Goal: Information Seeking & Learning: Learn about a topic

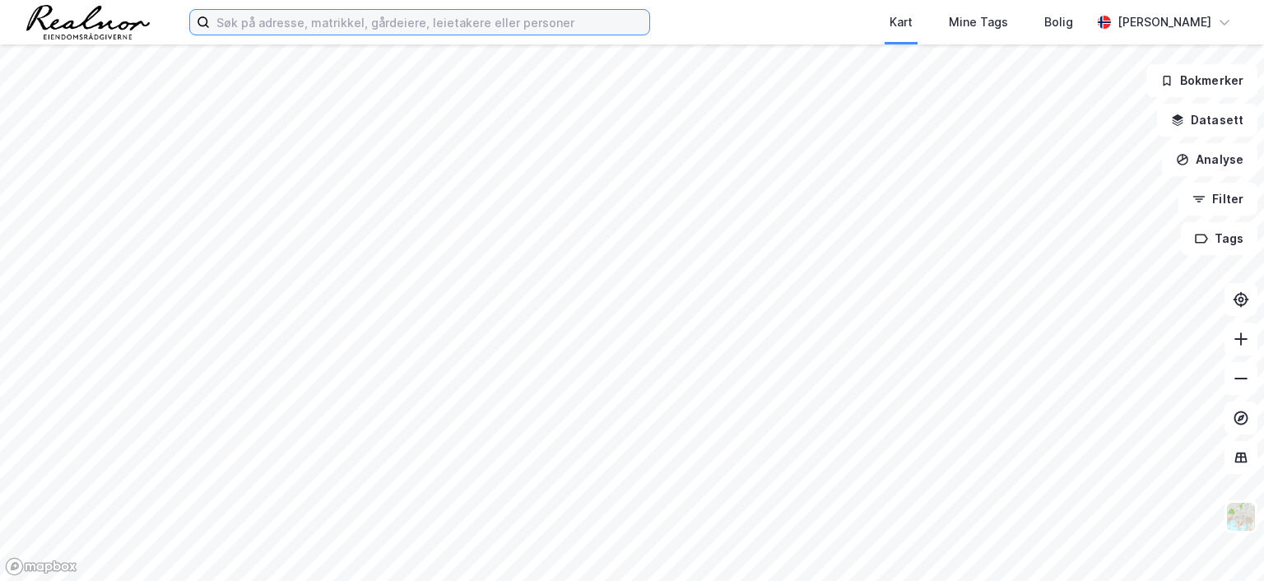
click at [342, 22] on input at bounding box center [429, 22] width 439 height 25
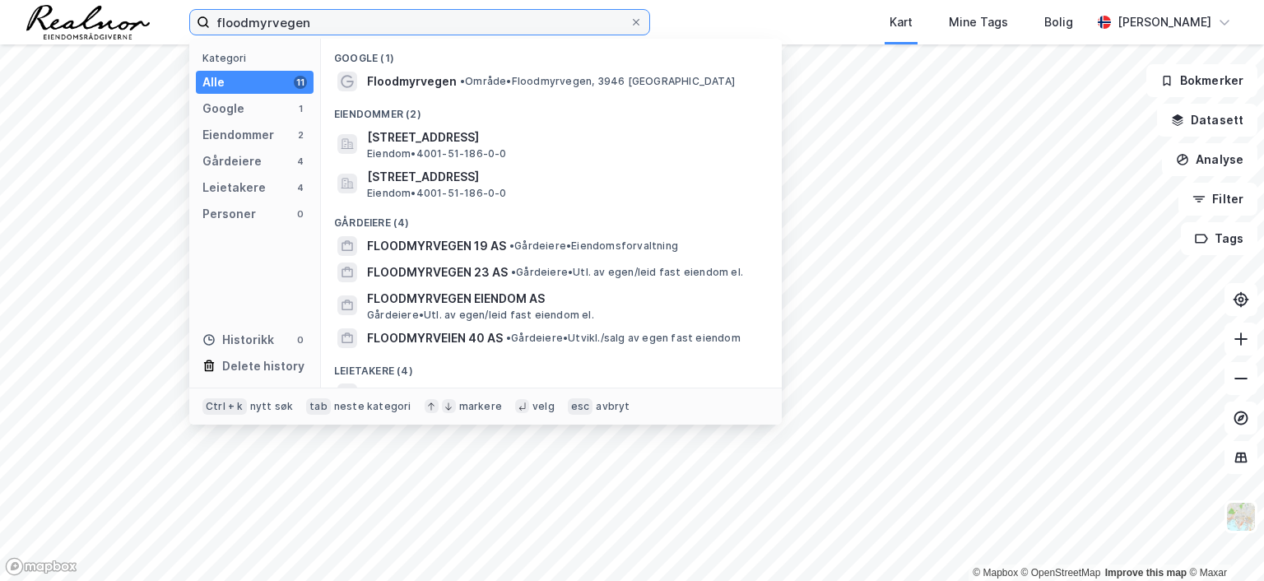
click at [383, 32] on input "floodmyrvegen" at bounding box center [420, 22] width 420 height 25
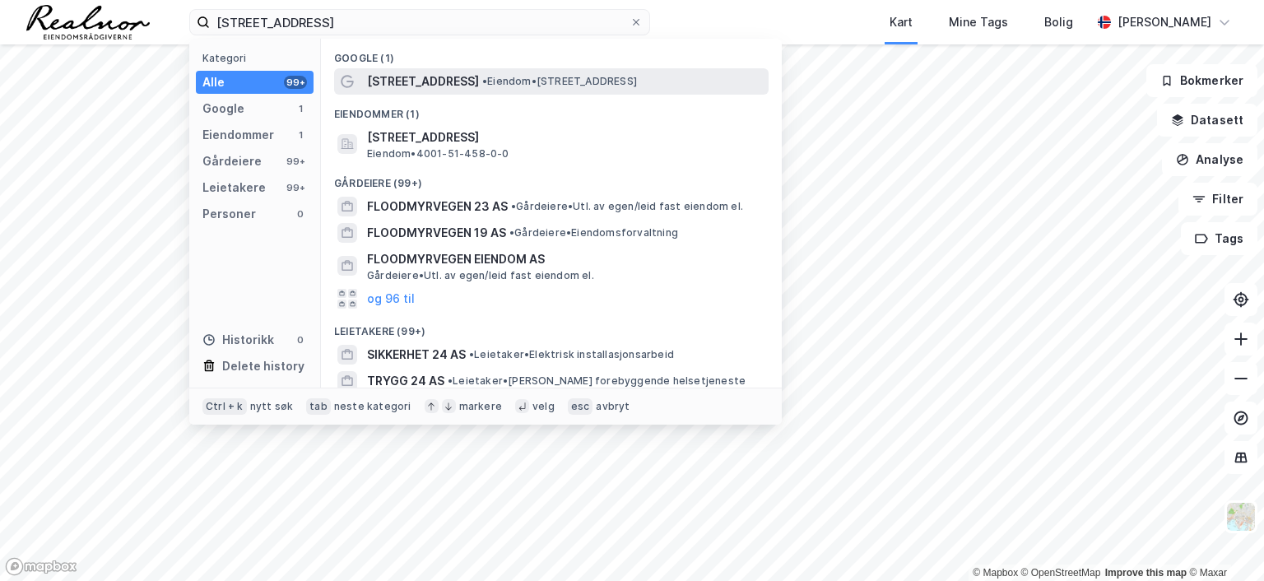
click at [455, 81] on span "[STREET_ADDRESS]" at bounding box center [423, 82] width 112 height 20
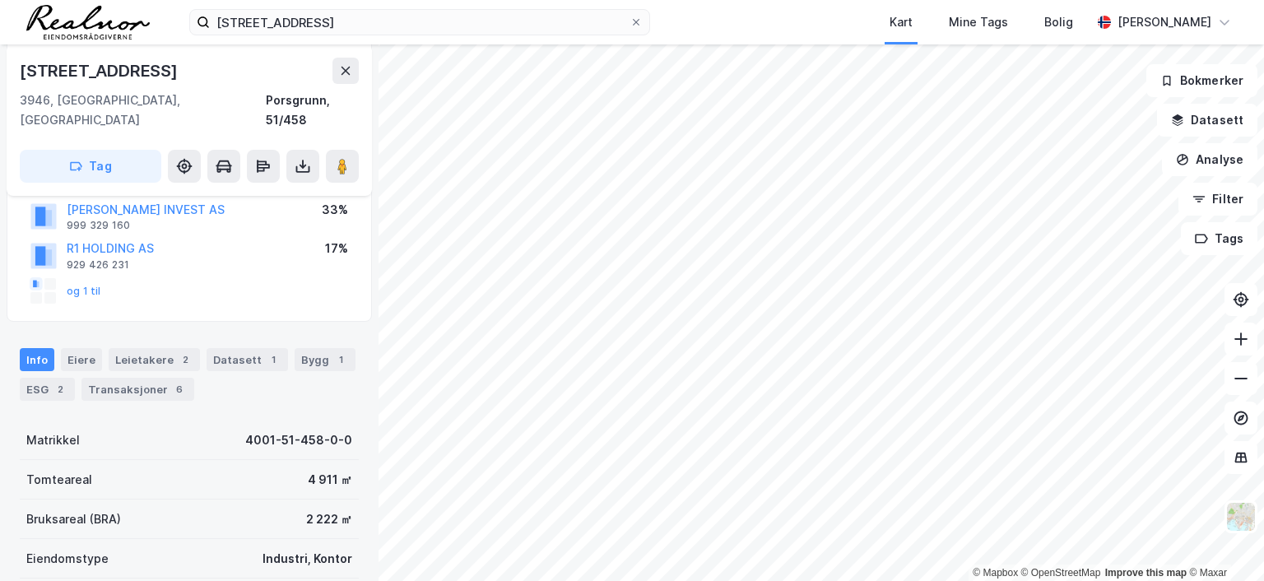
scroll to position [82, 0]
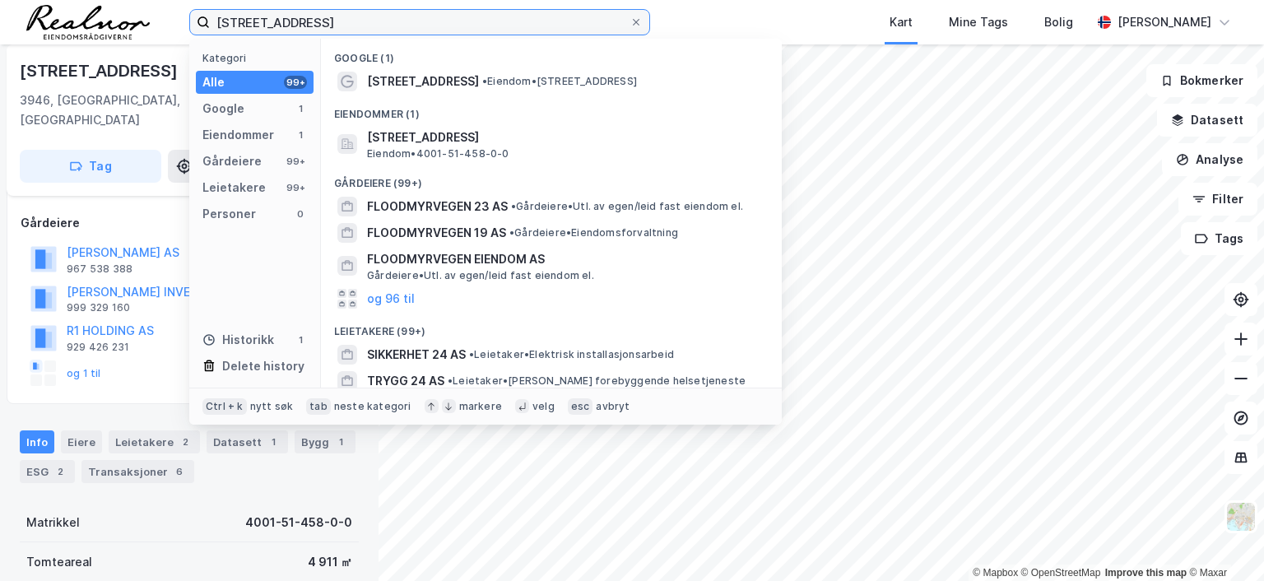
drag, startPoint x: 368, startPoint y: 19, endPoint x: 89, endPoint y: 6, distance: 279.3
click at [89, 6] on div "floodmyrvegen 24 Kategori Alle 99+ Google 1 Eiendommer 1 Gårdeiere 99+ Leietake…" at bounding box center [632, 22] width 1264 height 44
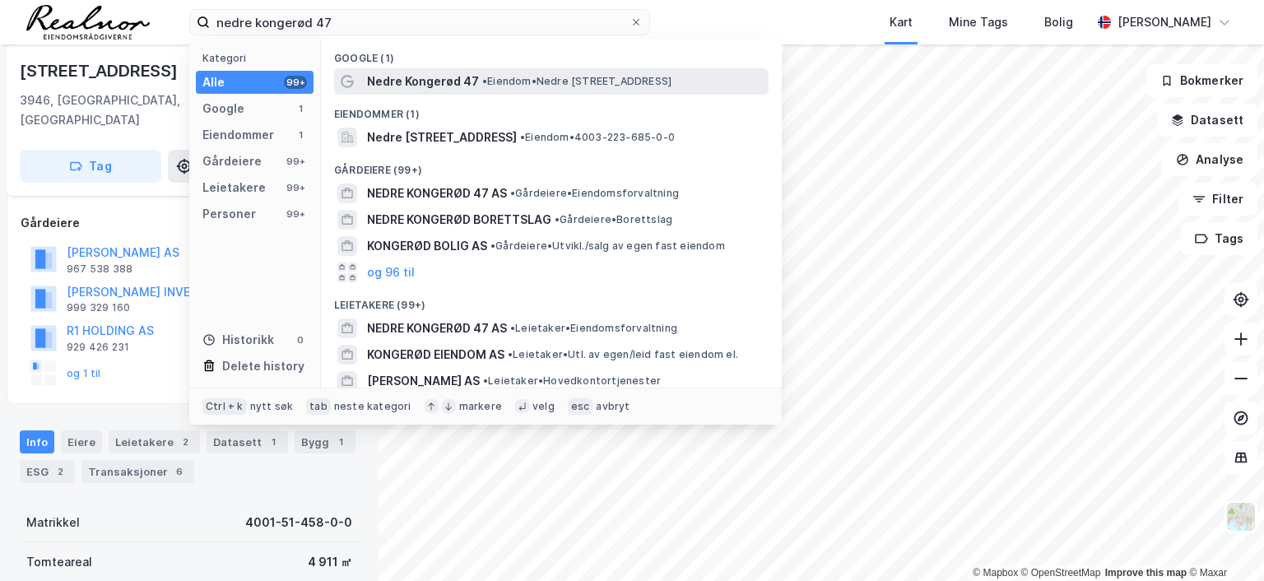
click at [506, 85] on span "• Eiendom • Nedre [STREET_ADDRESS]" at bounding box center [576, 81] width 189 height 13
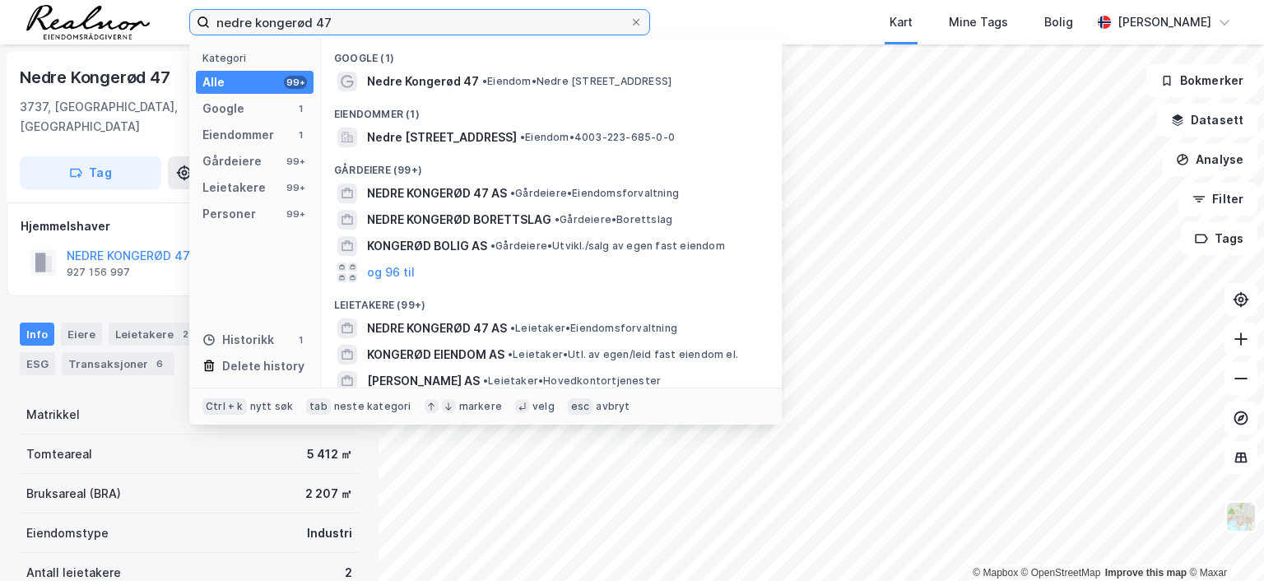
drag, startPoint x: 334, startPoint y: 22, endPoint x: 97, endPoint y: -2, distance: 238.2
click at [97, 0] on html "nedre kongerød 47 Kategori Alle 99+ Google 1 Eiendommer 1 Gårdeiere 99+ Leietak…" at bounding box center [632, 290] width 1264 height 581
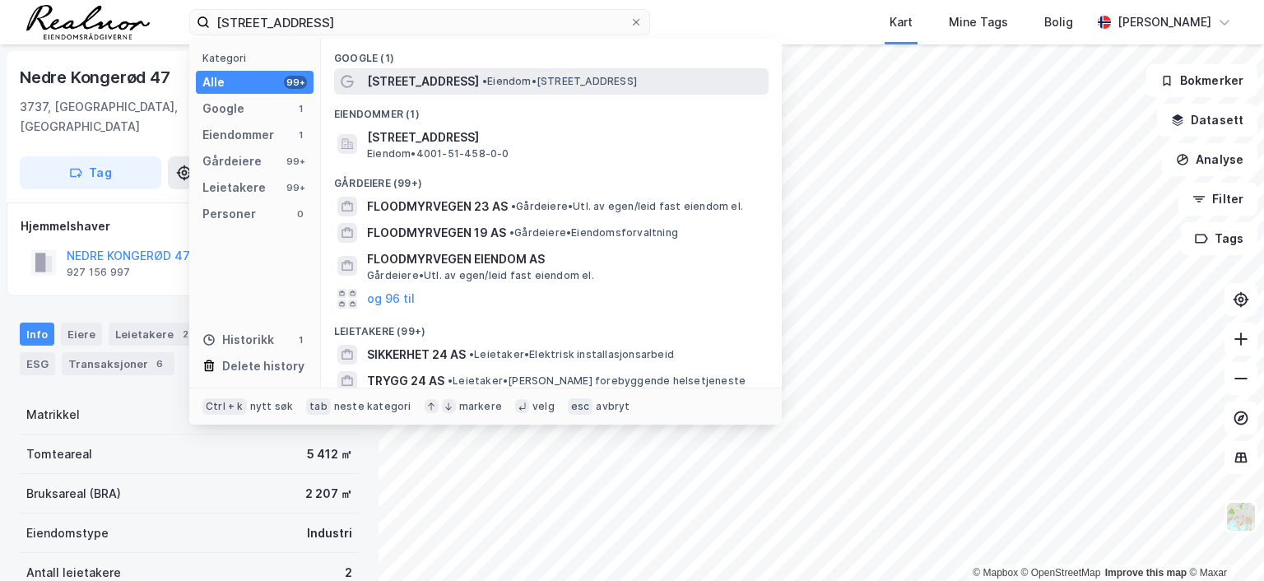
click at [448, 85] on span "[STREET_ADDRESS]" at bounding box center [423, 82] width 112 height 20
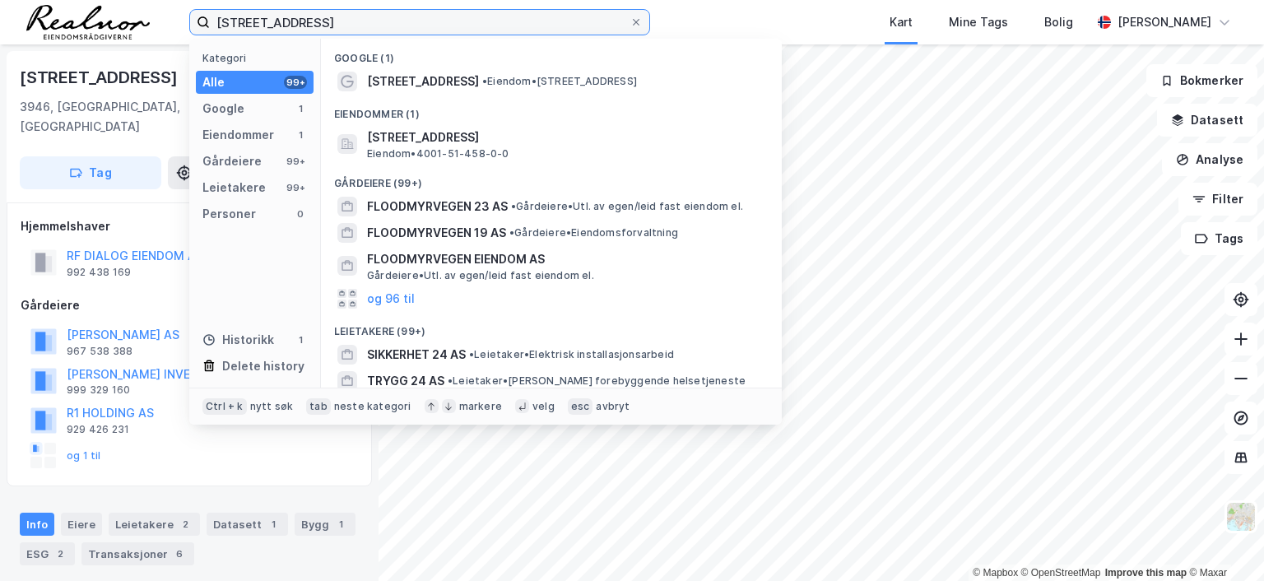
drag, startPoint x: 355, startPoint y: 19, endPoint x: 30, endPoint y: 0, distance: 326.4
click at [30, 0] on div "floodmyrvegen 24 Kategori Alle 99+ Google 1 Eiendommer 1 Gårdeiere 99+ Leietake…" at bounding box center [632, 22] width 1264 height 44
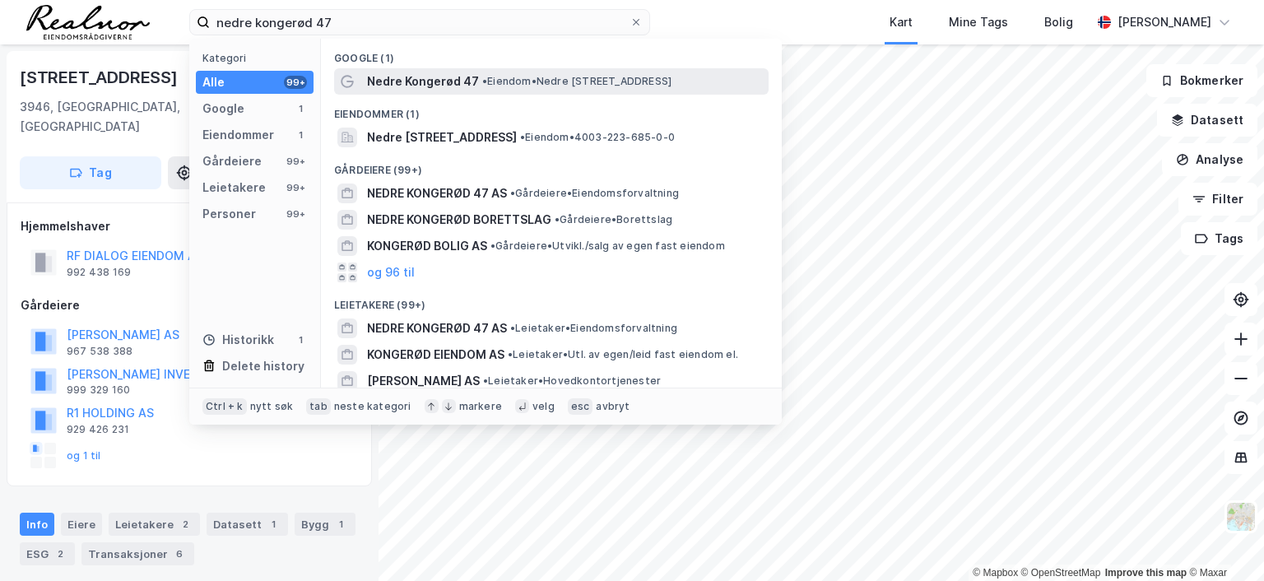
click at [550, 77] on span "• Eiendom • Nedre [STREET_ADDRESS]" at bounding box center [576, 81] width 189 height 13
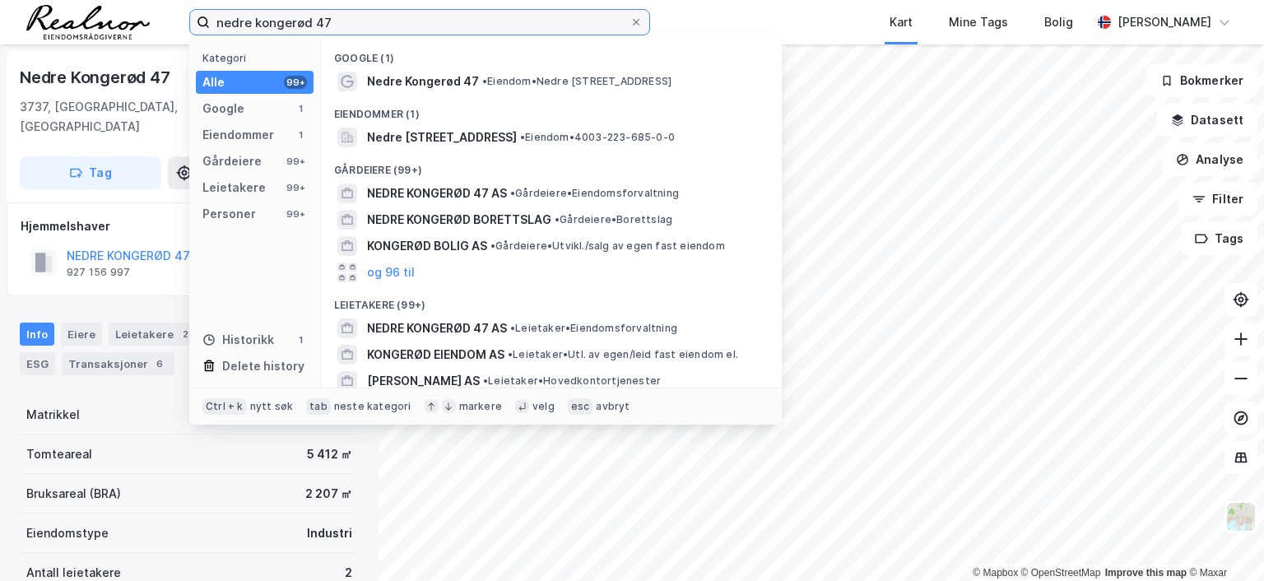
drag, startPoint x: 346, startPoint y: 20, endPoint x: 7, endPoint y: 9, distance: 340.0
click at [7, 9] on div "nedre kongerød 47 Kategori Alle 99+ Google 1 Eiendommer 1 Gårdeiere 99+ Leietak…" at bounding box center [632, 22] width 1264 height 44
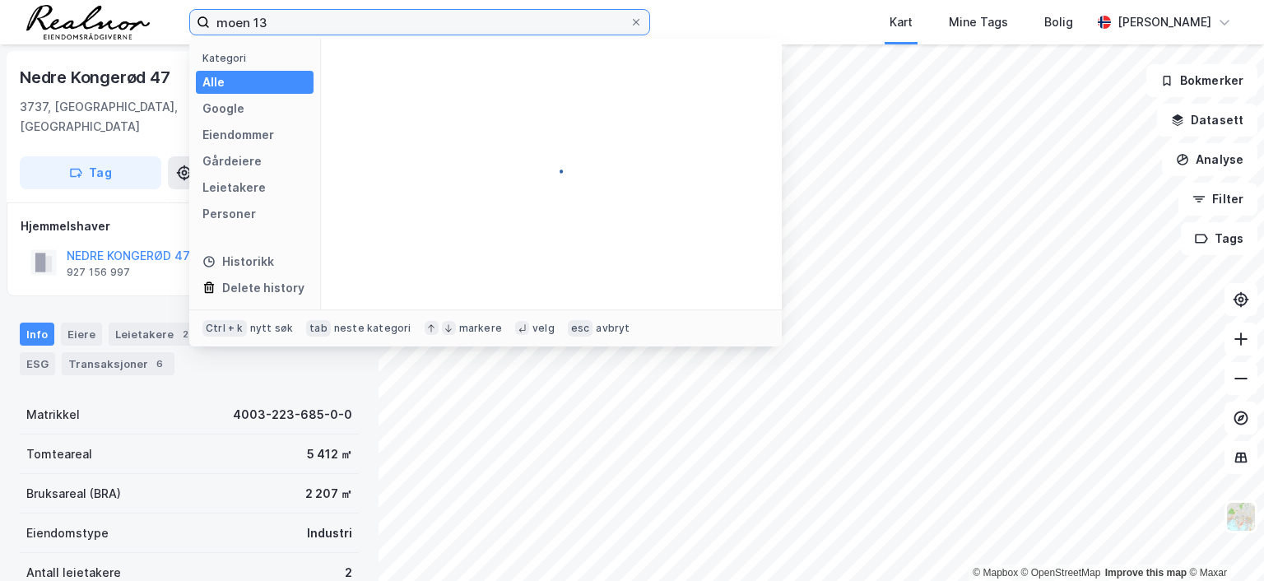
click at [313, 16] on input "moen 13" at bounding box center [420, 22] width 420 height 25
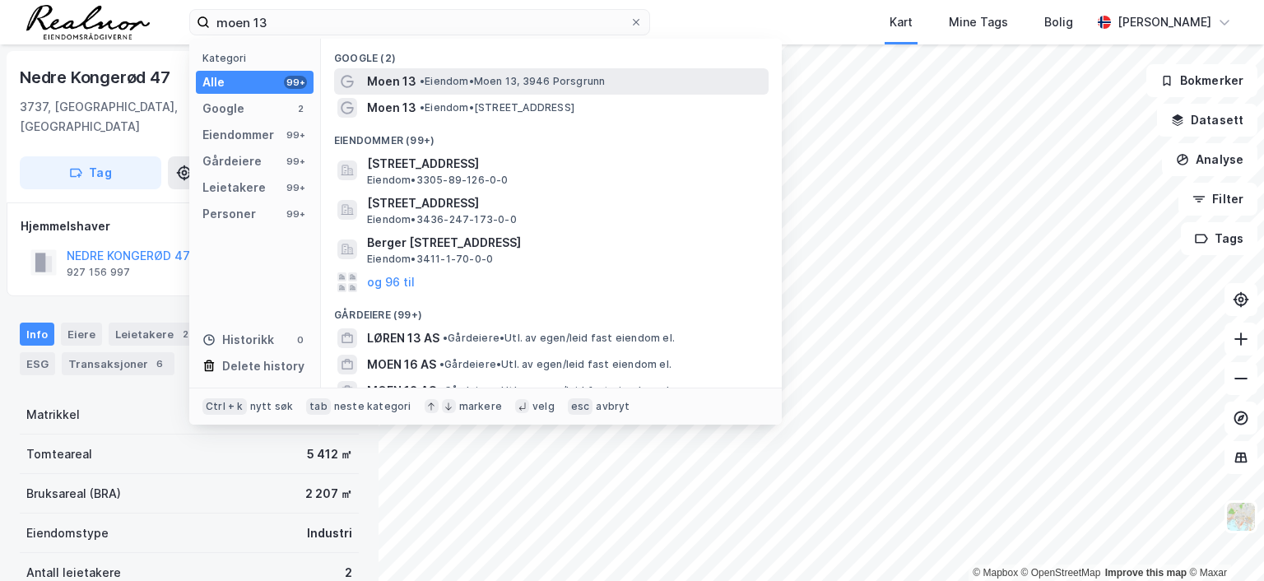
click at [464, 80] on span "• Eiendom • Moen 13, 3946 [GEOGRAPHIC_DATA]" at bounding box center [512, 81] width 185 height 13
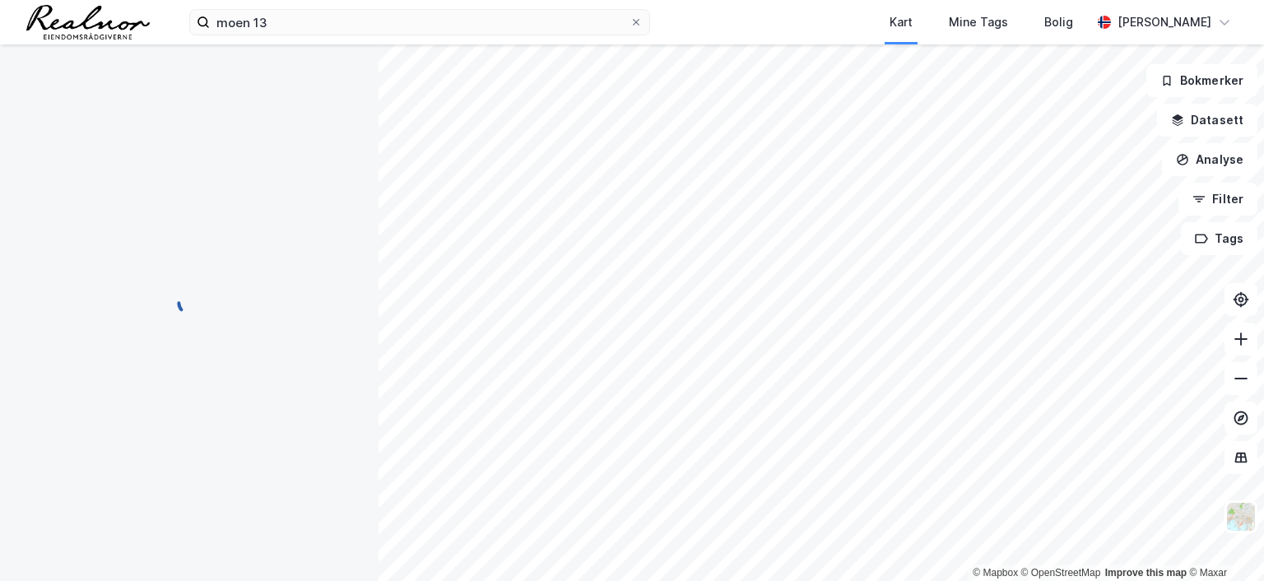
scroll to position [2, 0]
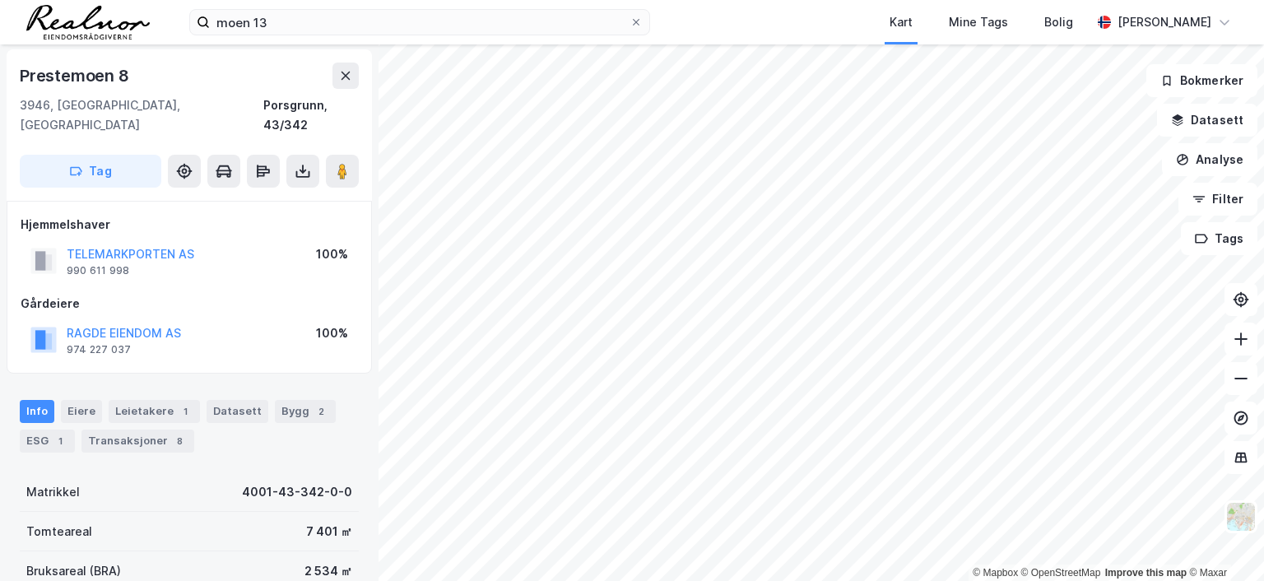
scroll to position [2, 0]
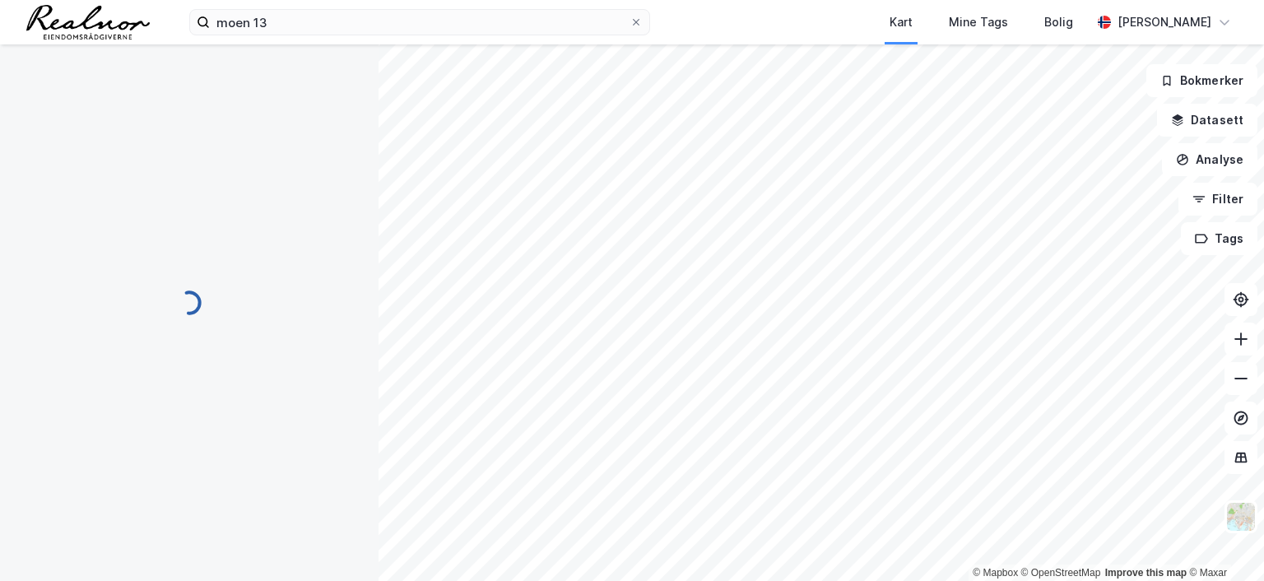
scroll to position [2, 0]
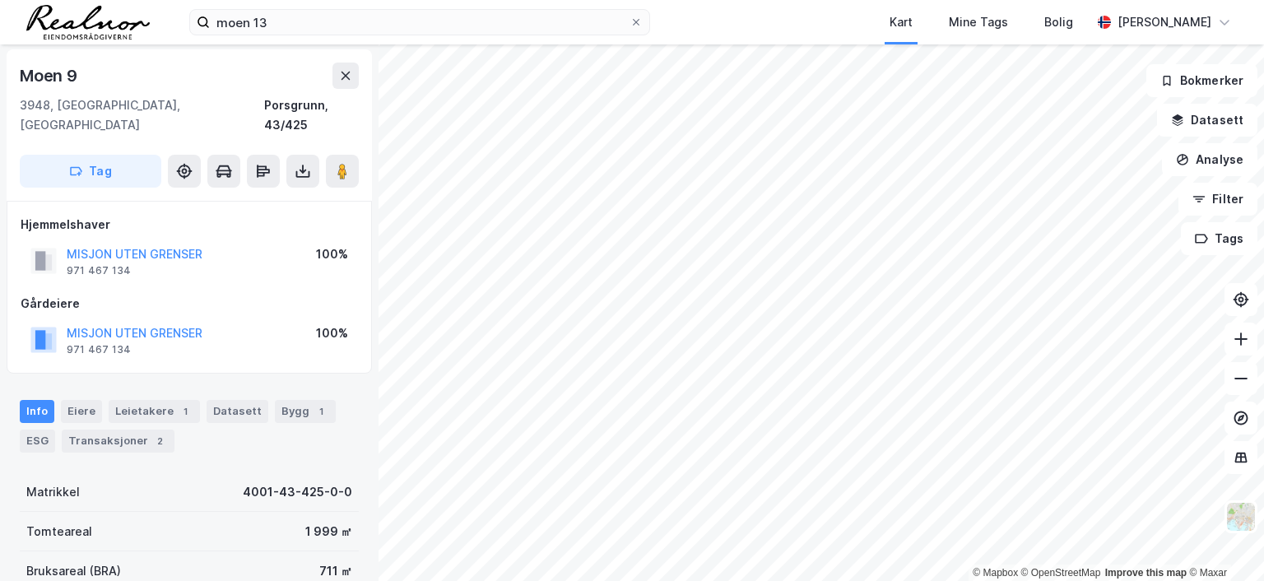
scroll to position [2, 0]
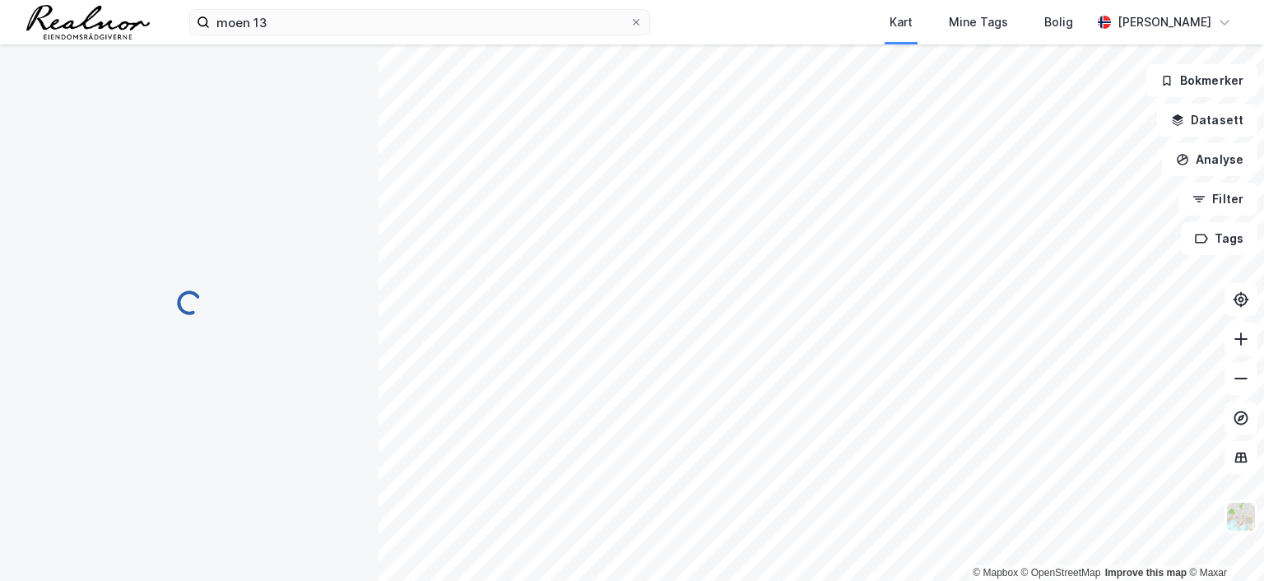
scroll to position [2, 0]
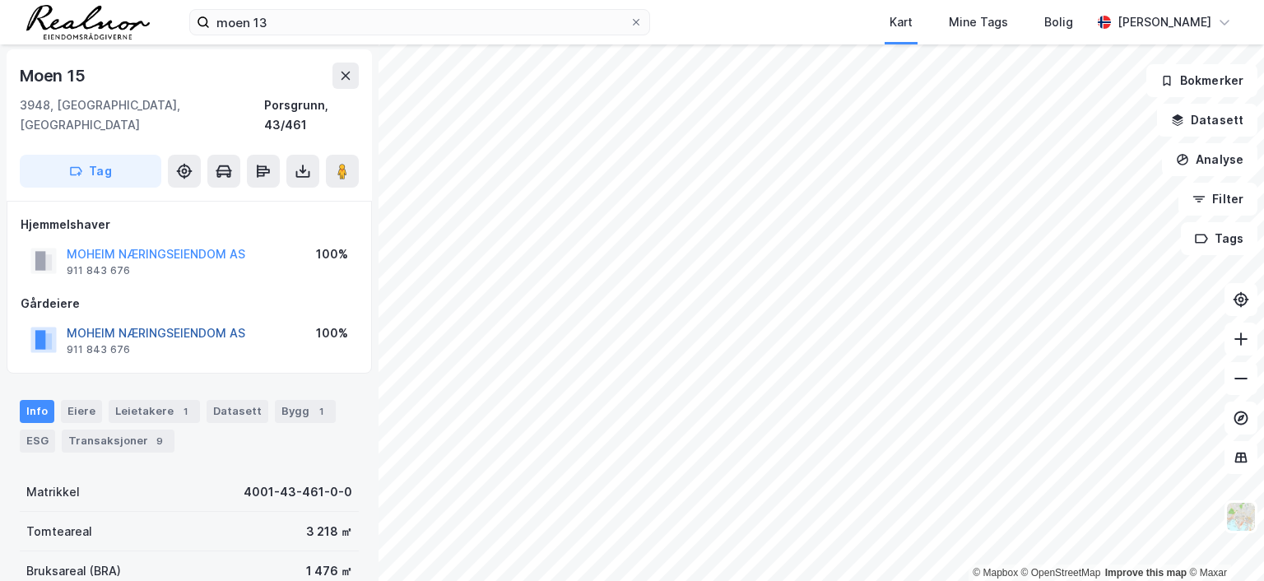
click at [0, 0] on button "MOHEIM NÆRINGSEIENDOM AS" at bounding box center [0, 0] width 0 height 0
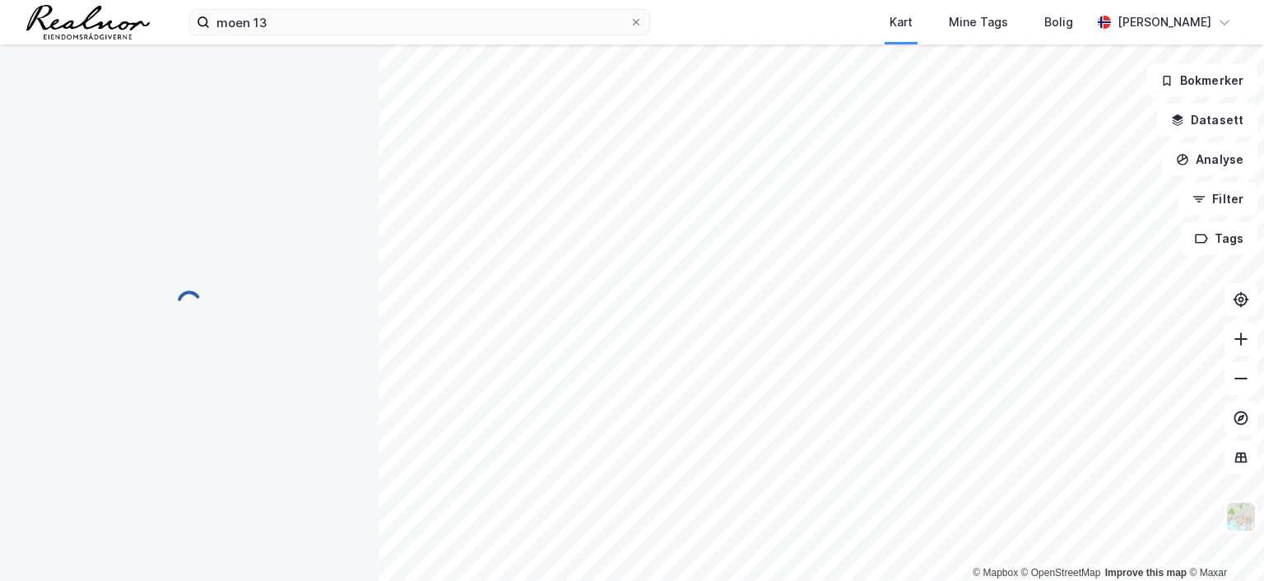
scroll to position [2, 0]
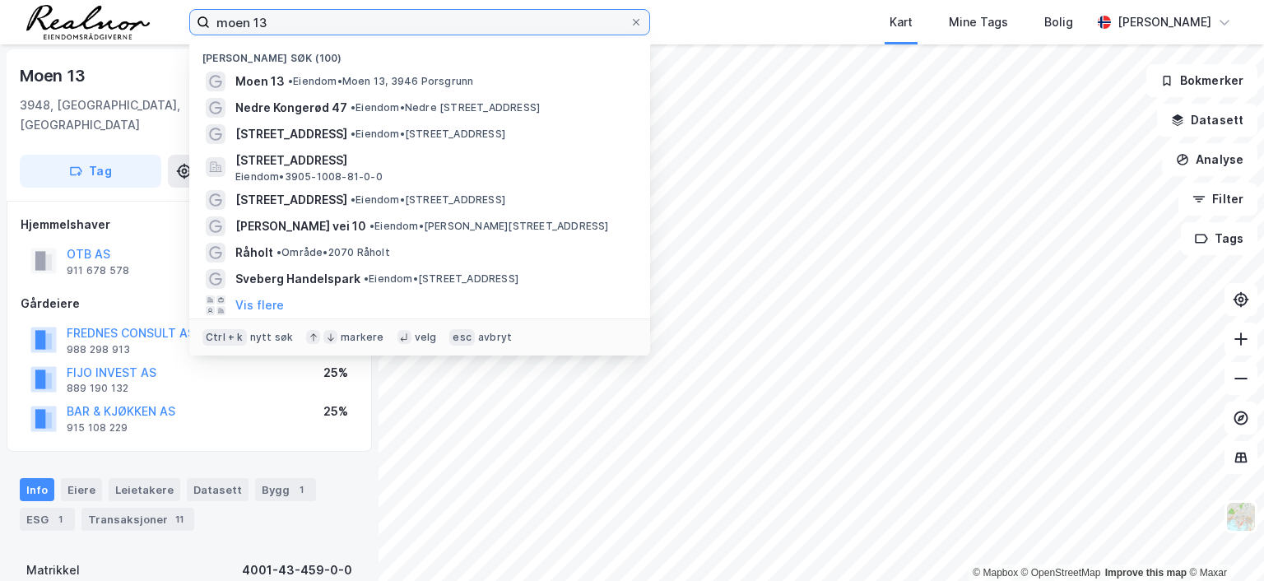
drag, startPoint x: 198, startPoint y: 15, endPoint x: 140, endPoint y: 18, distance: 58.5
click at [148, 18] on div "moen 13 Nylige søk (100) Moen 13 • Eiendom • Moen 13, 3946 Porsgrunn Nedre Kong…" at bounding box center [632, 22] width 1264 height 44
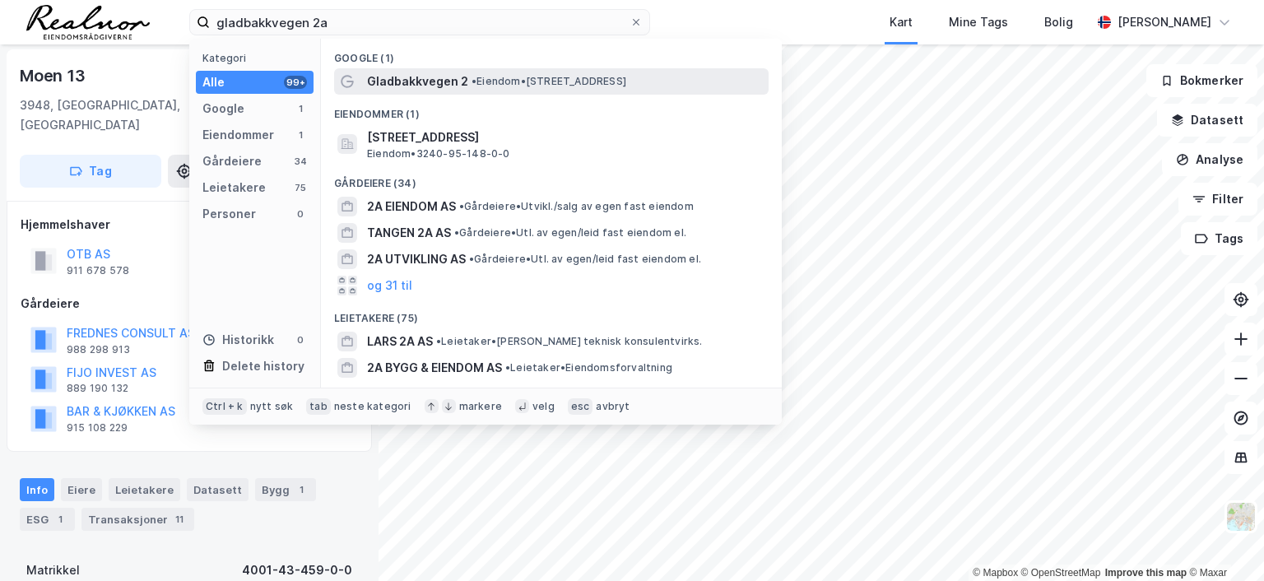
click at [445, 81] on span "Gladbakkvegen 2" at bounding box center [417, 82] width 101 height 20
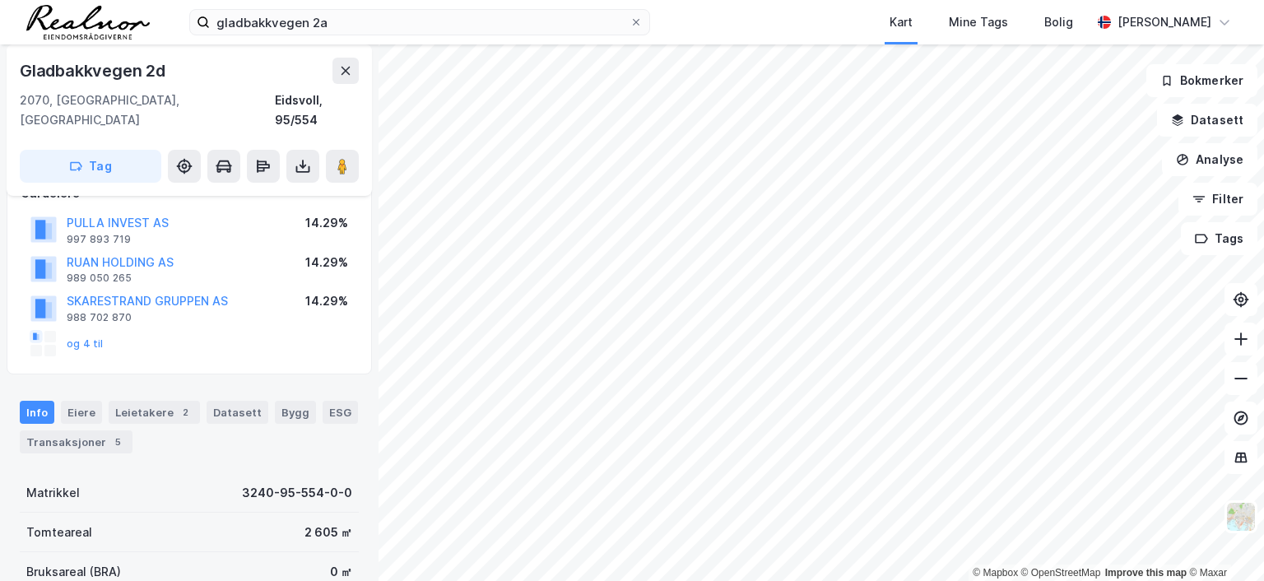
scroll to position [84, 0]
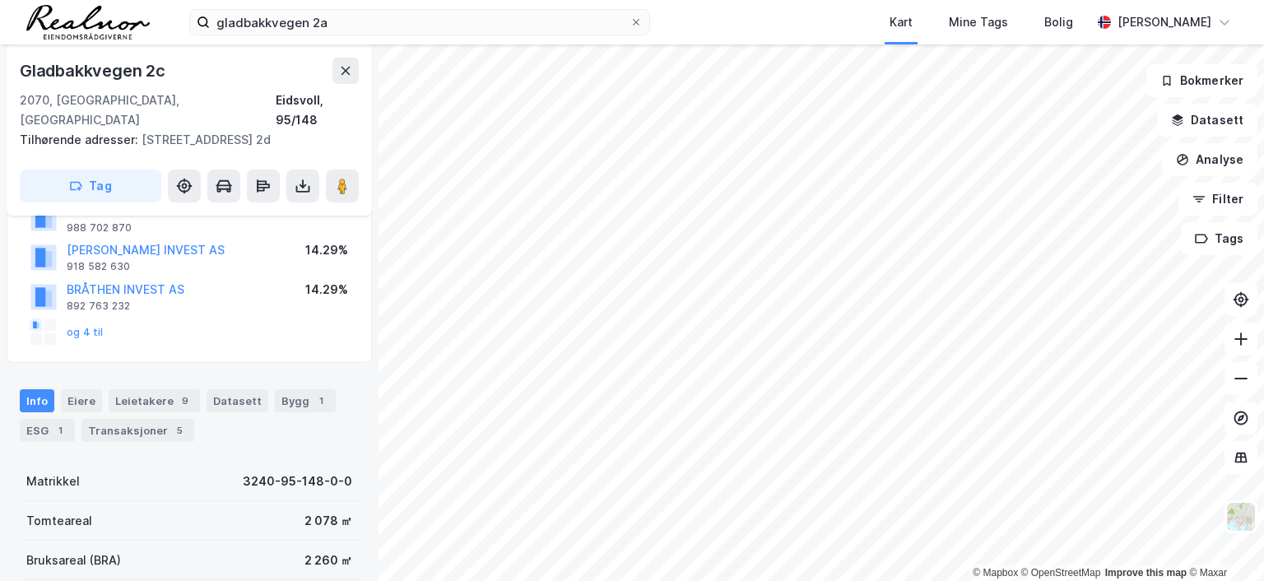
scroll to position [166, 0]
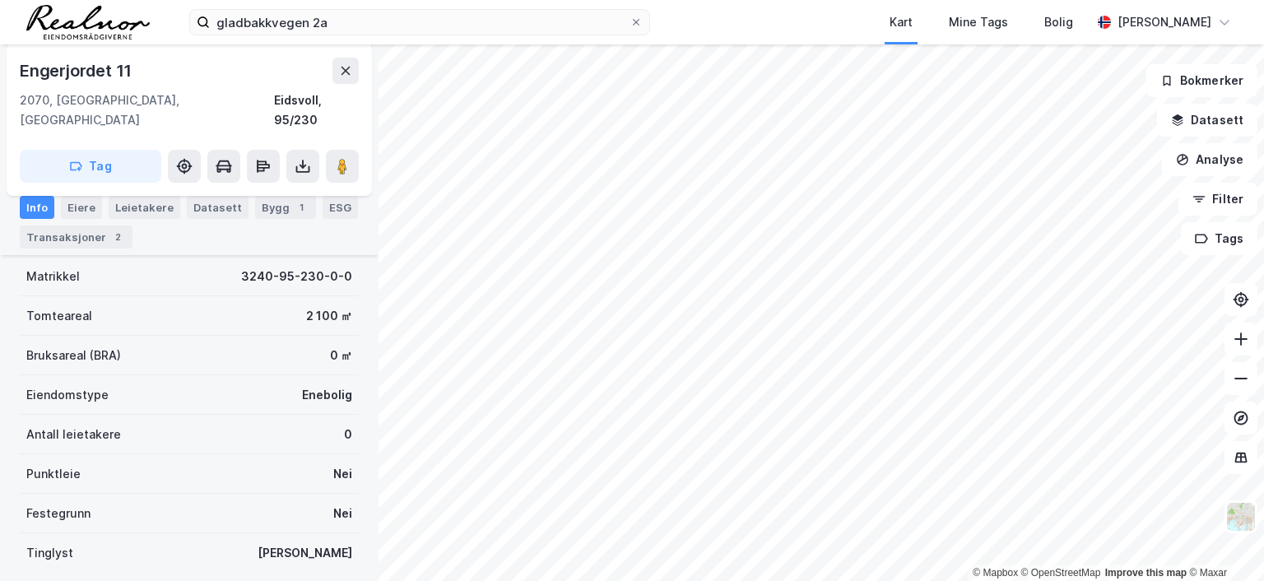
scroll to position [2, 0]
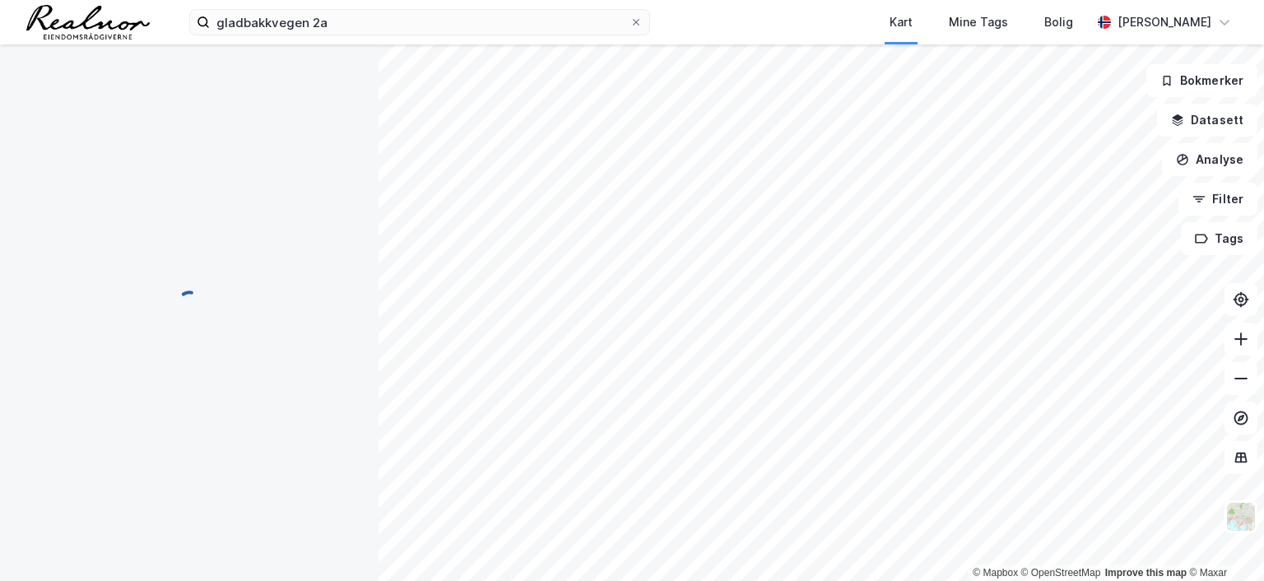
scroll to position [2, 0]
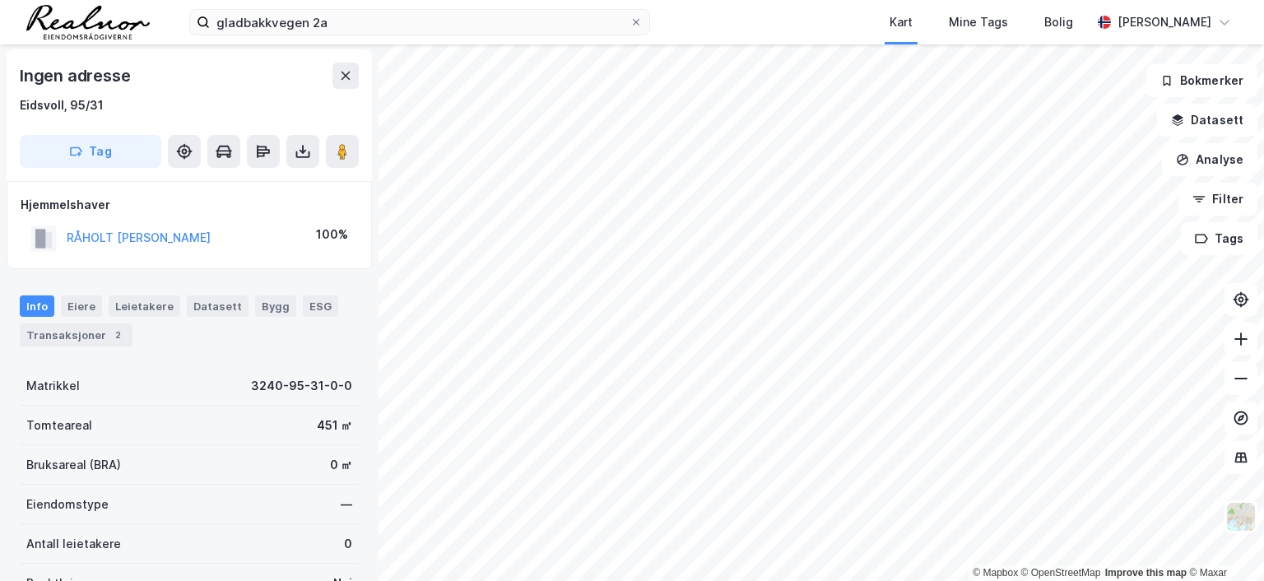
scroll to position [2, 0]
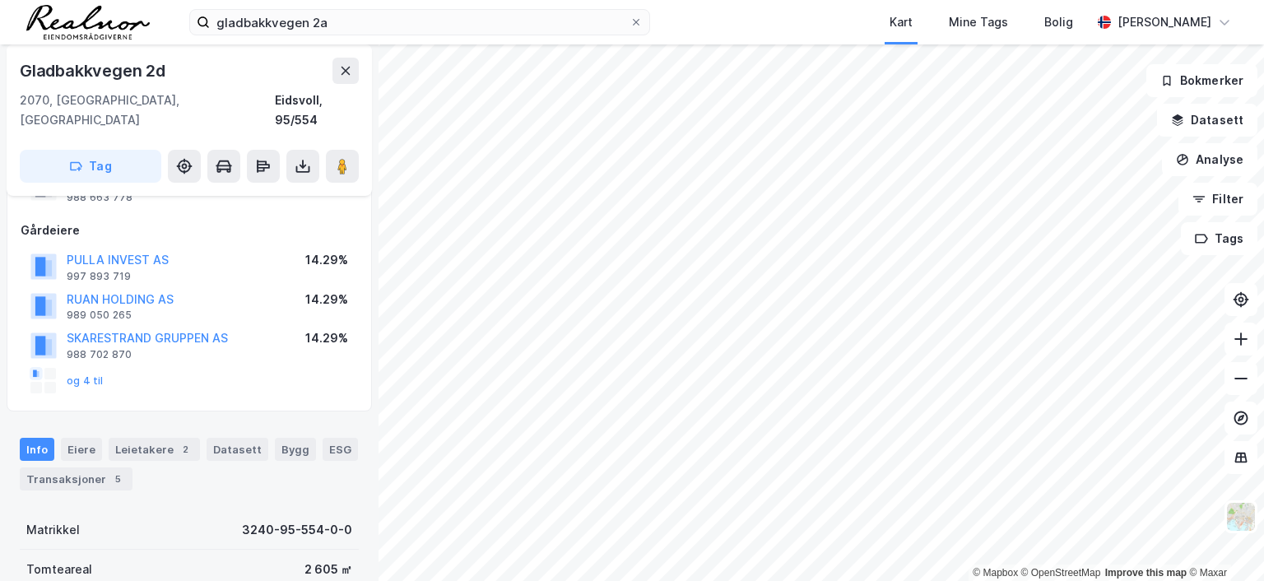
scroll to position [166, 0]
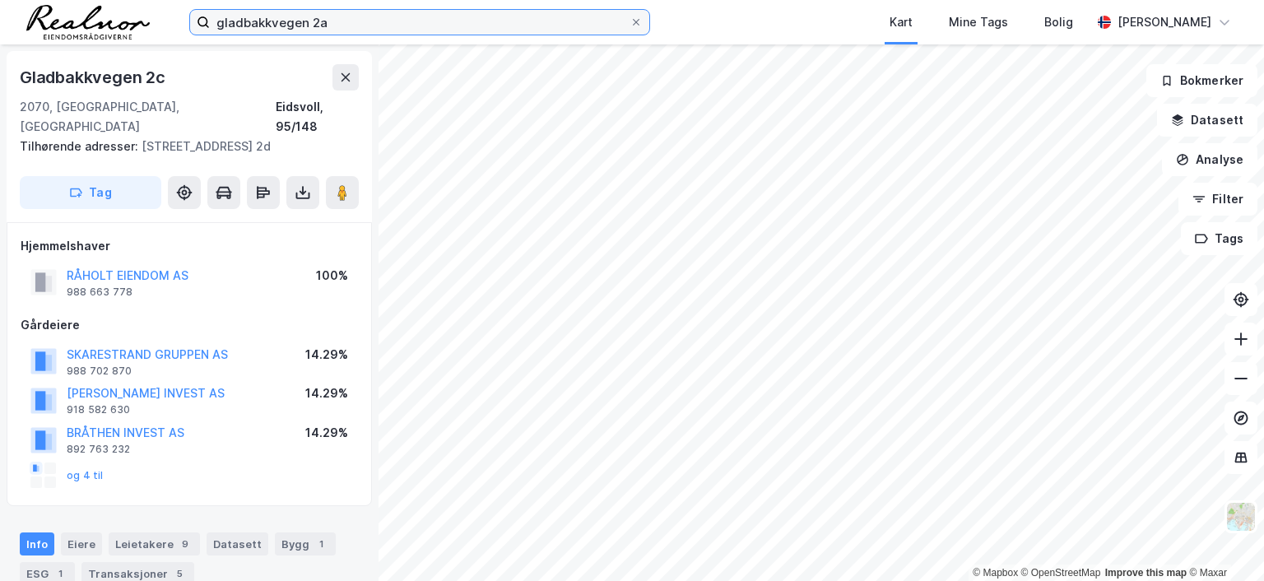
click at [355, 25] on input "gladbakkvegen 2a" at bounding box center [420, 22] width 420 height 25
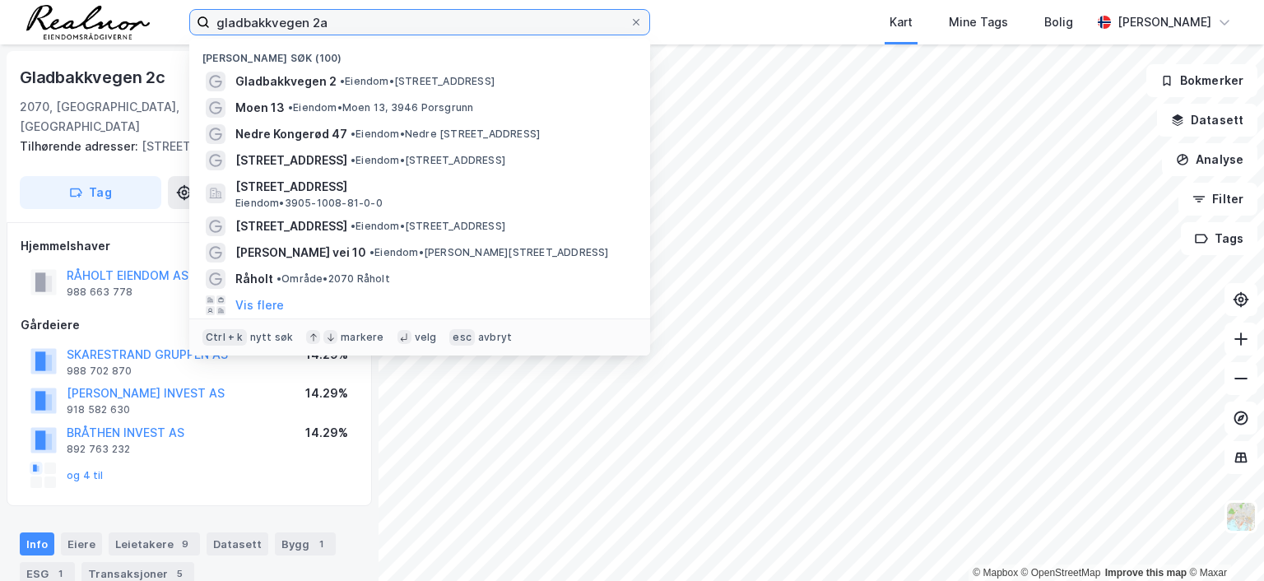
drag, startPoint x: 355, startPoint y: 25, endPoint x: 161, endPoint y: 17, distance: 193.5
click at [161, 17] on div "gladbakkvegen 2a Nylige søk (100) Gladbakkvegen 2 • Eiendom • [STREET_ADDRESS] …" at bounding box center [632, 22] width 1264 height 44
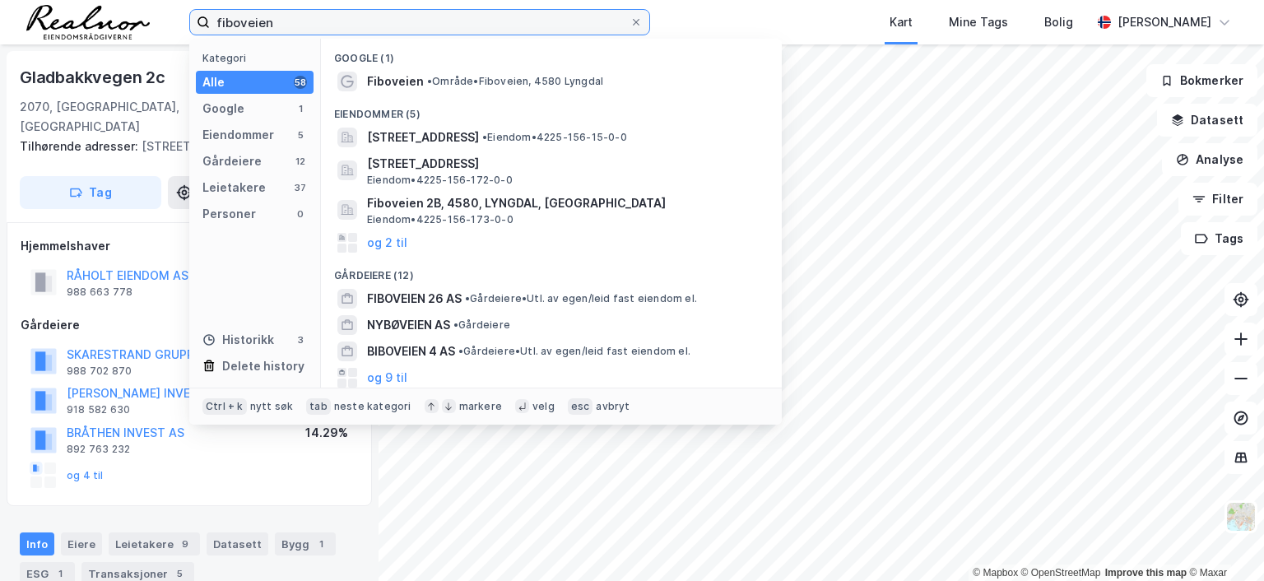
type input "fiboveien"
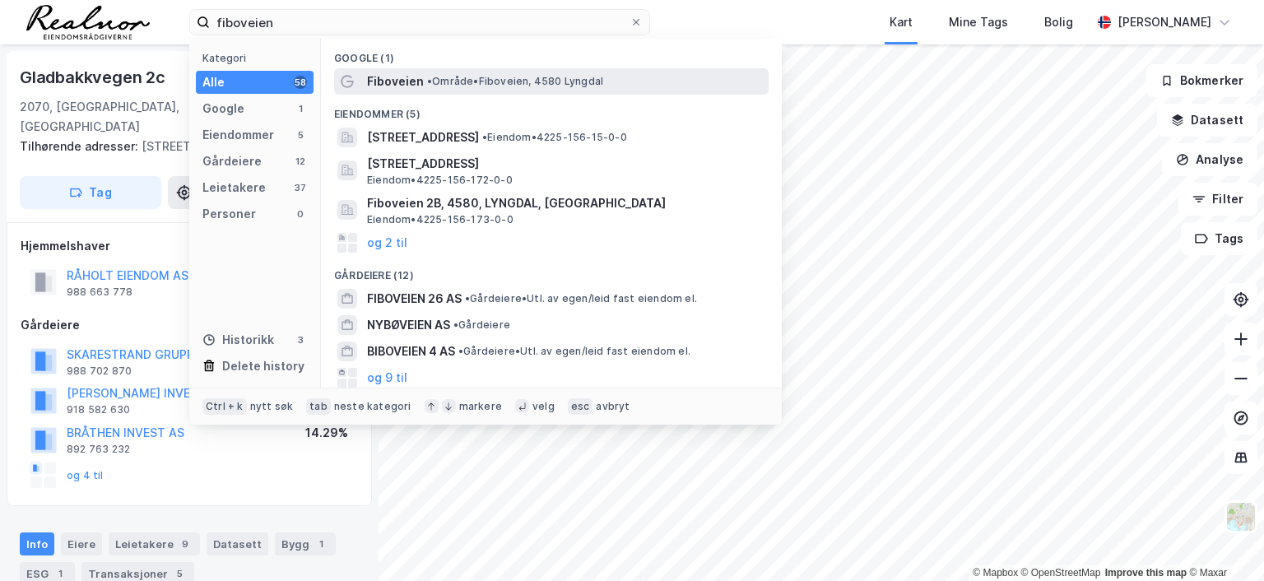
click at [428, 85] on span "•" at bounding box center [429, 81] width 5 height 12
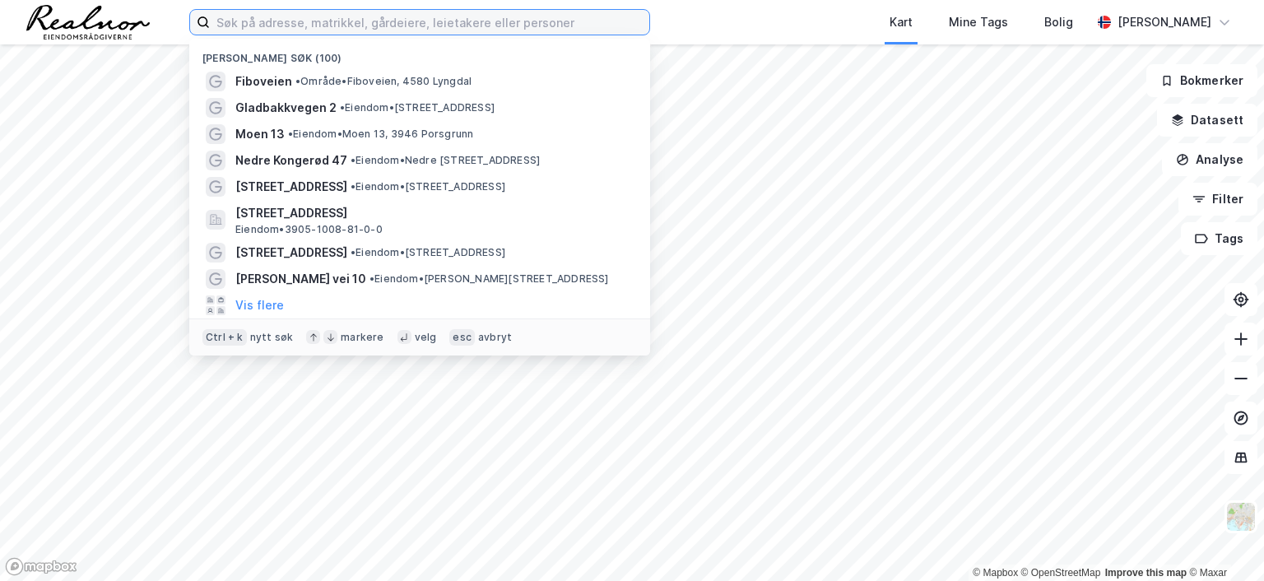
click at [315, 22] on input at bounding box center [429, 22] width 439 height 25
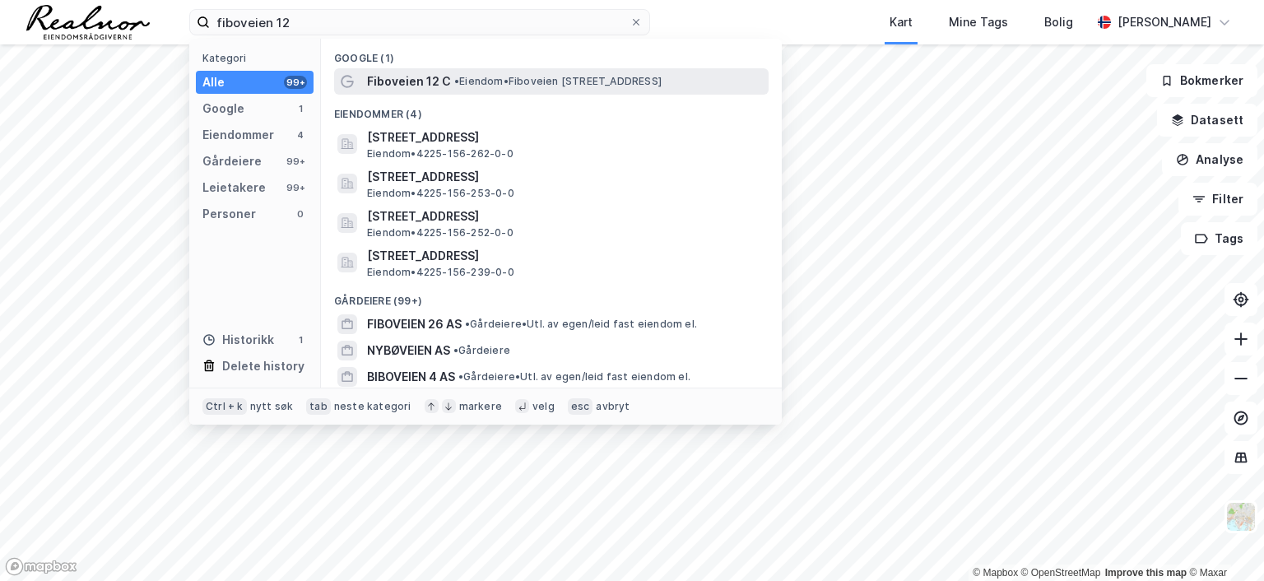
click at [541, 78] on span "• Eiendom • Fiboveien 12 C, 4580 Lyngdal" at bounding box center [557, 81] width 207 height 13
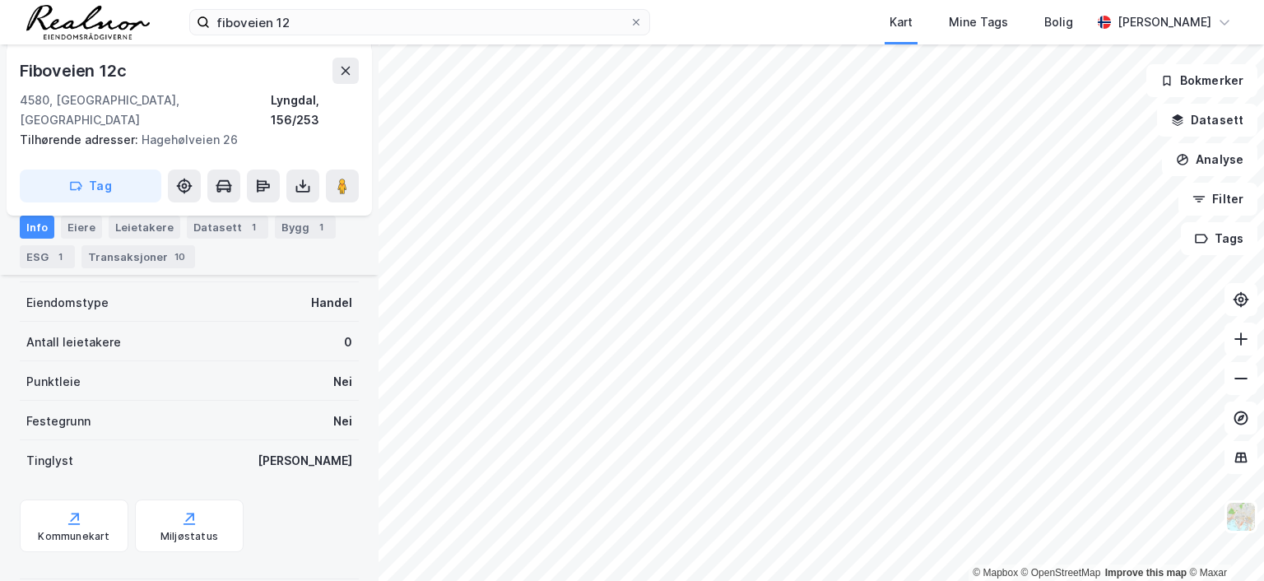
scroll to position [165, 0]
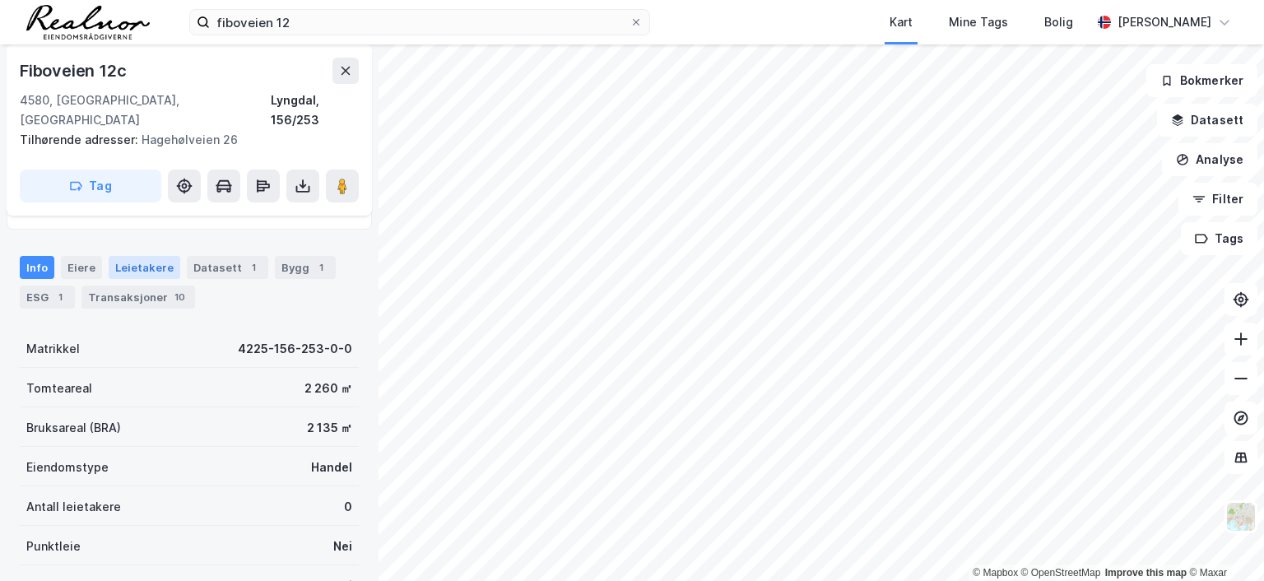
click at [137, 256] on div "Leietakere" at bounding box center [145, 267] width 72 height 23
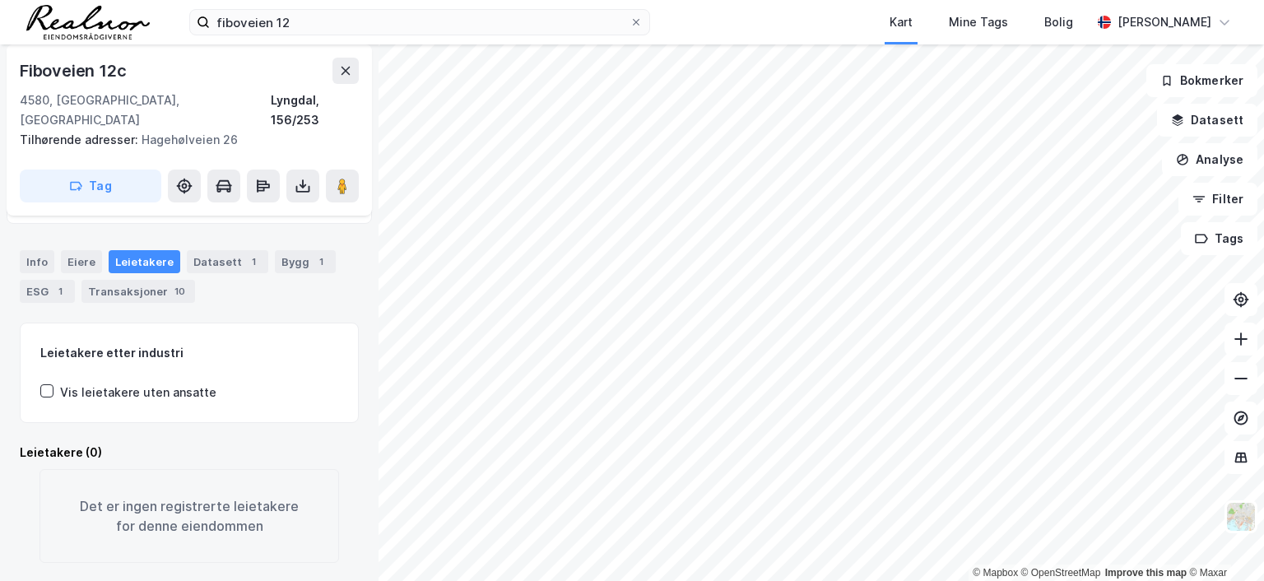
scroll to position [171, 0]
click at [134, 249] on div "Leietakere" at bounding box center [145, 260] width 72 height 23
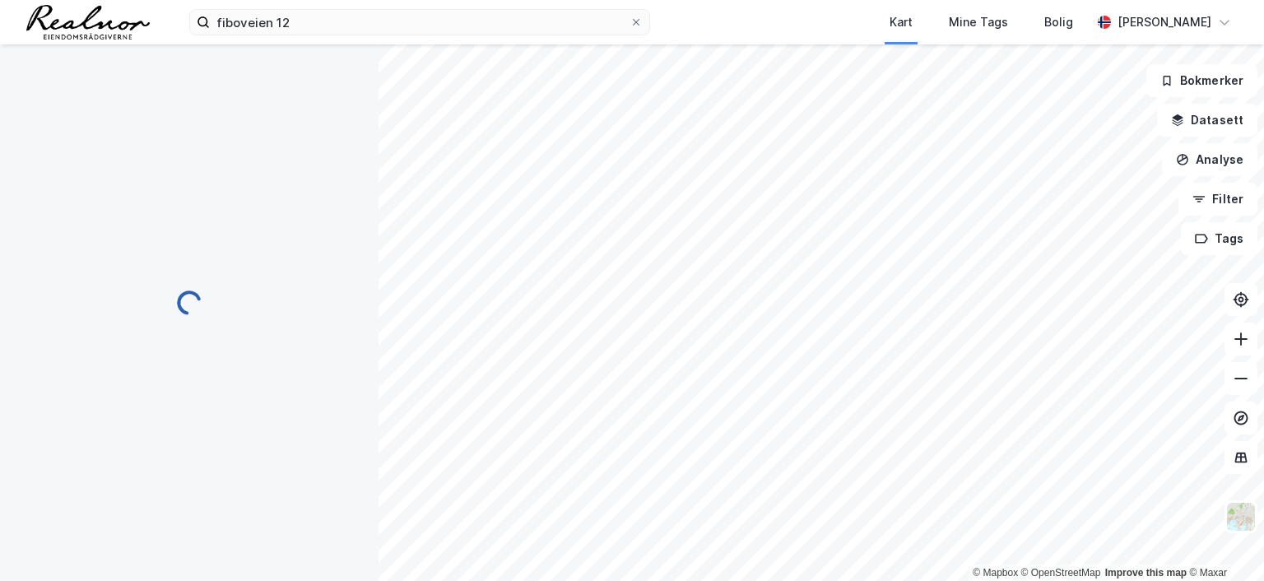
scroll to position [171, 0]
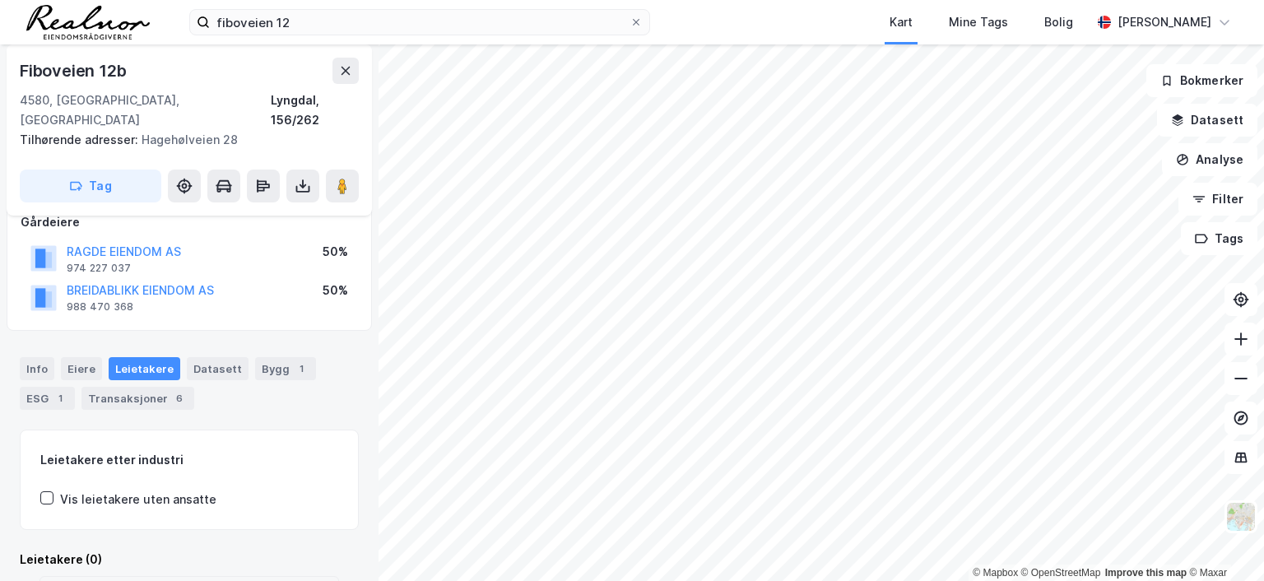
scroll to position [7, 0]
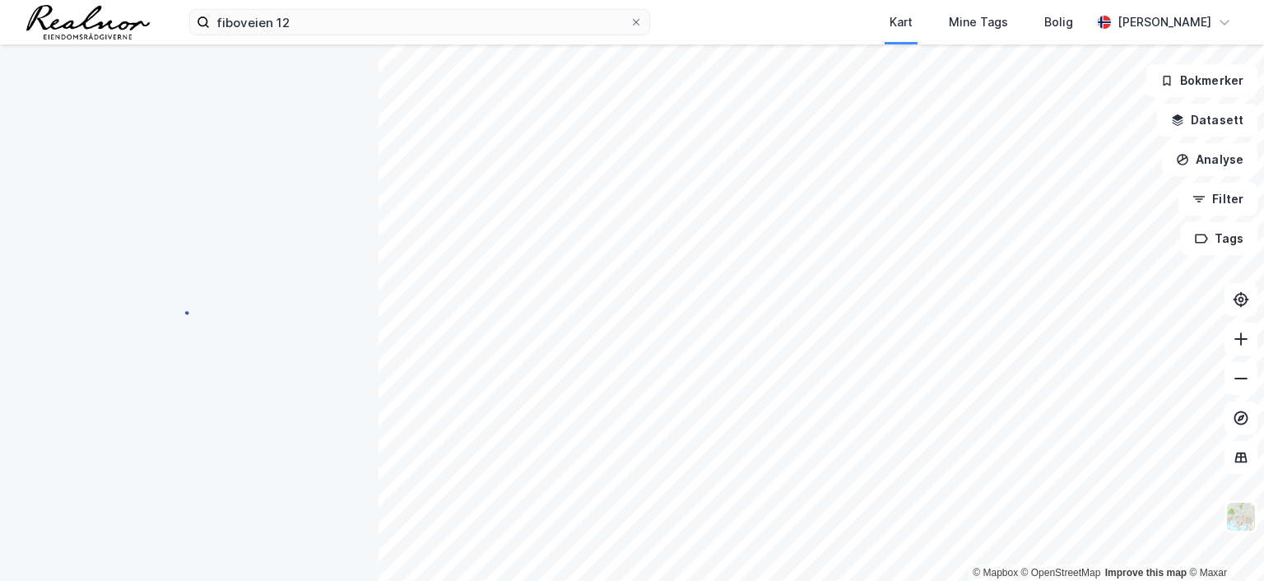
scroll to position [7, 0]
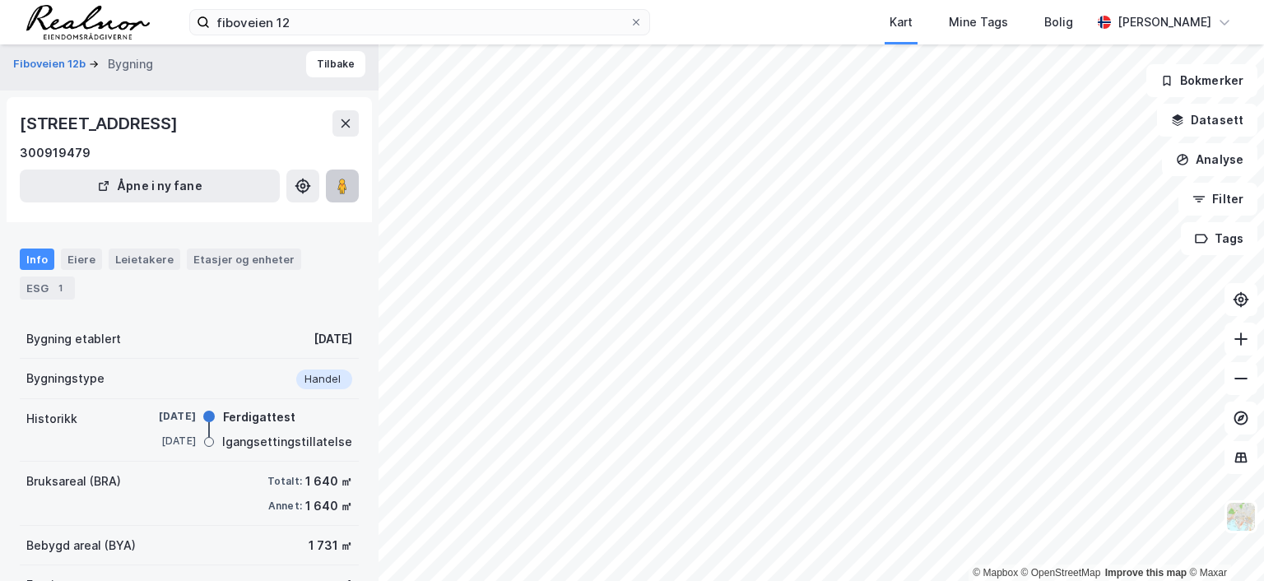
click at [338, 184] on image at bounding box center [342, 186] width 10 height 16
click at [142, 250] on div "Leietakere" at bounding box center [145, 259] width 72 height 21
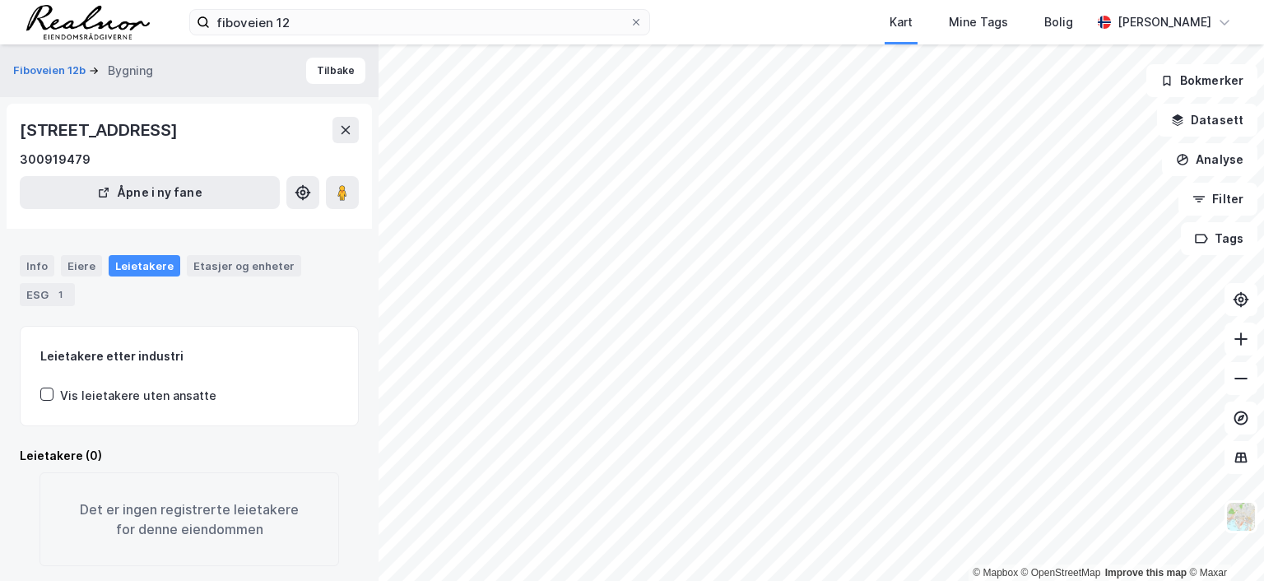
scroll to position [24, 0]
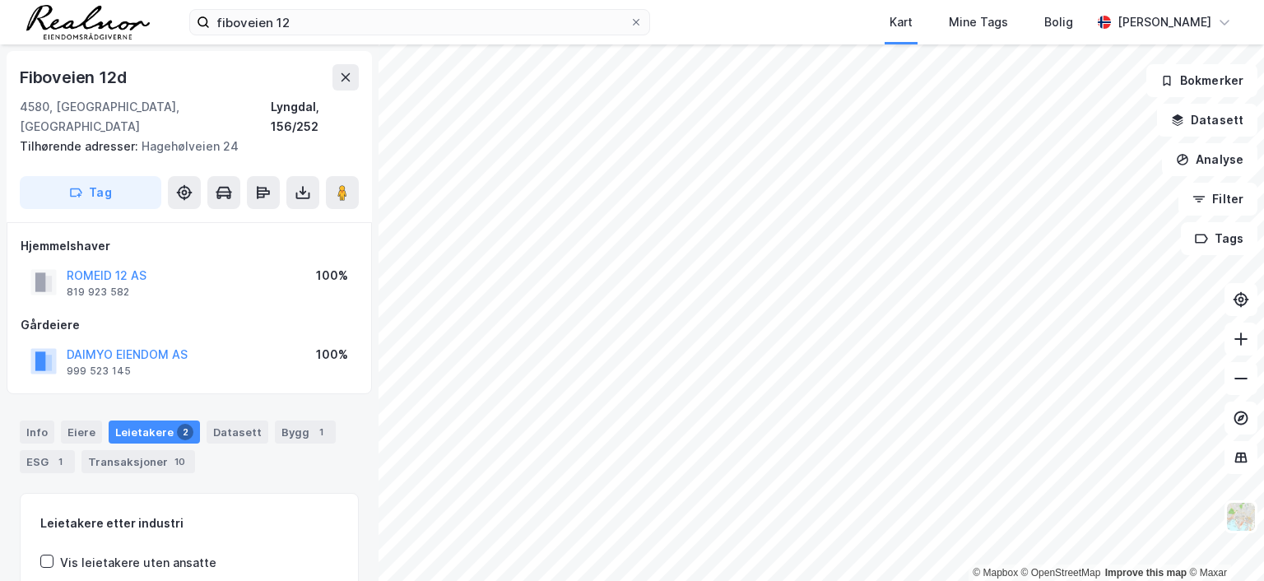
scroll to position [1, 0]
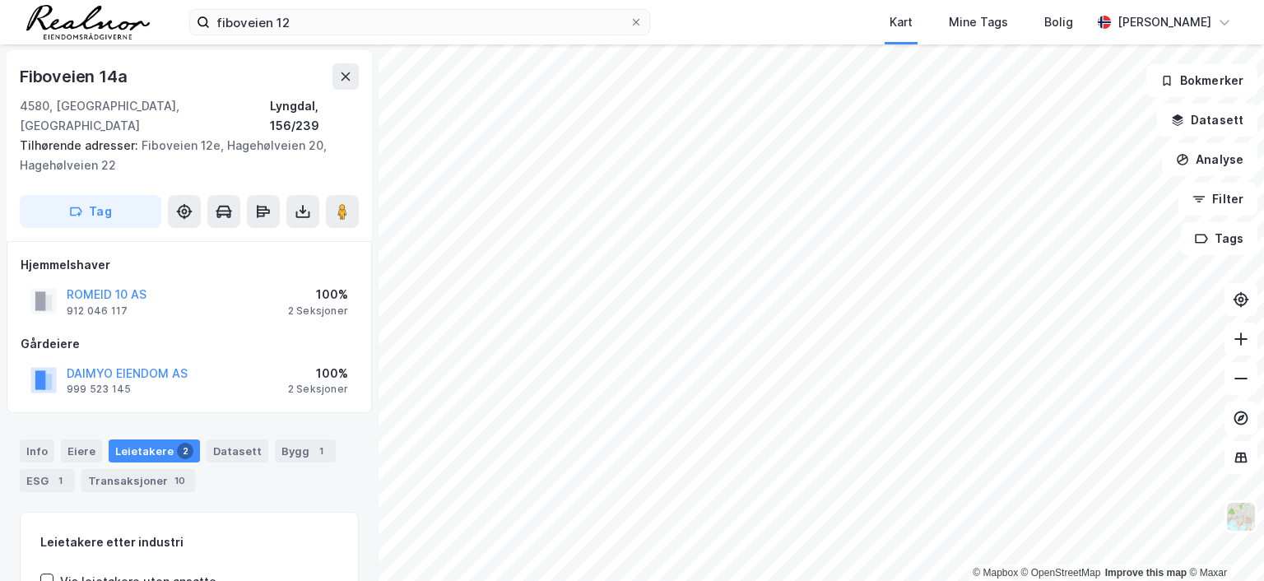
scroll to position [1, 0]
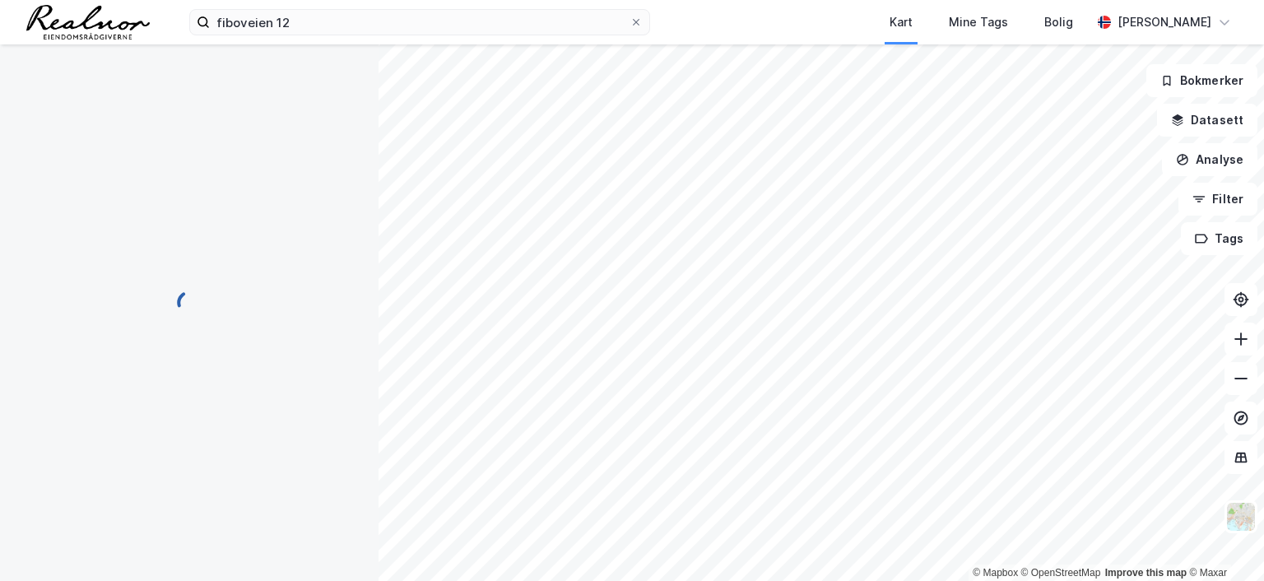
scroll to position [1, 0]
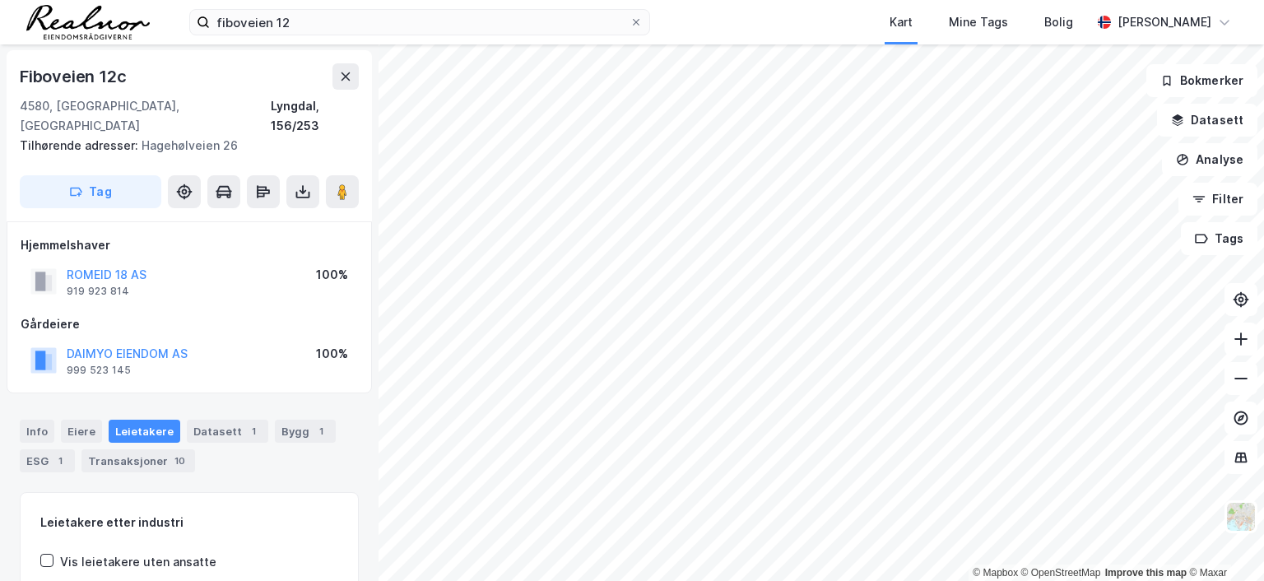
scroll to position [1, 0]
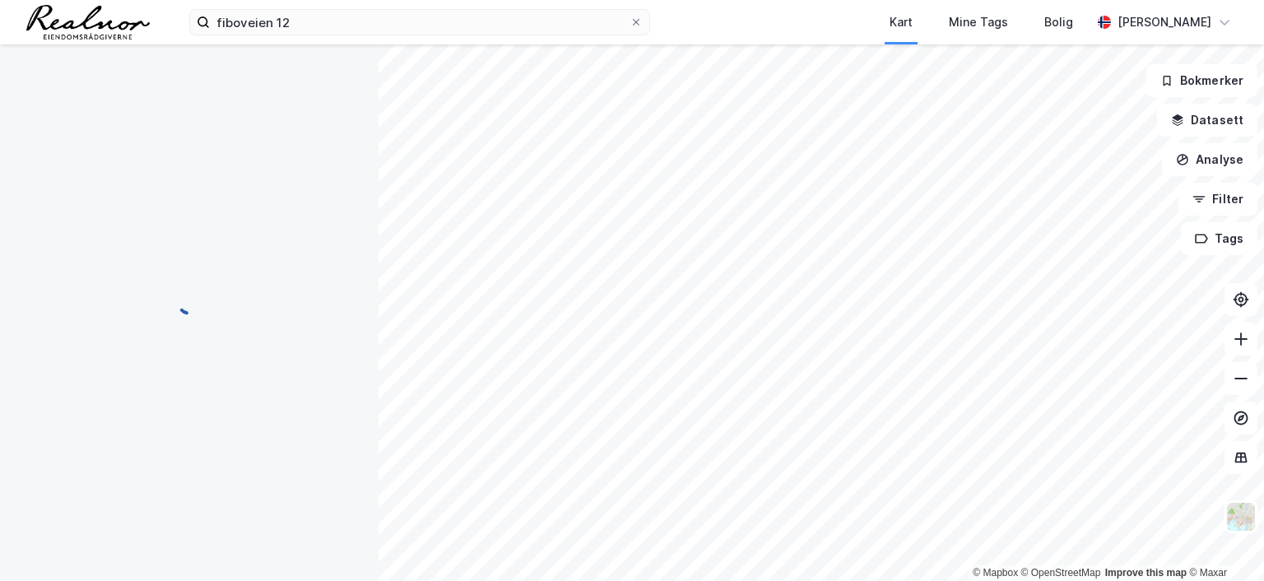
scroll to position [1, 0]
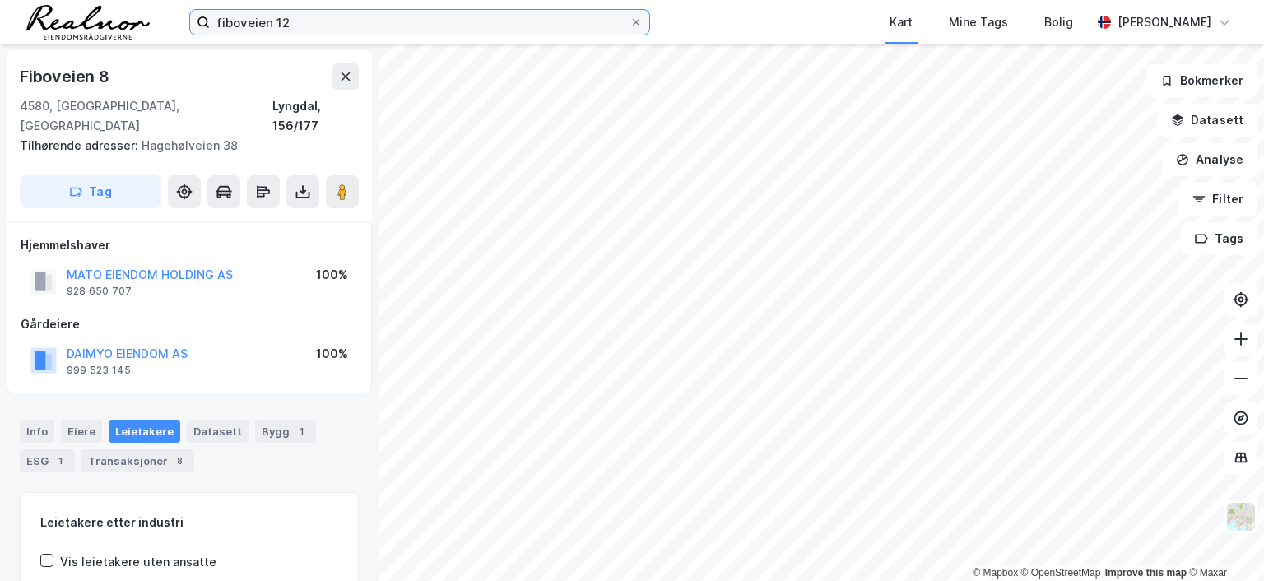
click at [301, 27] on input "fiboveien 12" at bounding box center [420, 22] width 420 height 25
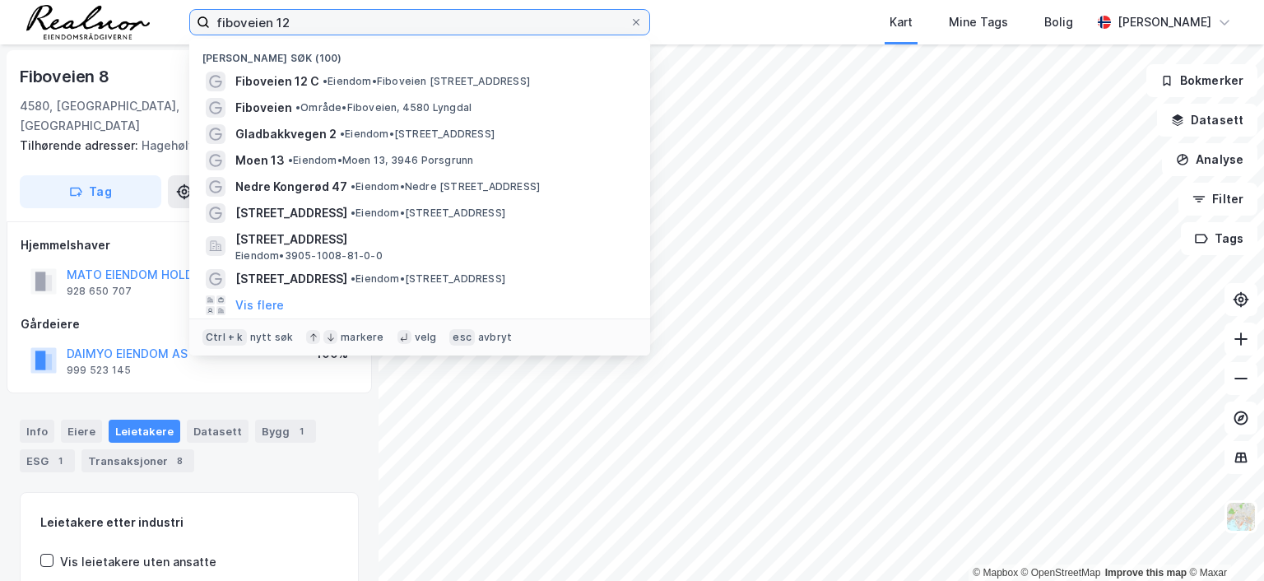
drag, startPoint x: 305, startPoint y: 23, endPoint x: 209, endPoint y: 22, distance: 96.3
click at [210, 22] on input "fiboveien 12" at bounding box center [420, 22] width 420 height 25
type input "r"
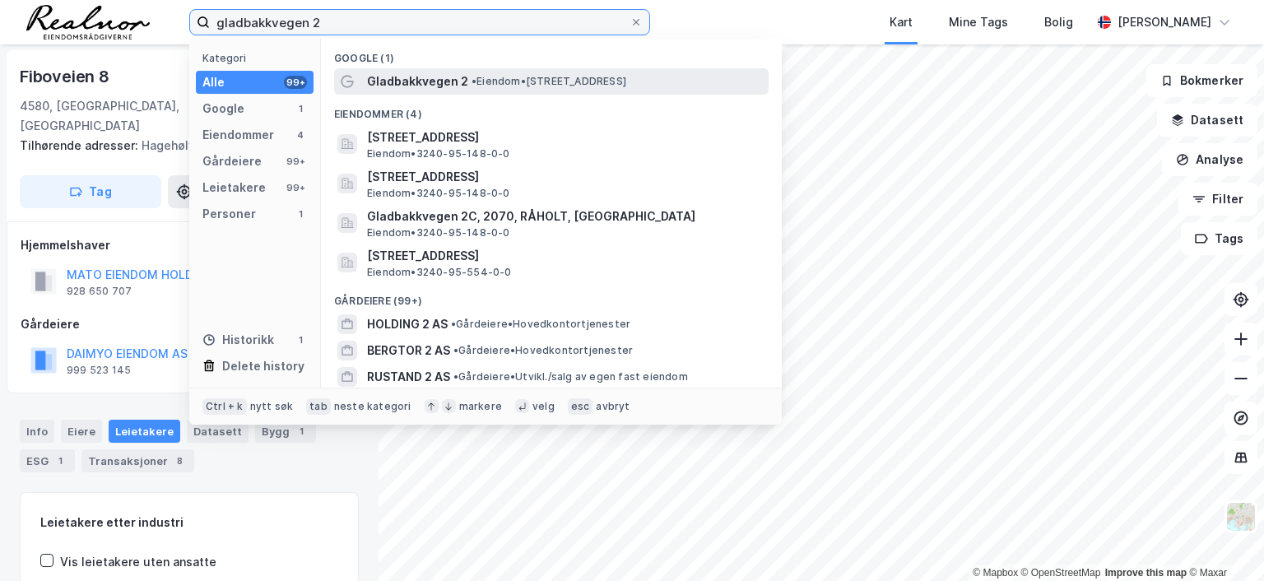
type input "gladbakkvegen 2"
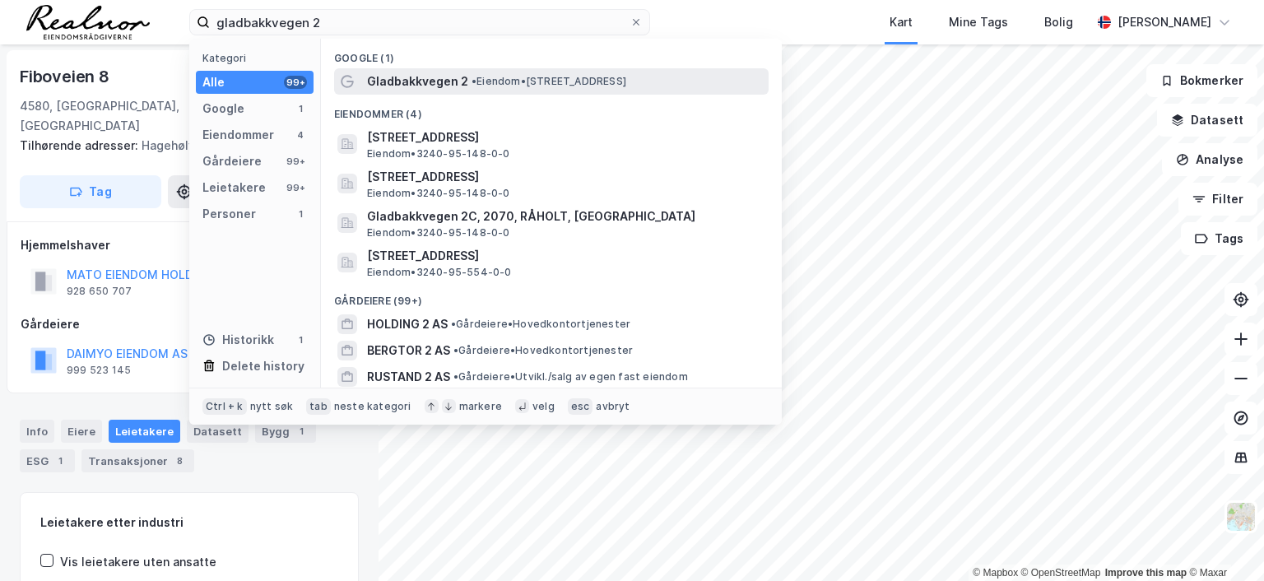
click at [434, 78] on span "Gladbakkvegen 2" at bounding box center [417, 82] width 101 height 20
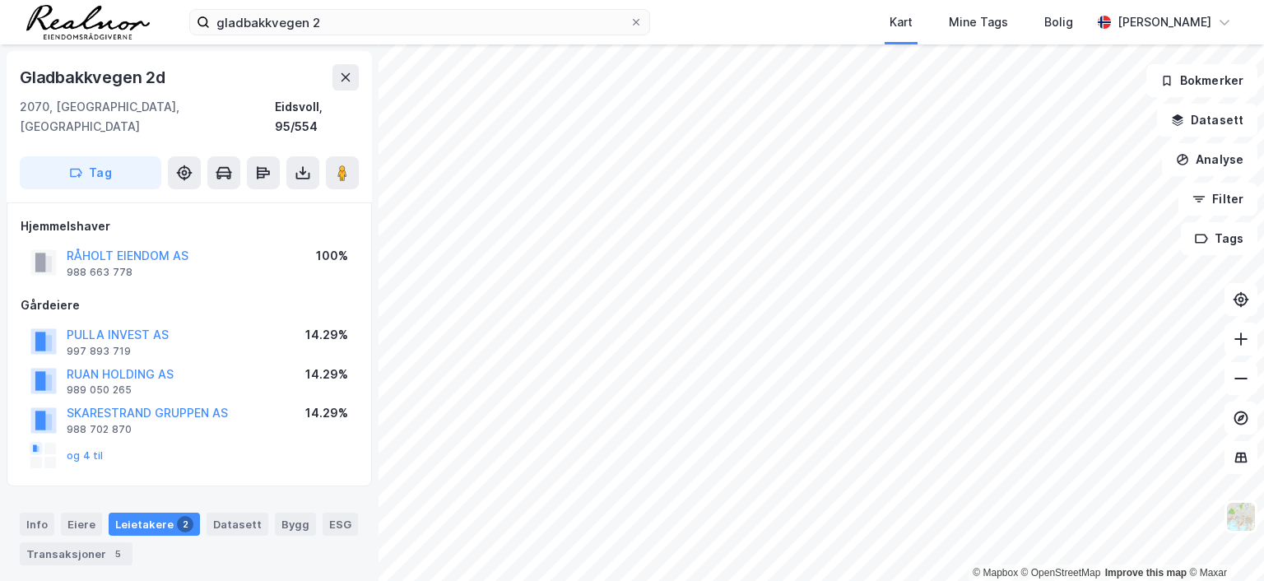
scroll to position [1, 0]
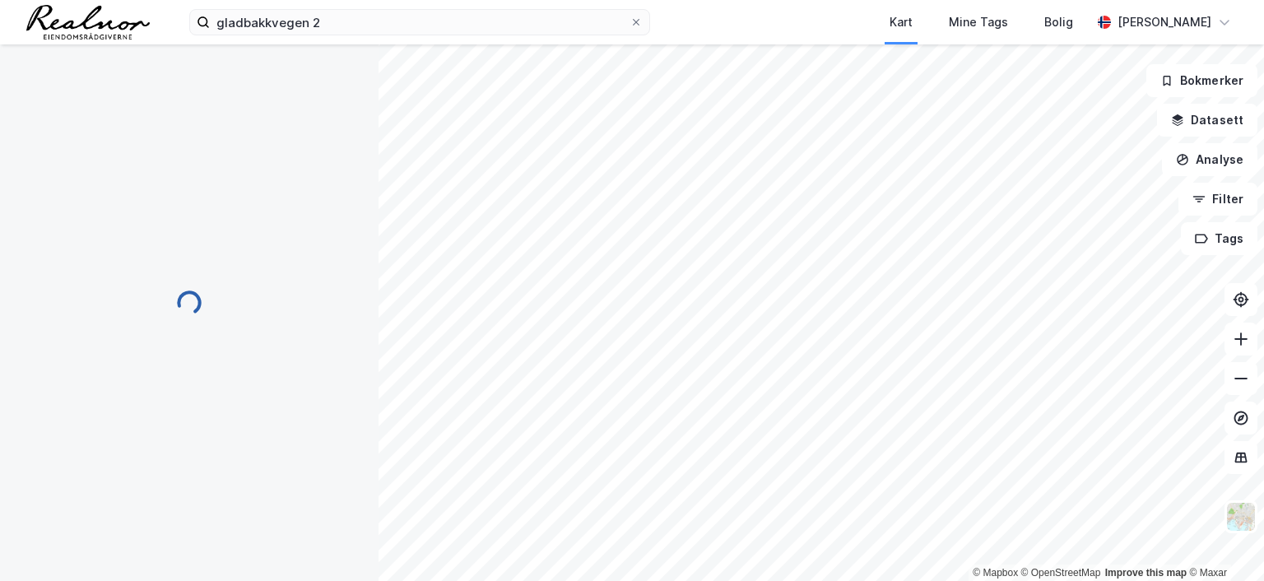
scroll to position [1, 0]
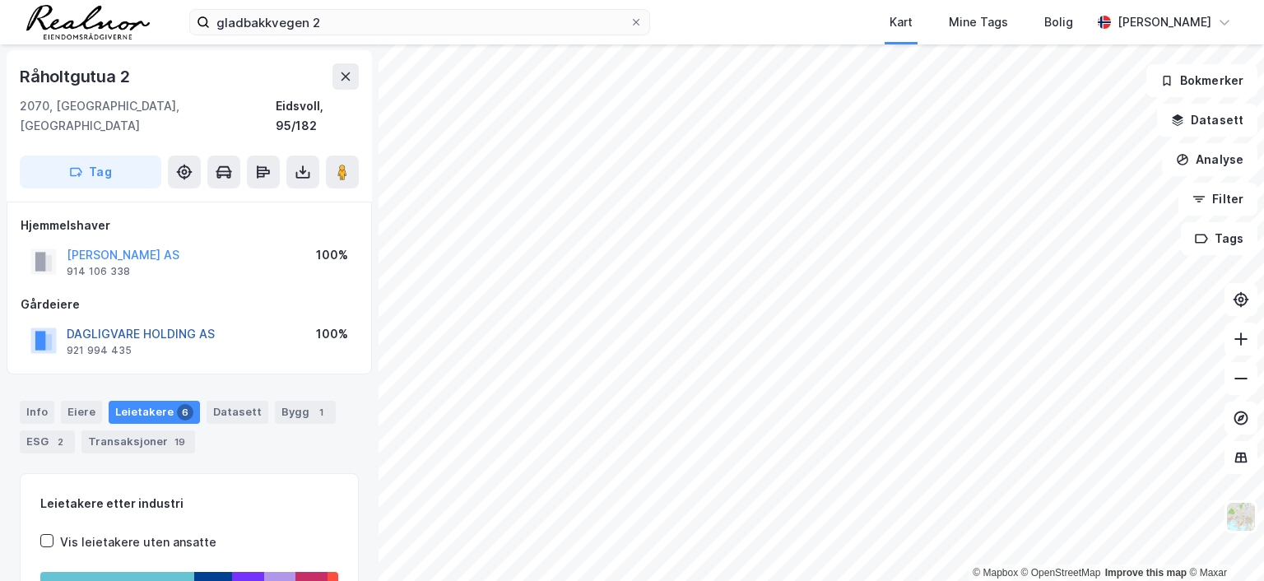
click at [0, 0] on button "DAGLIGVARE HOLDING AS" at bounding box center [0, 0] width 0 height 0
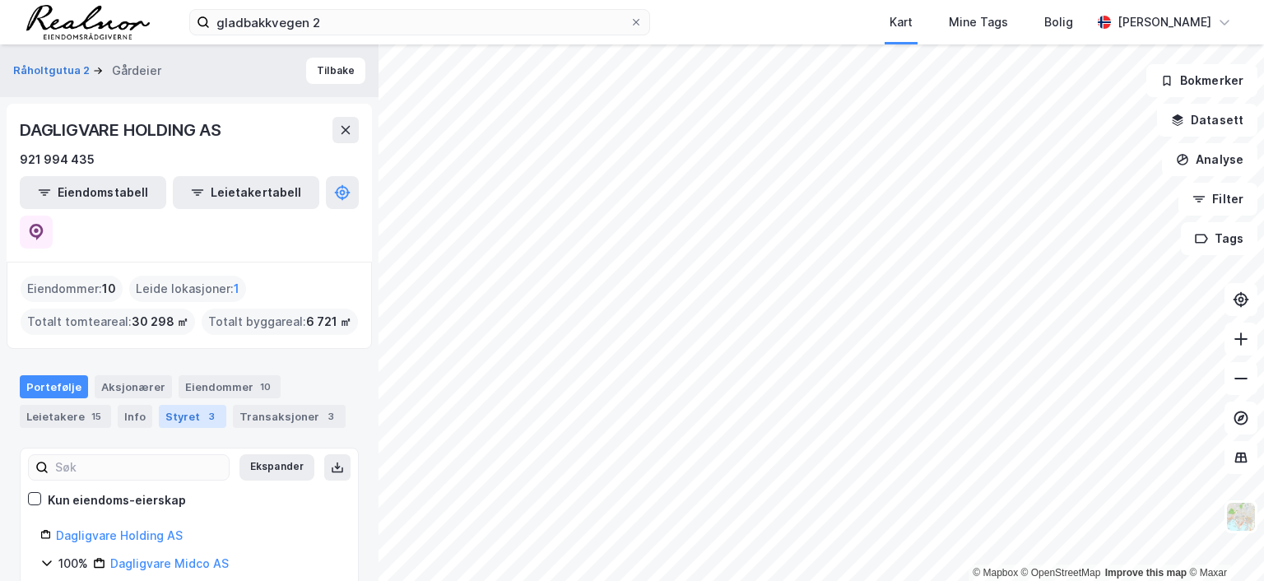
scroll to position [49, 0]
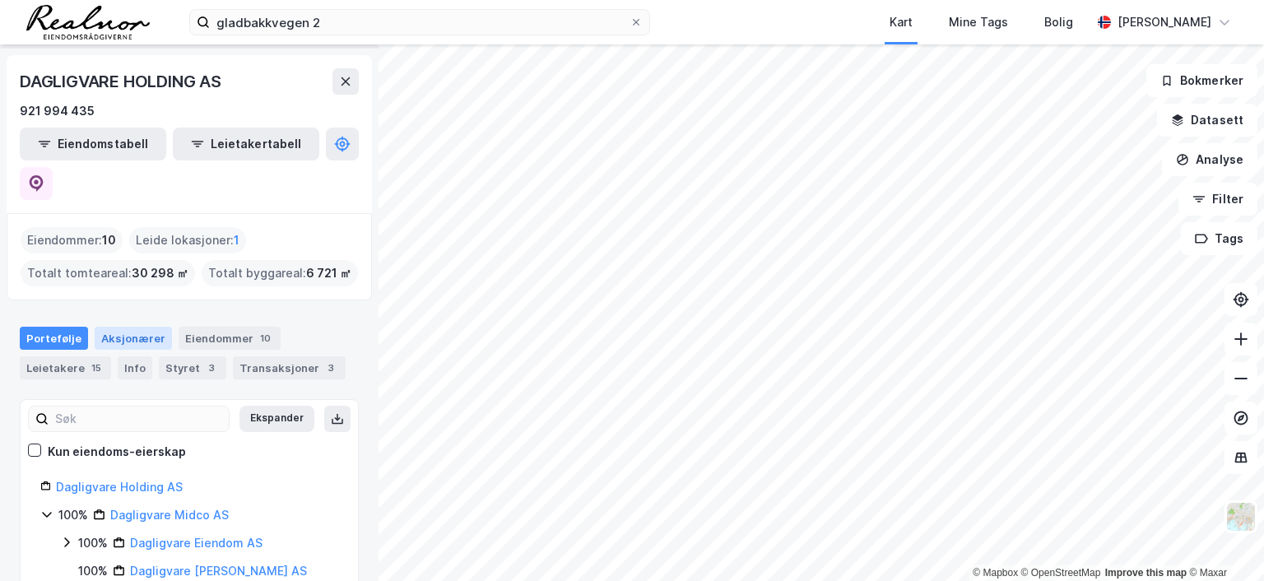
click at [138, 327] on div "Aksjonærer" at bounding box center [133, 338] width 77 height 23
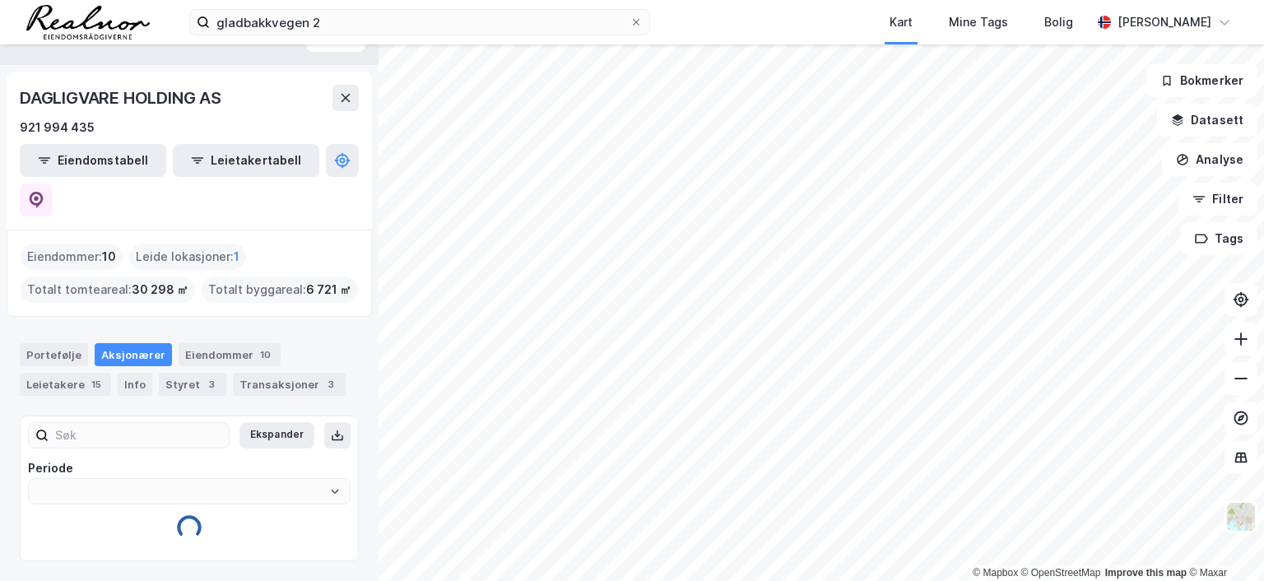
type input "Siste"
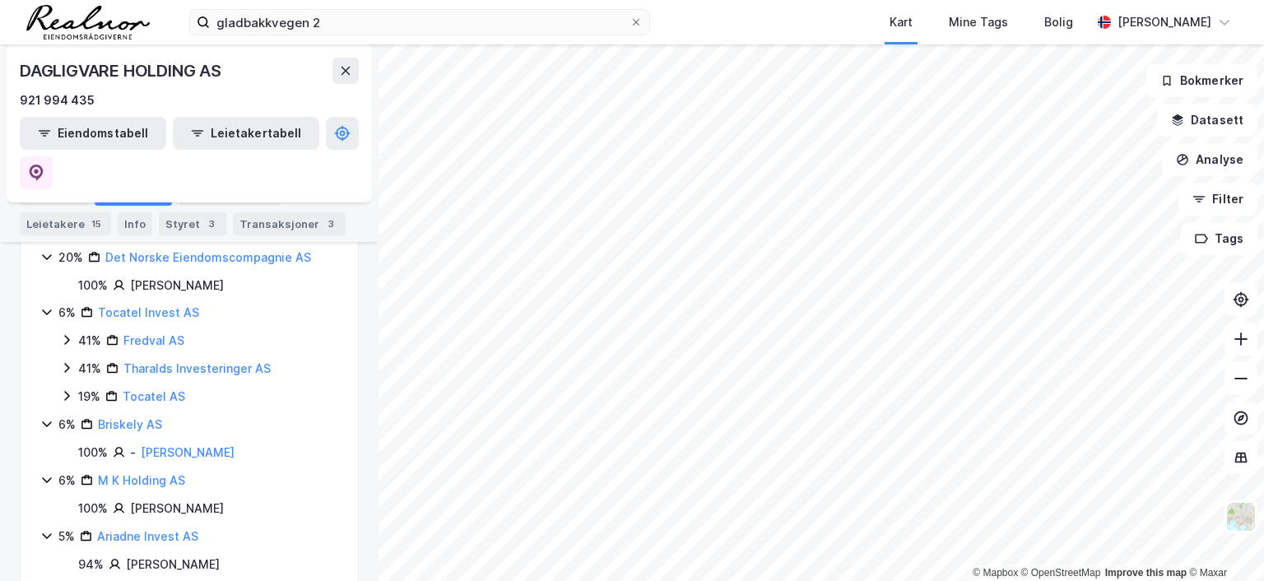
scroll to position [411, 0]
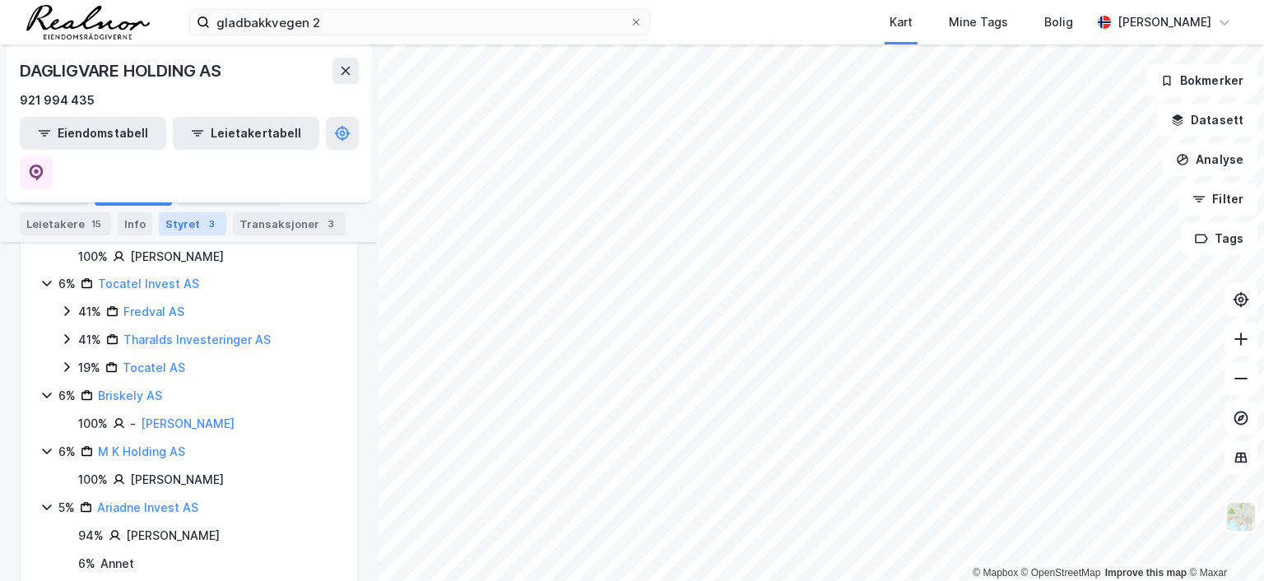
click at [203, 225] on div "3" at bounding box center [211, 224] width 16 height 16
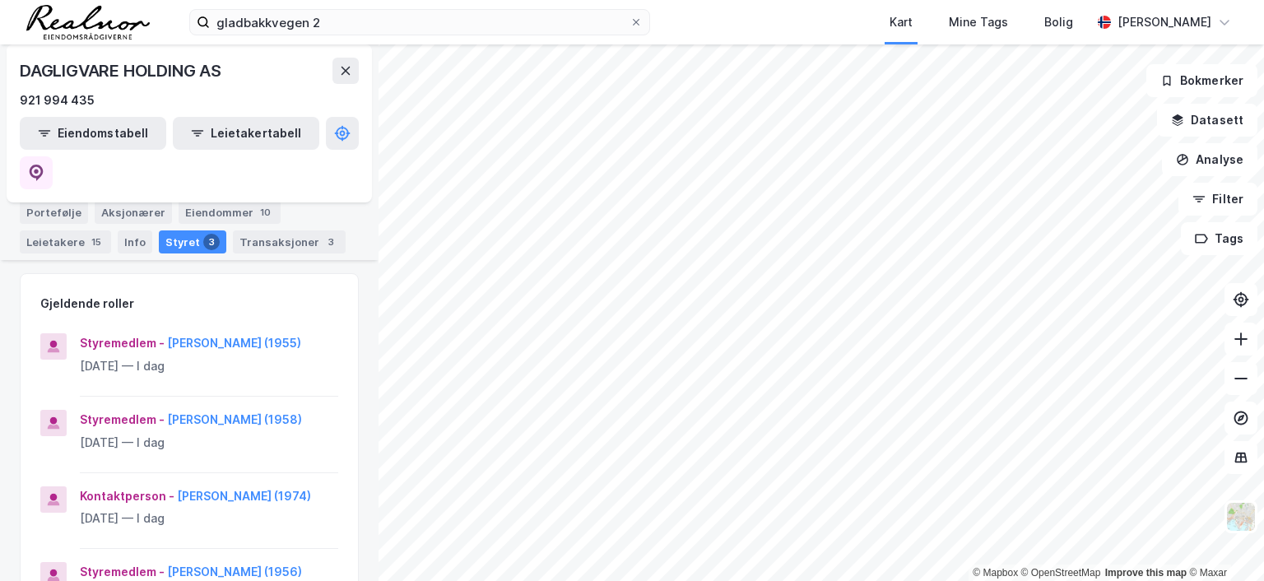
scroll to position [165, 0]
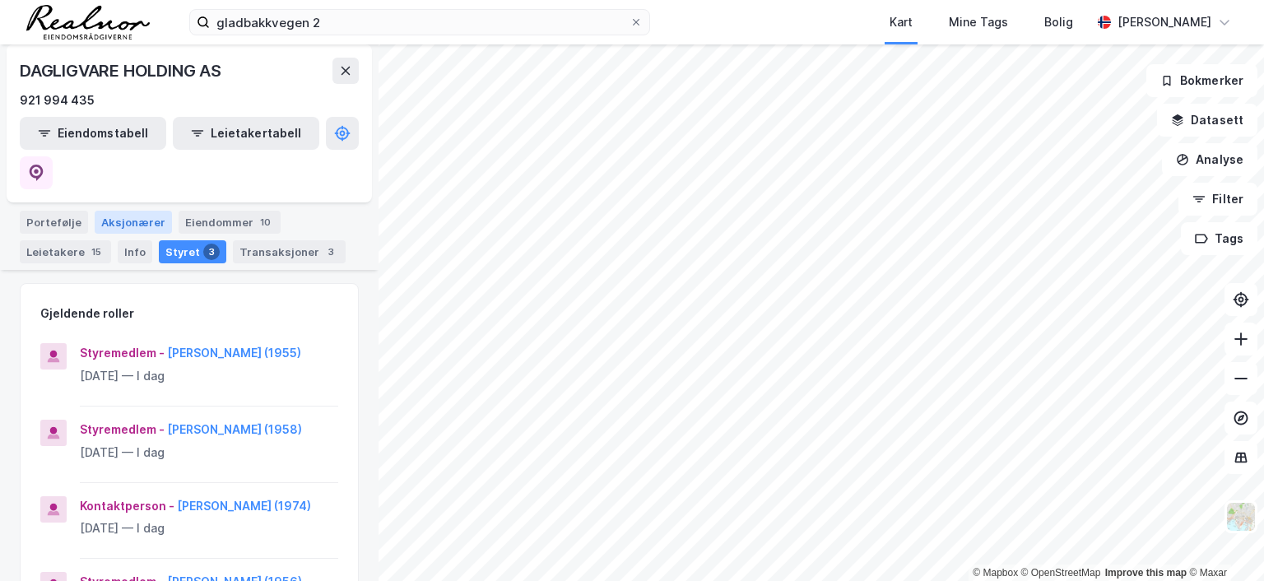
click at [117, 211] on div "Aksjonærer" at bounding box center [133, 222] width 77 height 23
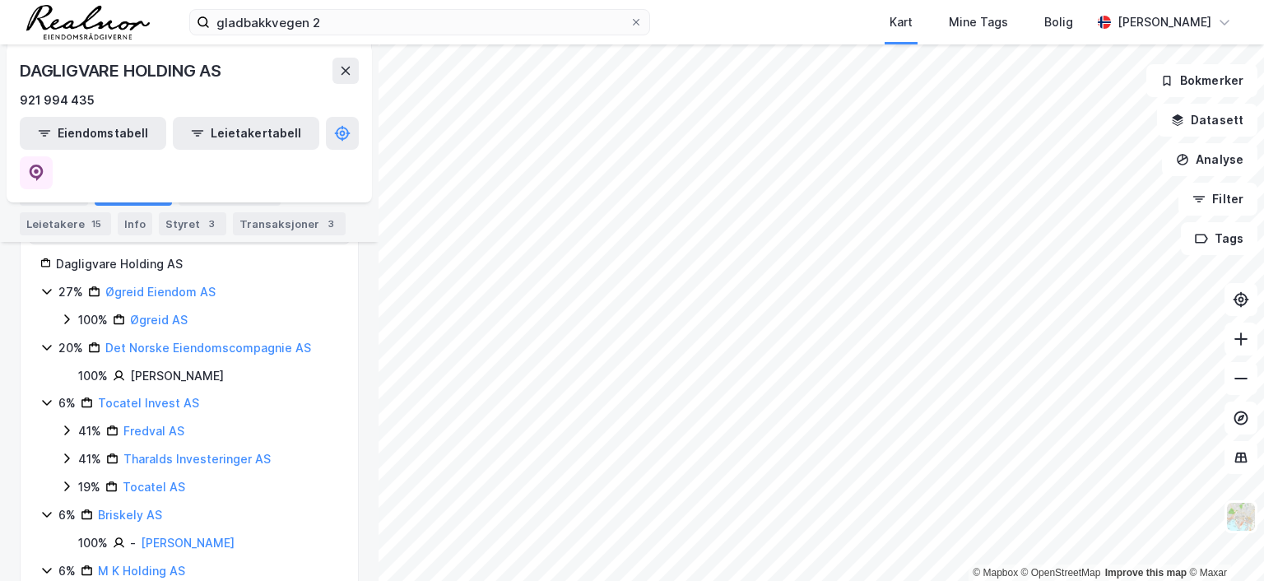
scroll to position [165, 0]
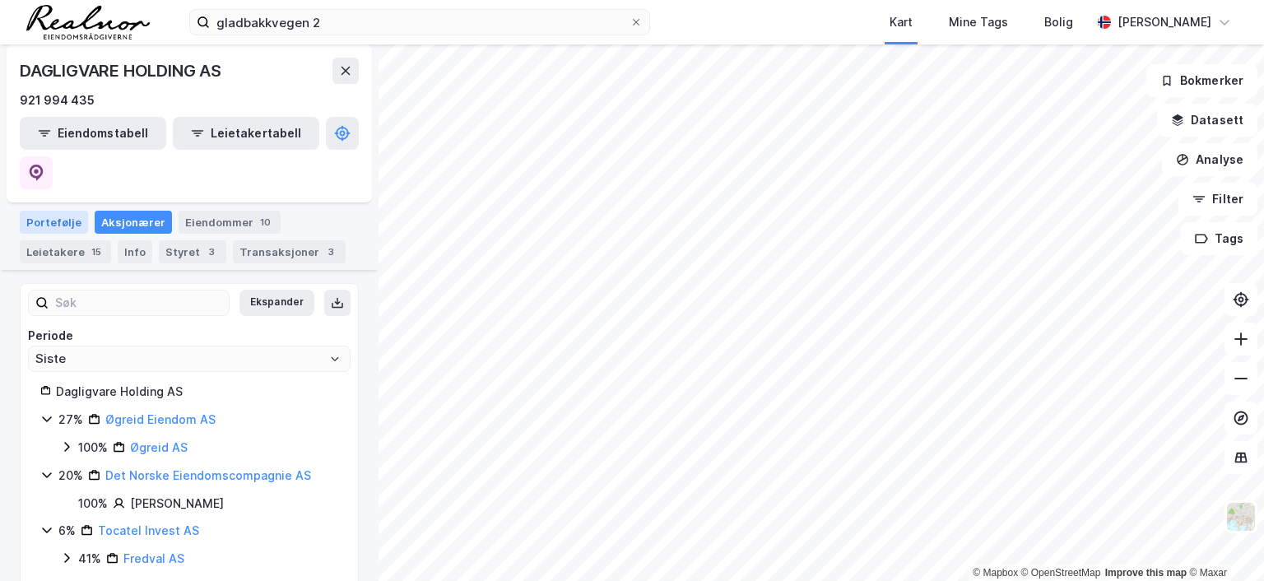
click at [63, 211] on div "Portefølje" at bounding box center [54, 222] width 68 height 23
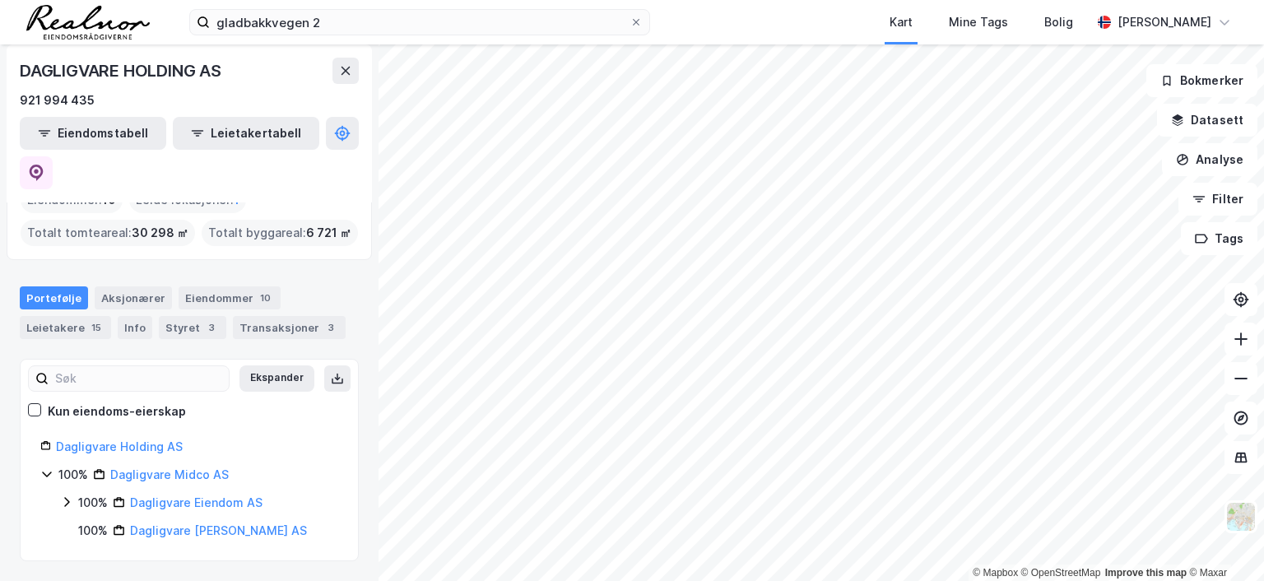
scroll to position [49, 0]
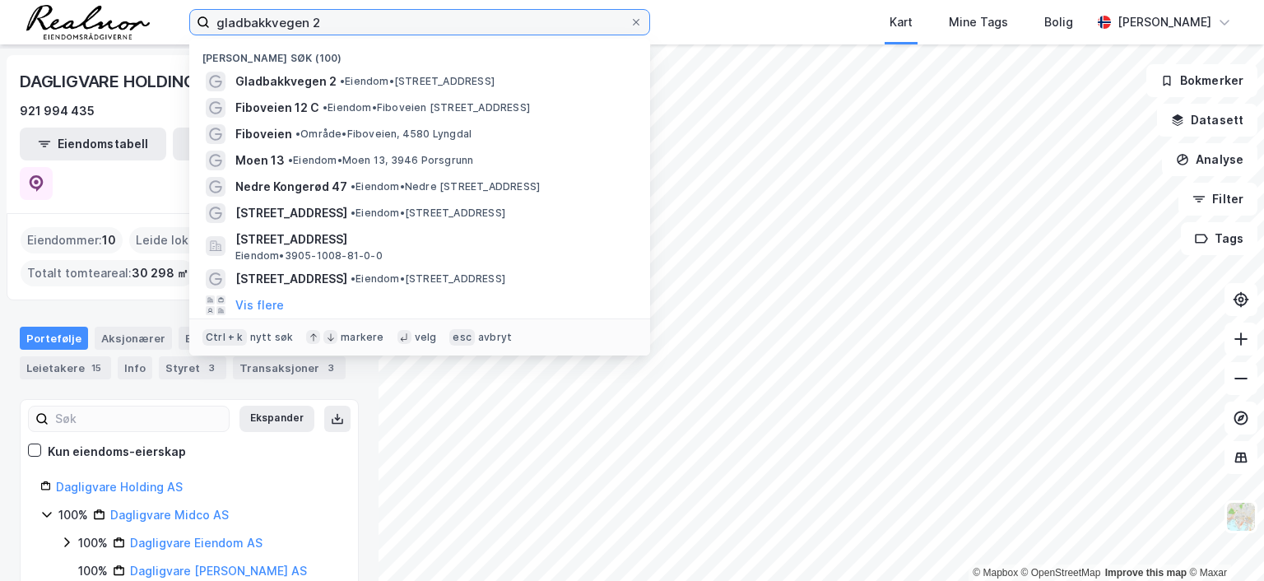
click at [336, 16] on input "gladbakkvegen 2" at bounding box center [420, 22] width 420 height 25
drag, startPoint x: 336, startPoint y: 20, endPoint x: 160, endPoint y: 20, distance: 175.3
click at [164, 20] on div "gladbakkvegen 2 Nylige søk (100) Gladbakkvegen 2 • Eiendom • Gladbakkvegen 2, 2…" at bounding box center [632, 22] width 1264 height 44
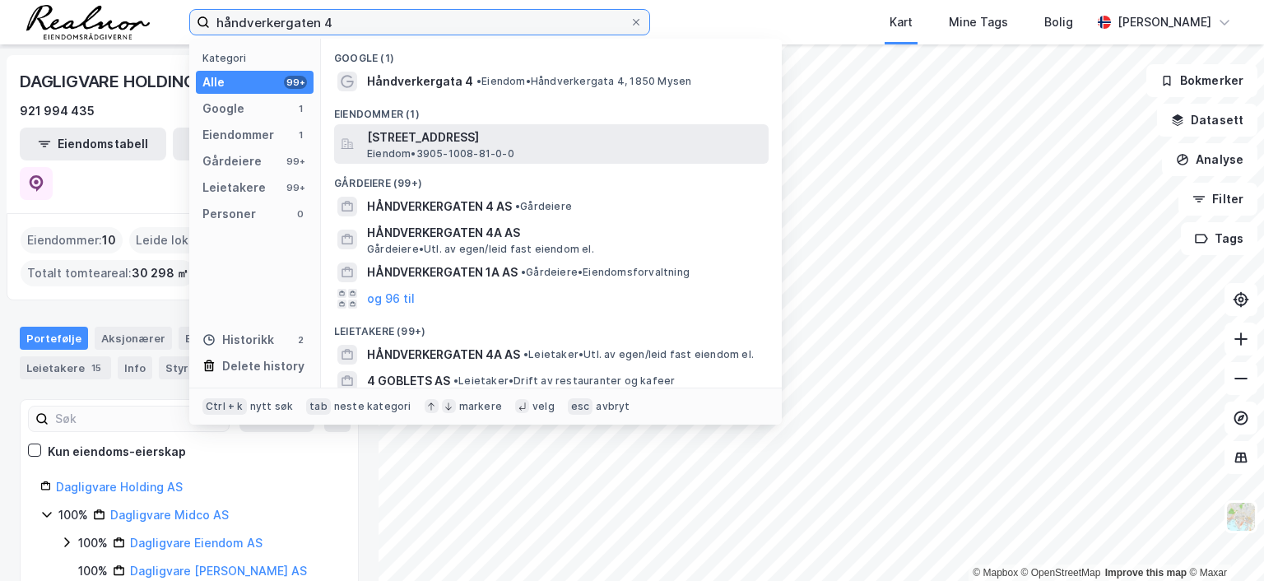
type input "håndverkergaten 4"
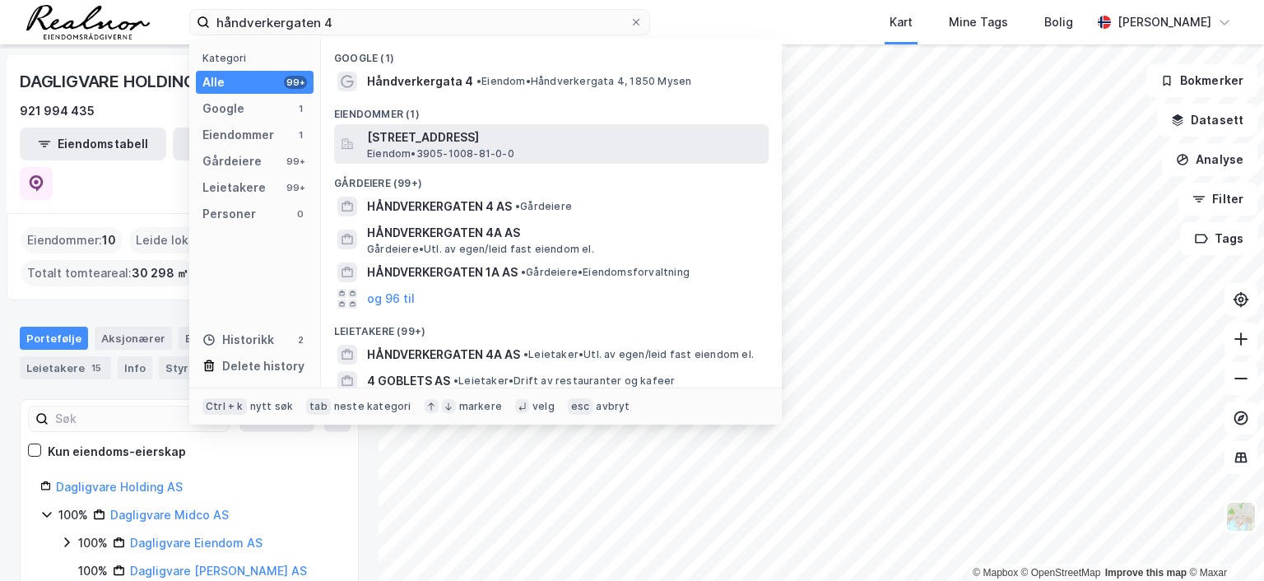
click at [476, 134] on span "[STREET_ADDRESS]" at bounding box center [564, 138] width 395 height 20
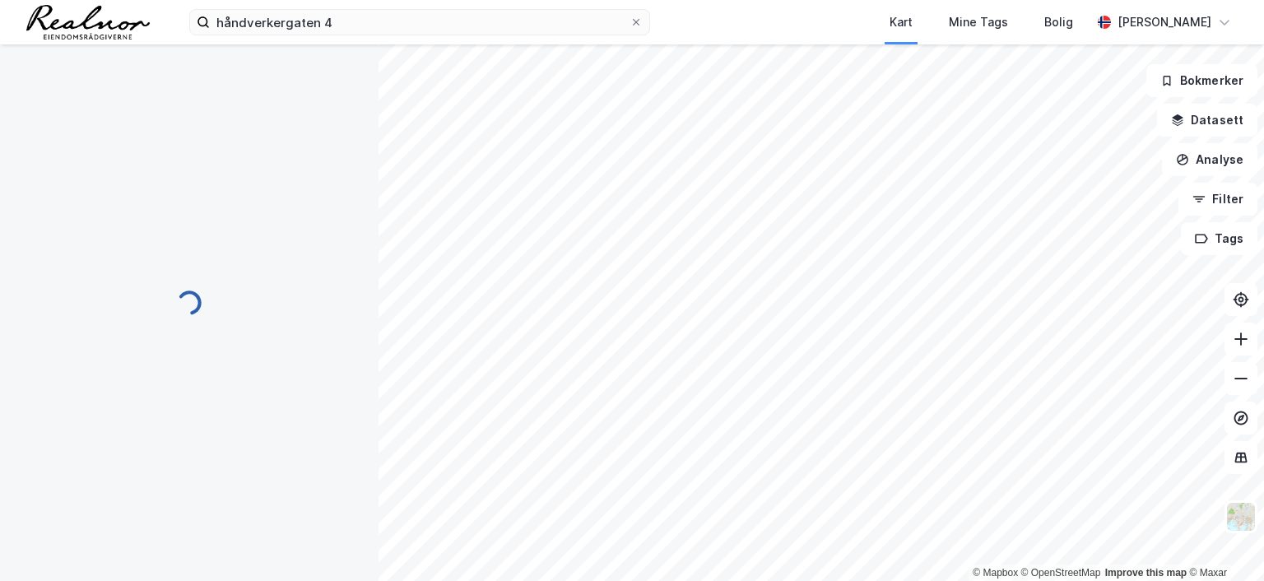
scroll to position [1, 0]
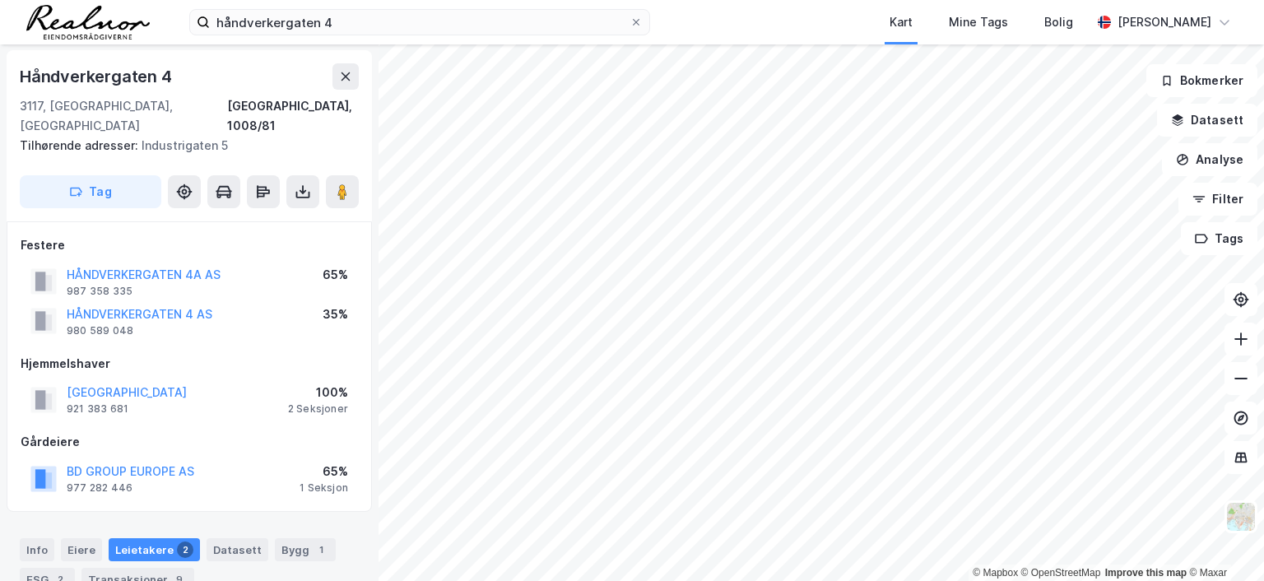
scroll to position [1, 0]
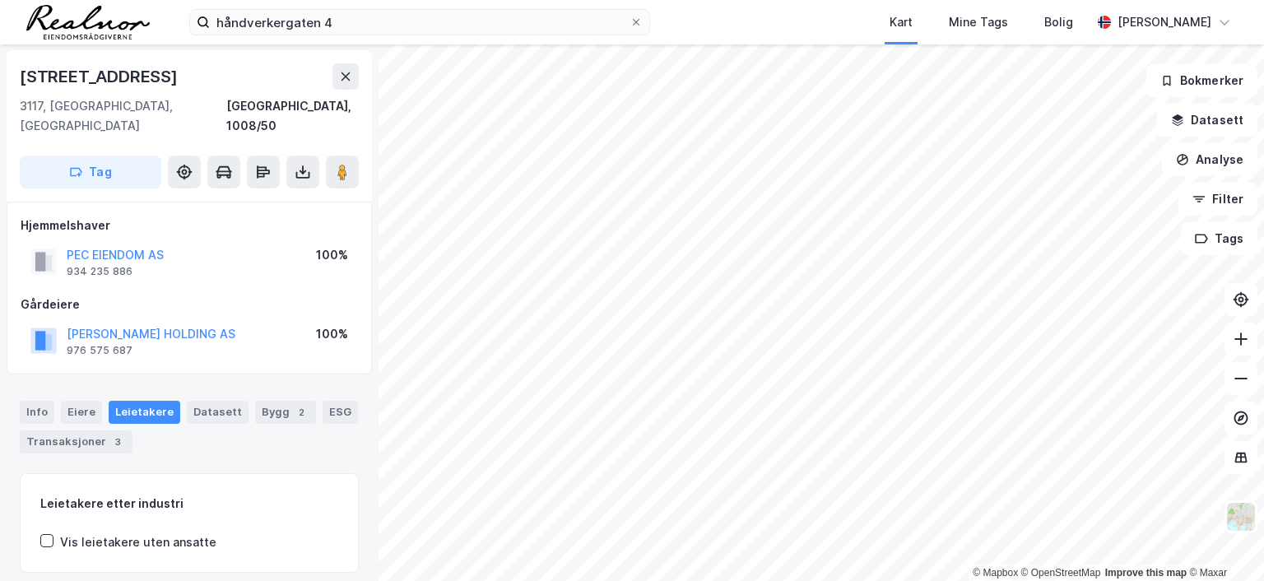
scroll to position [1, 0]
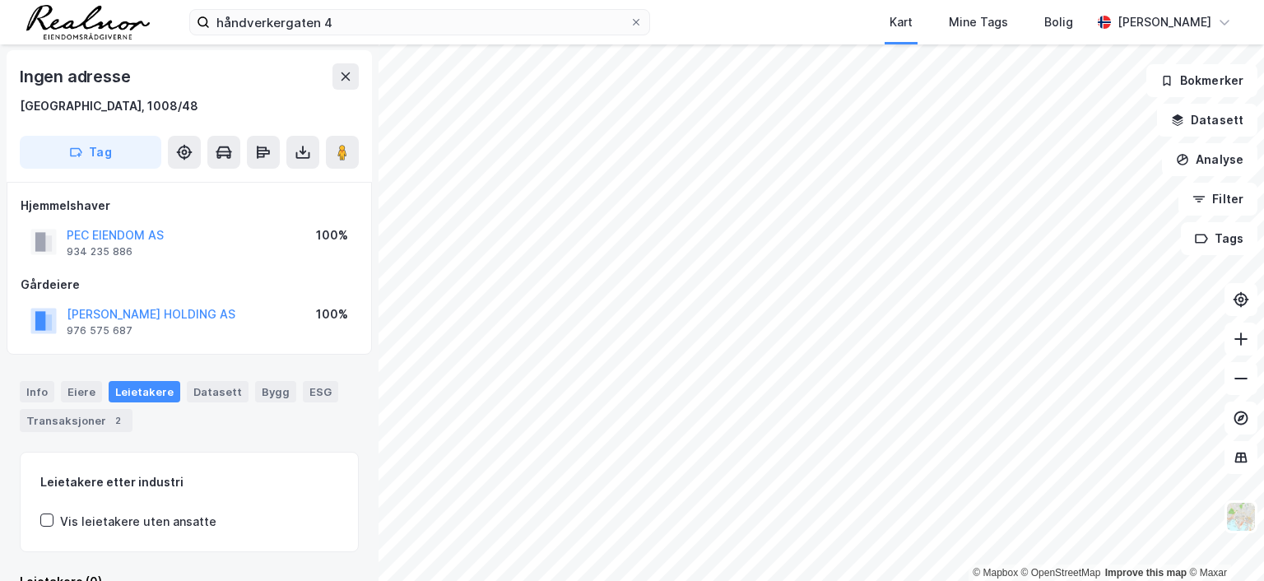
scroll to position [1, 0]
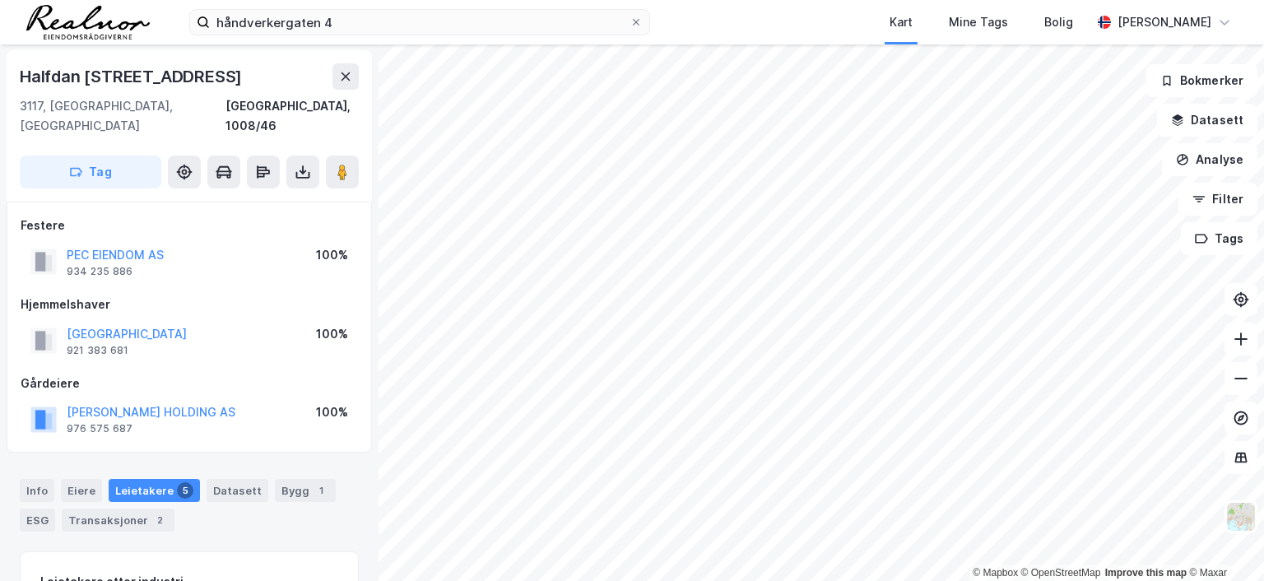
scroll to position [1, 0]
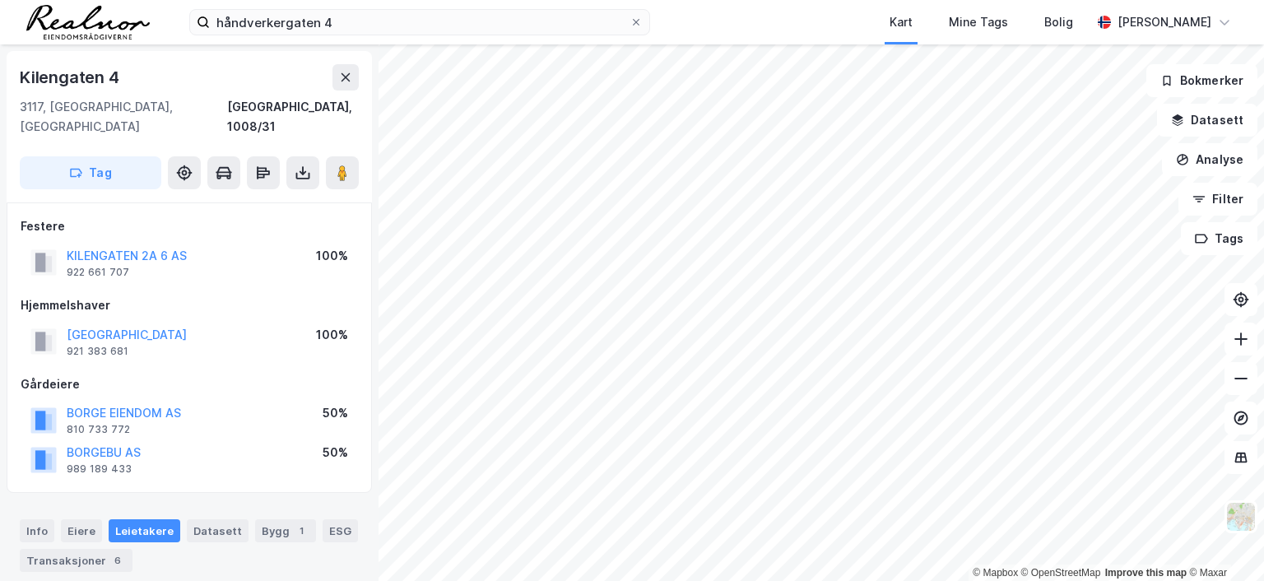
scroll to position [1, 0]
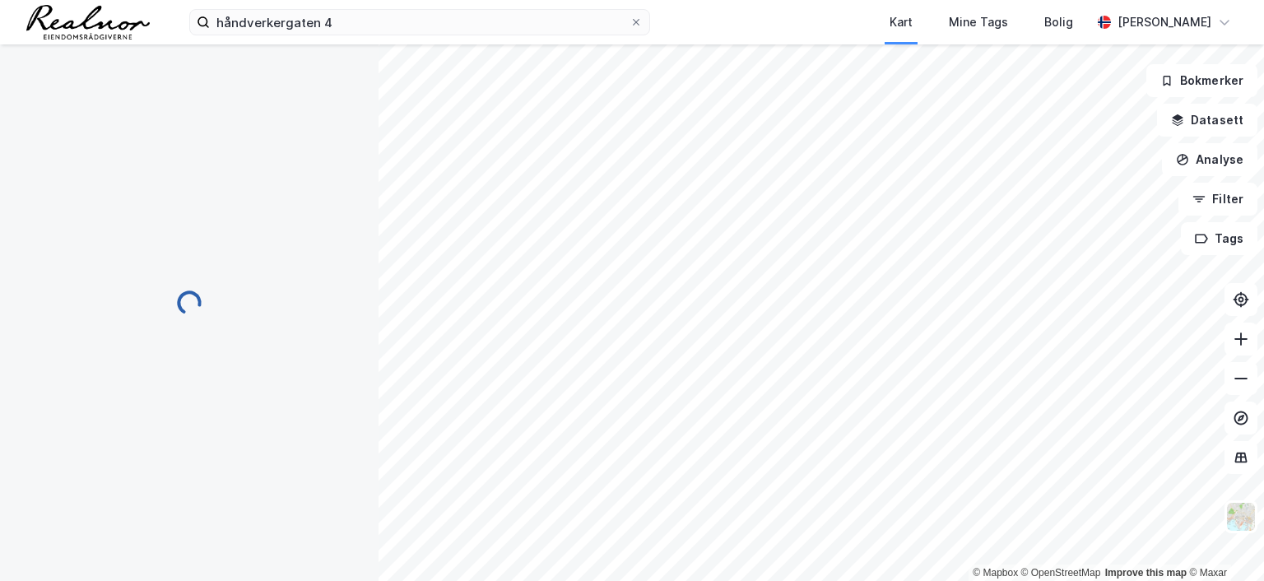
scroll to position [1, 0]
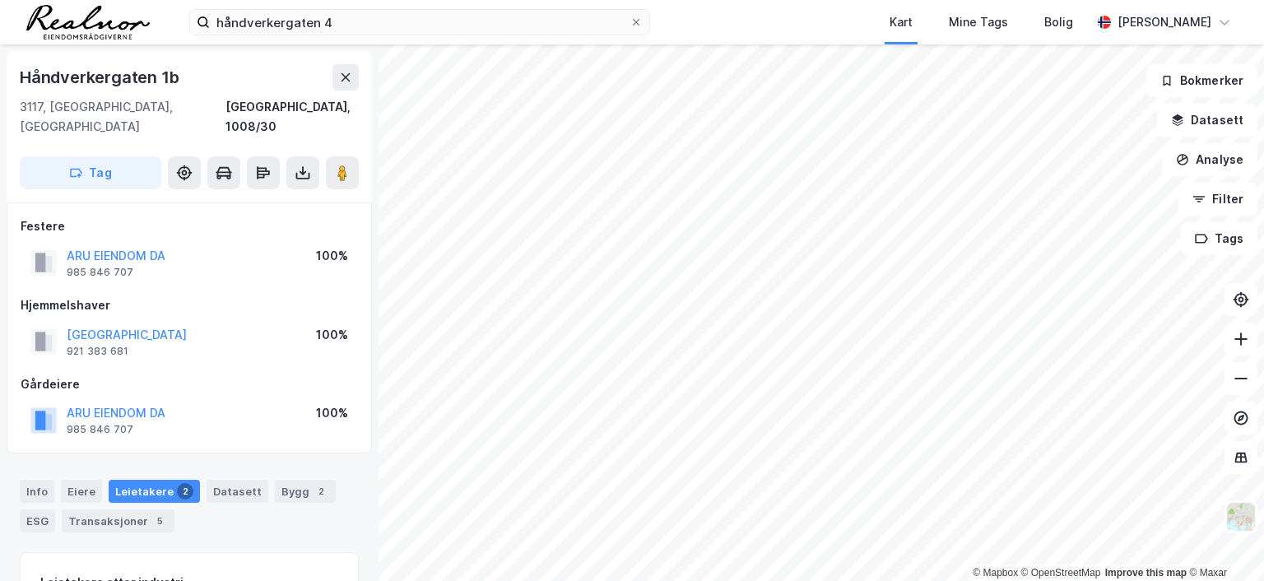
scroll to position [1, 0]
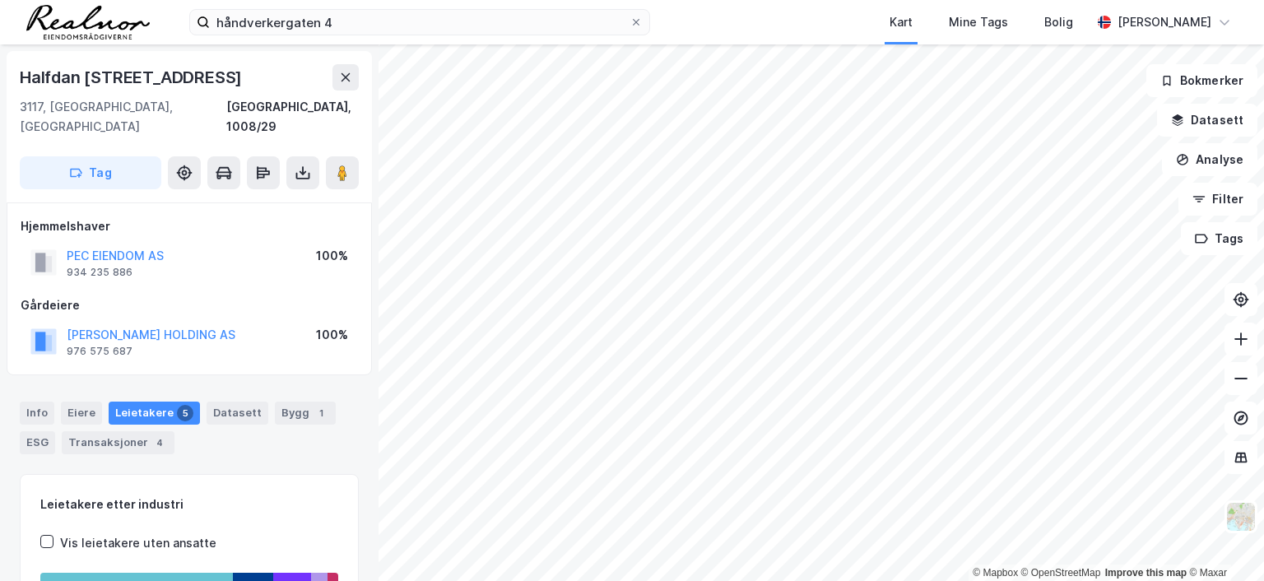
scroll to position [1, 0]
click at [0, 0] on button "EKTVEDT PER HOLDING AS" at bounding box center [0, 0] width 0 height 0
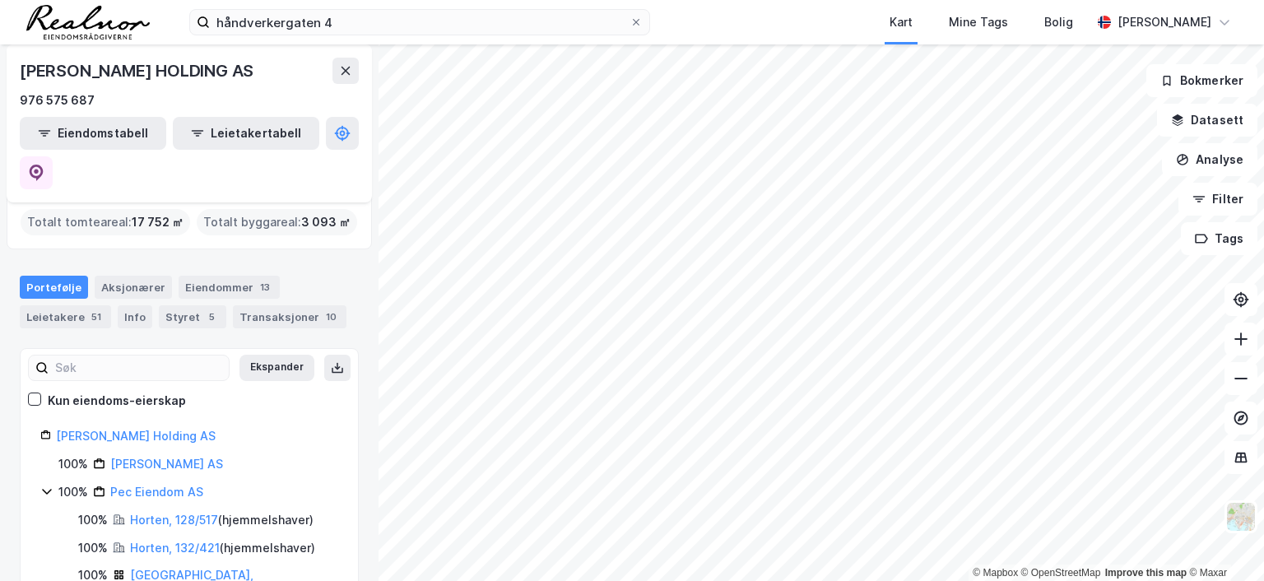
scroll to position [165, 0]
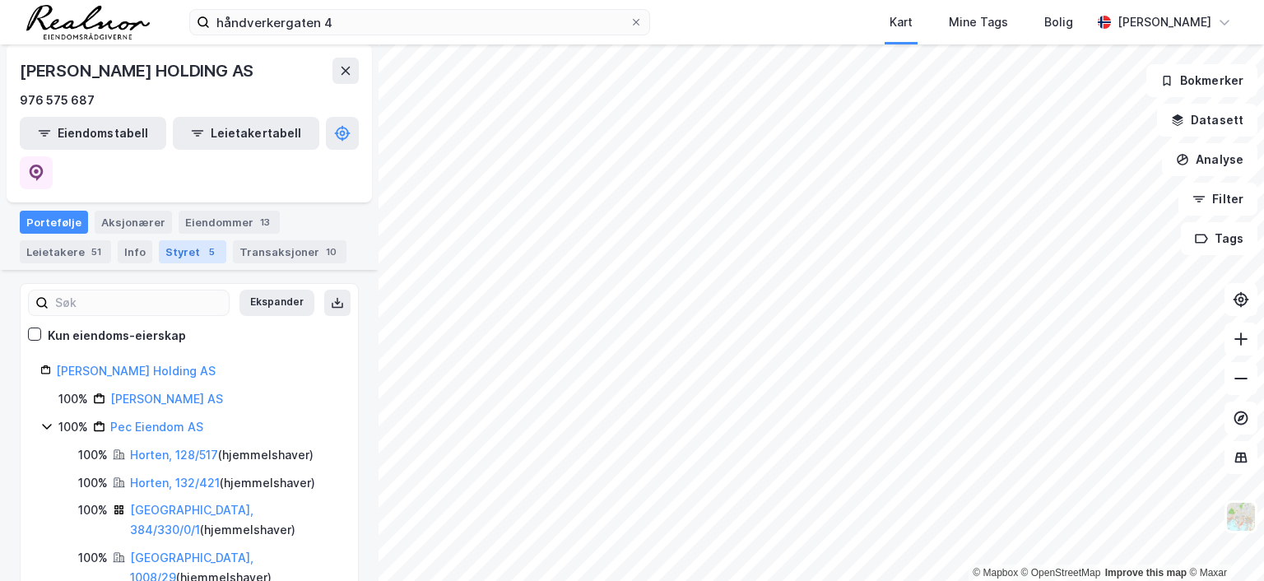
click at [192, 240] on div "Styret 5" at bounding box center [192, 251] width 67 height 23
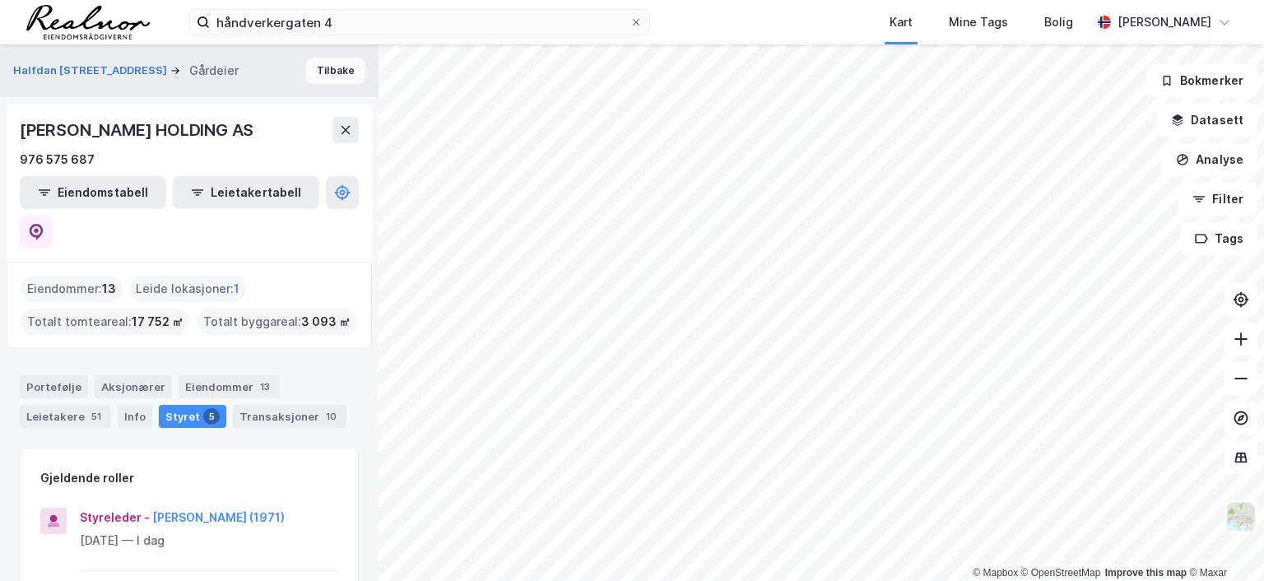
click at [317, 68] on button "Tilbake" at bounding box center [335, 71] width 59 height 26
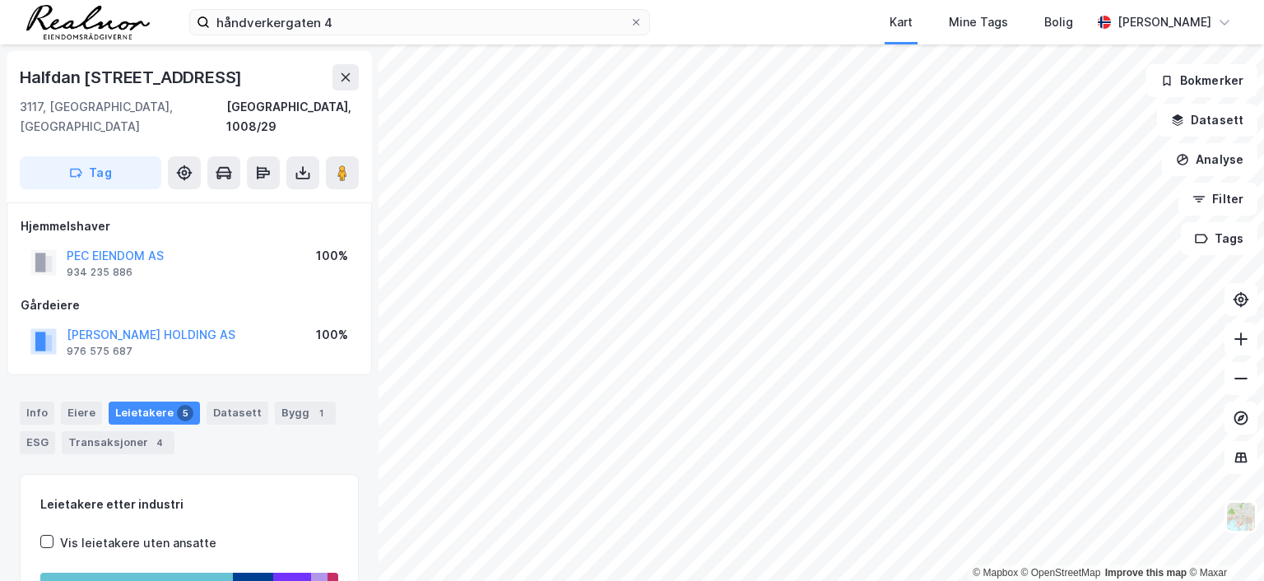
scroll to position [1, 0]
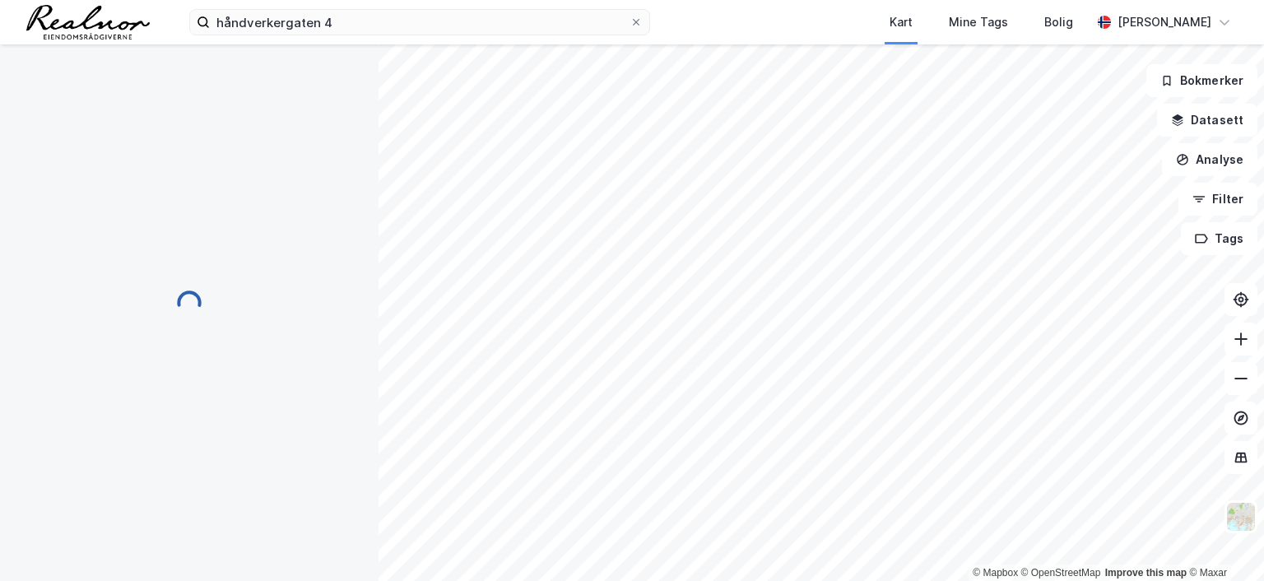
scroll to position [1, 0]
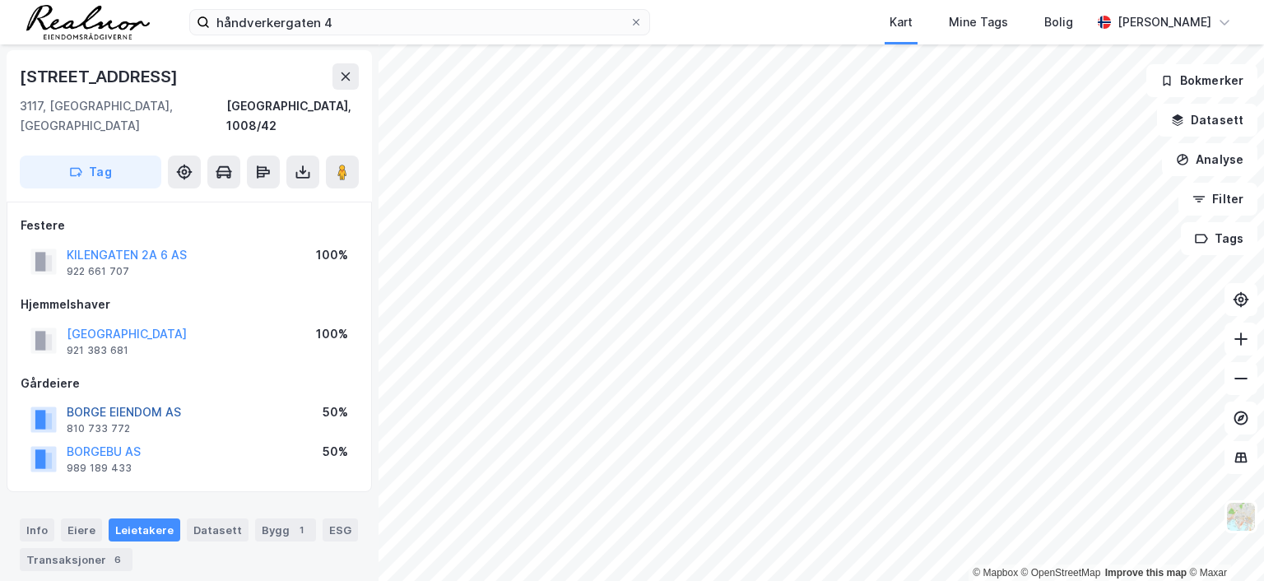
click at [0, 0] on button "BORGE EIENDOM AS" at bounding box center [0, 0] width 0 height 0
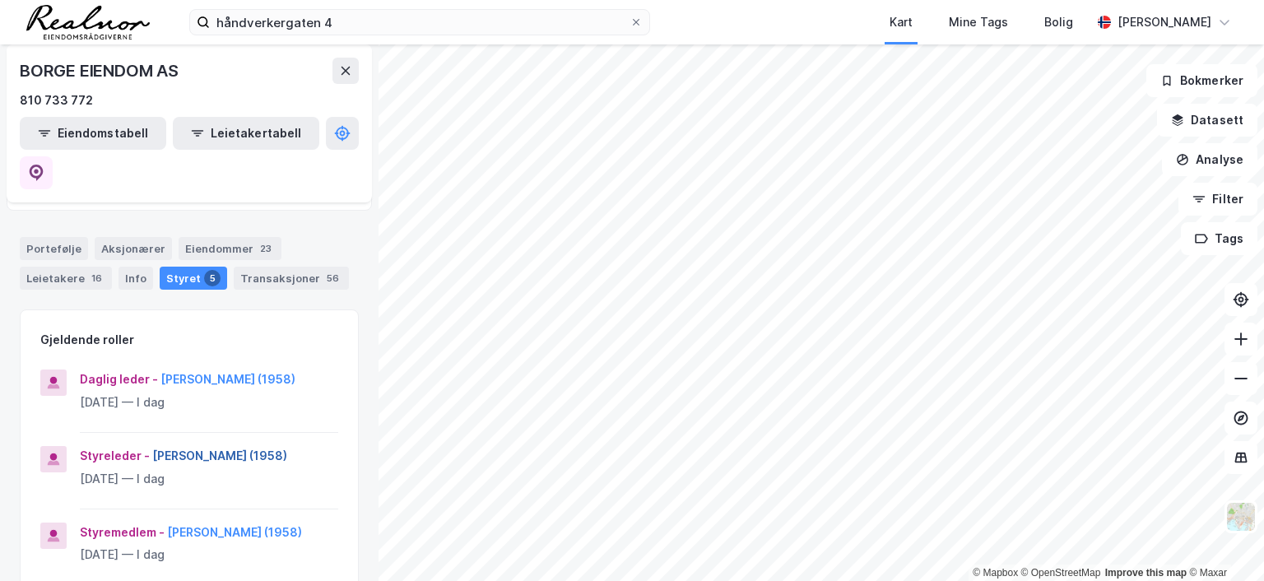
scroll to position [115, 0]
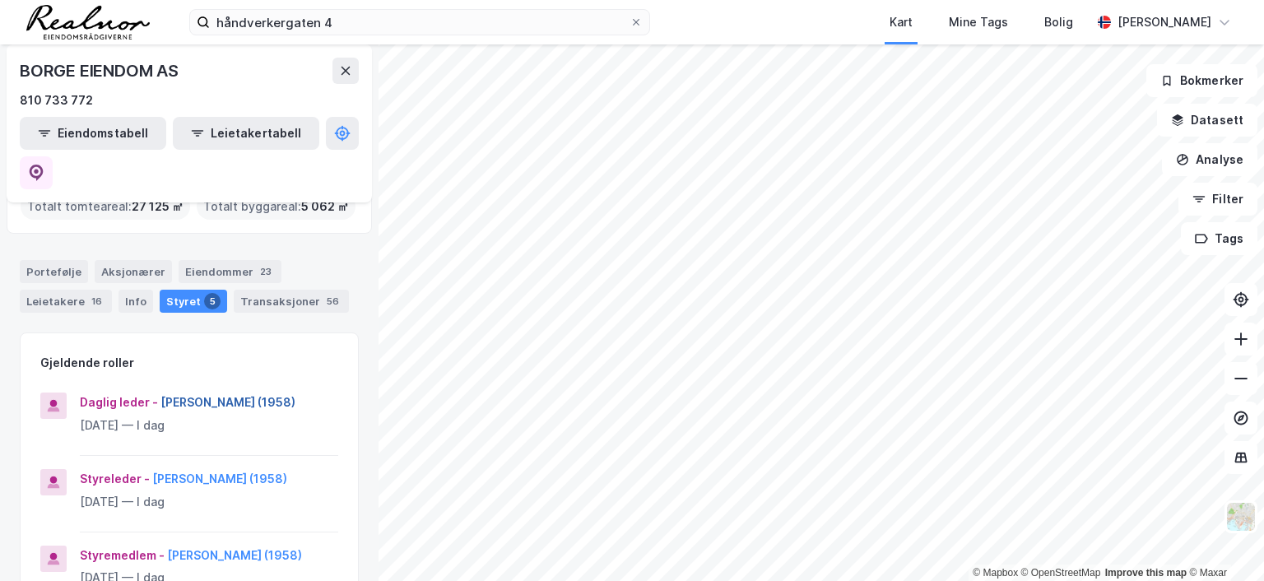
click at [0, 0] on button "Stein Egil Jenssen (1958)" at bounding box center [0, 0] width 0 height 0
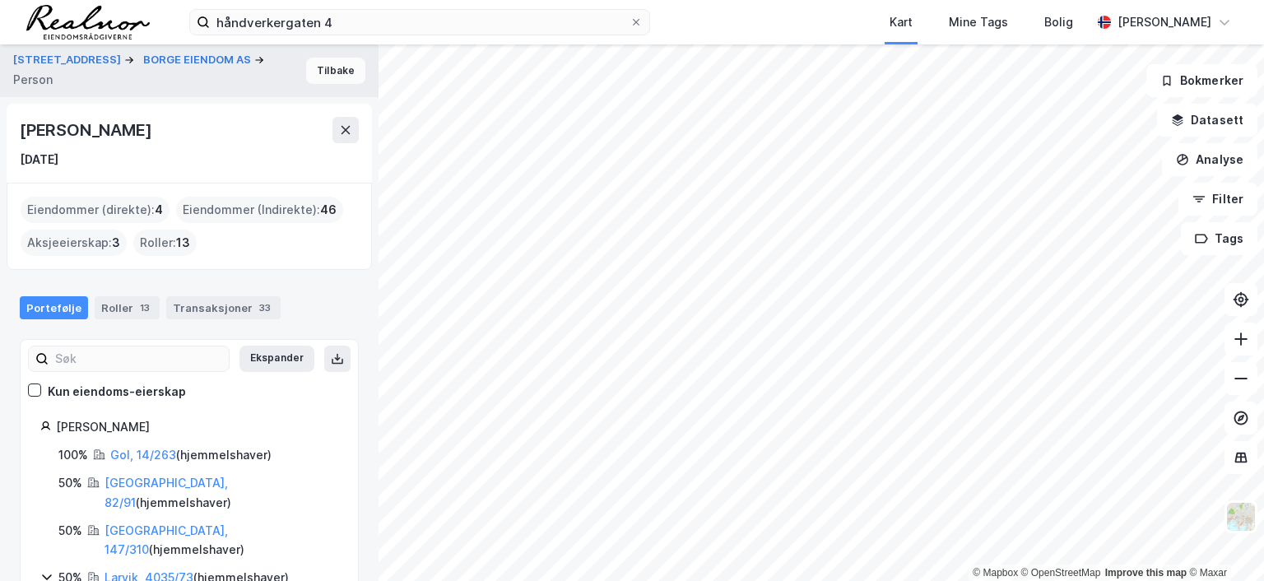
click at [326, 68] on button "Tilbake" at bounding box center [335, 71] width 59 height 26
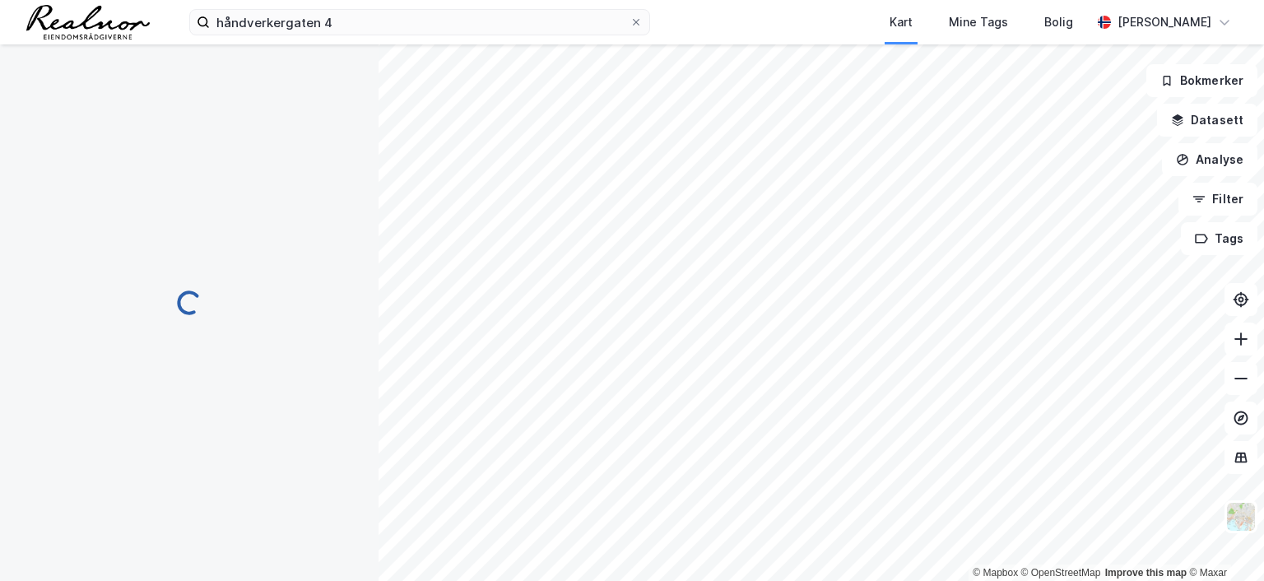
scroll to position [1, 0]
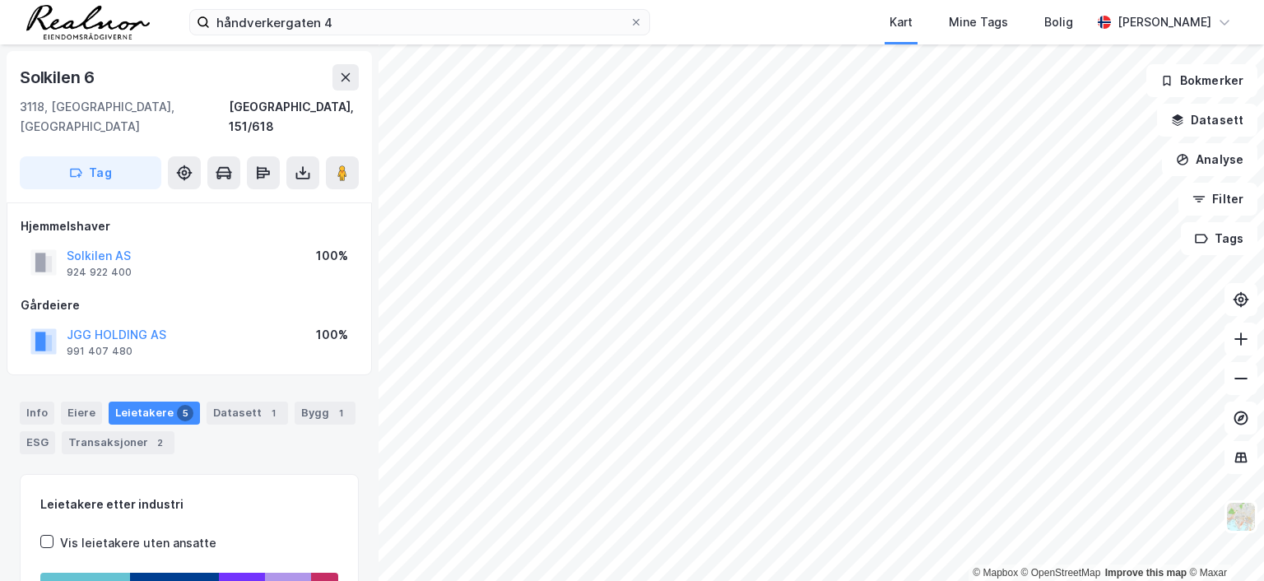
scroll to position [1, 0]
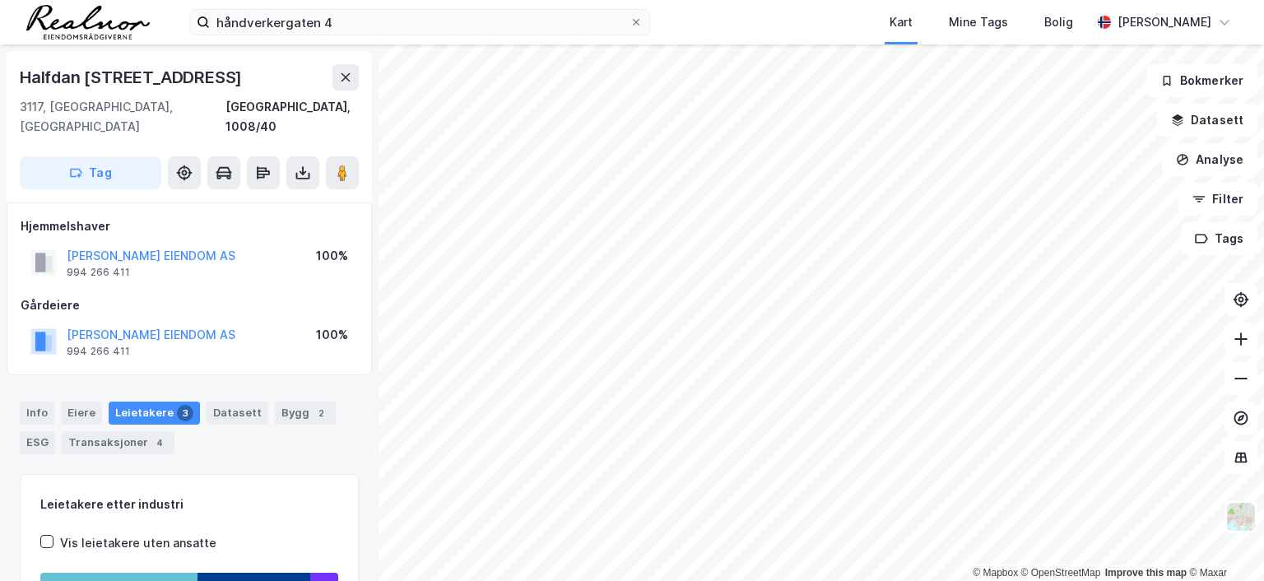
scroll to position [1, 0]
click at [0, 0] on button "KNUT PETTERSON EIENDOM AS" at bounding box center [0, 0] width 0 height 0
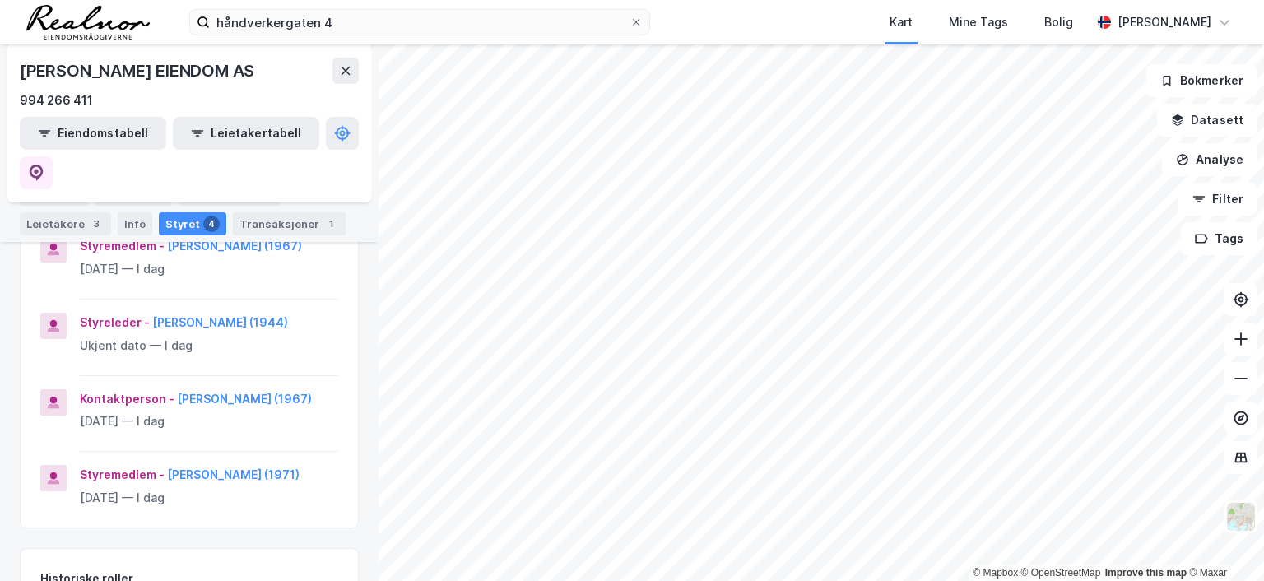
scroll to position [247, 0]
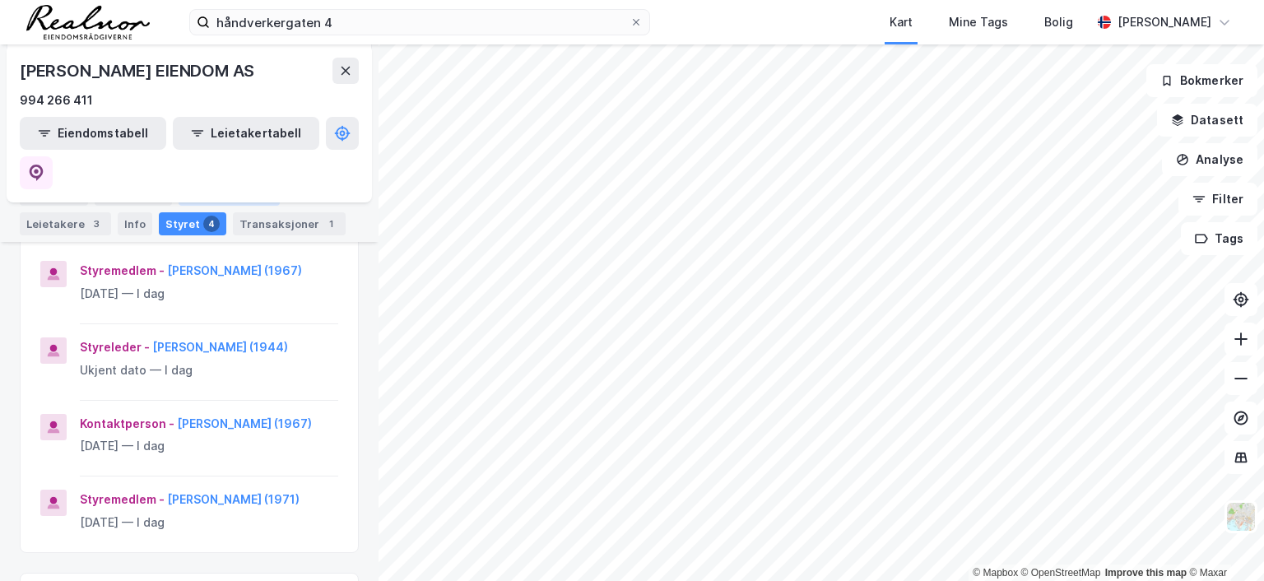
click at [230, 193] on div "Eiendommer 2" at bounding box center [229, 194] width 101 height 23
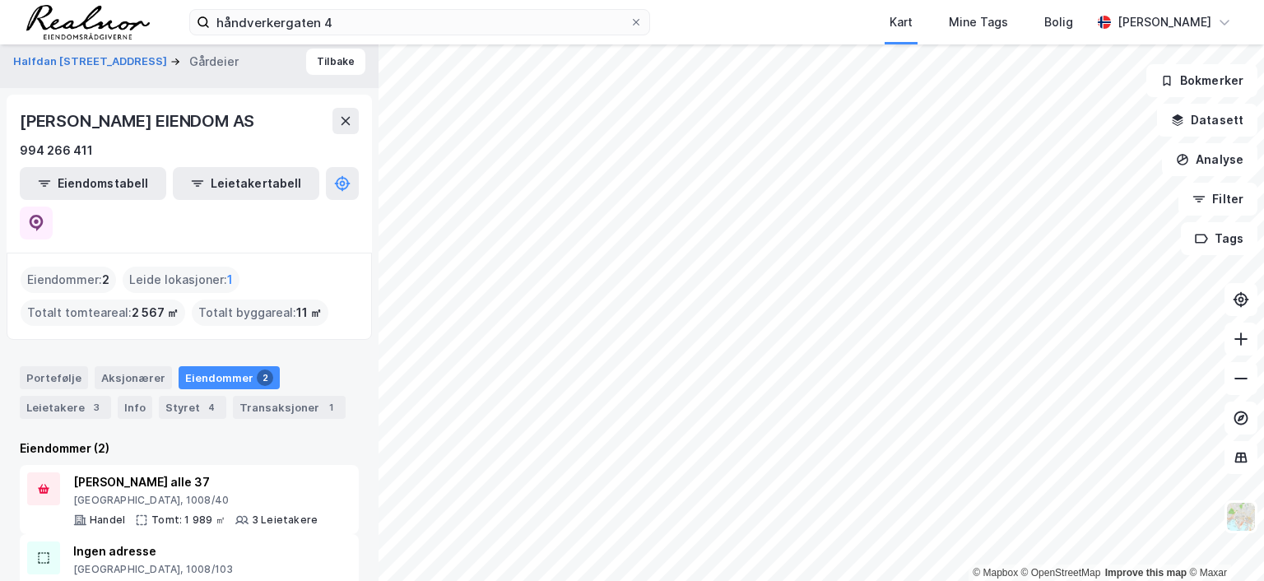
scroll to position [11, 0]
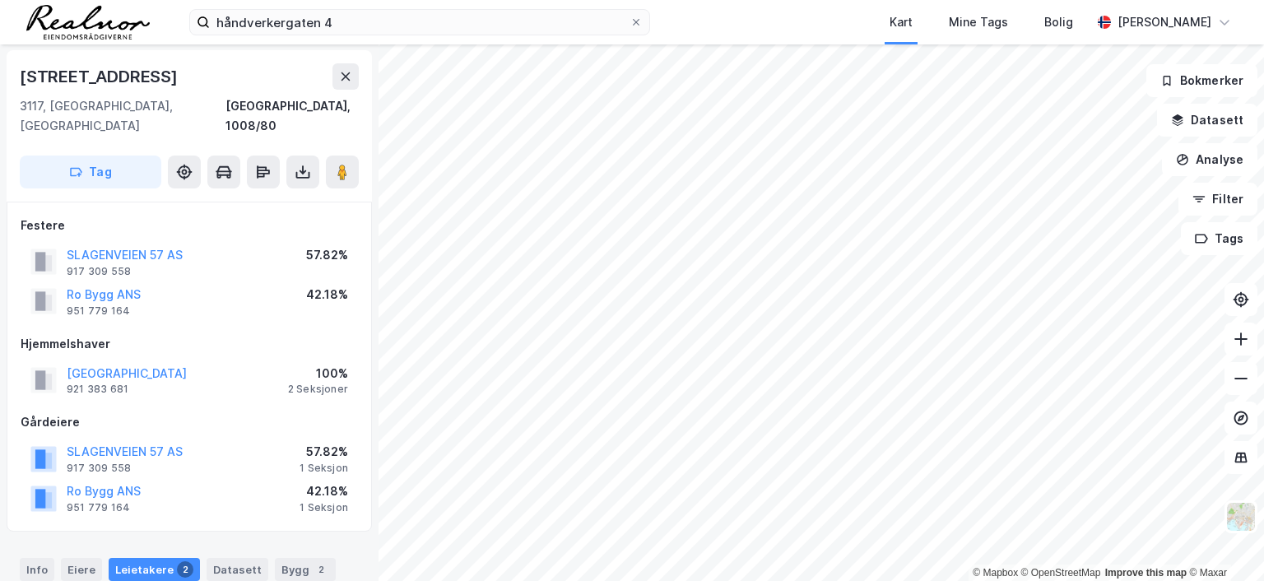
scroll to position [83, 0]
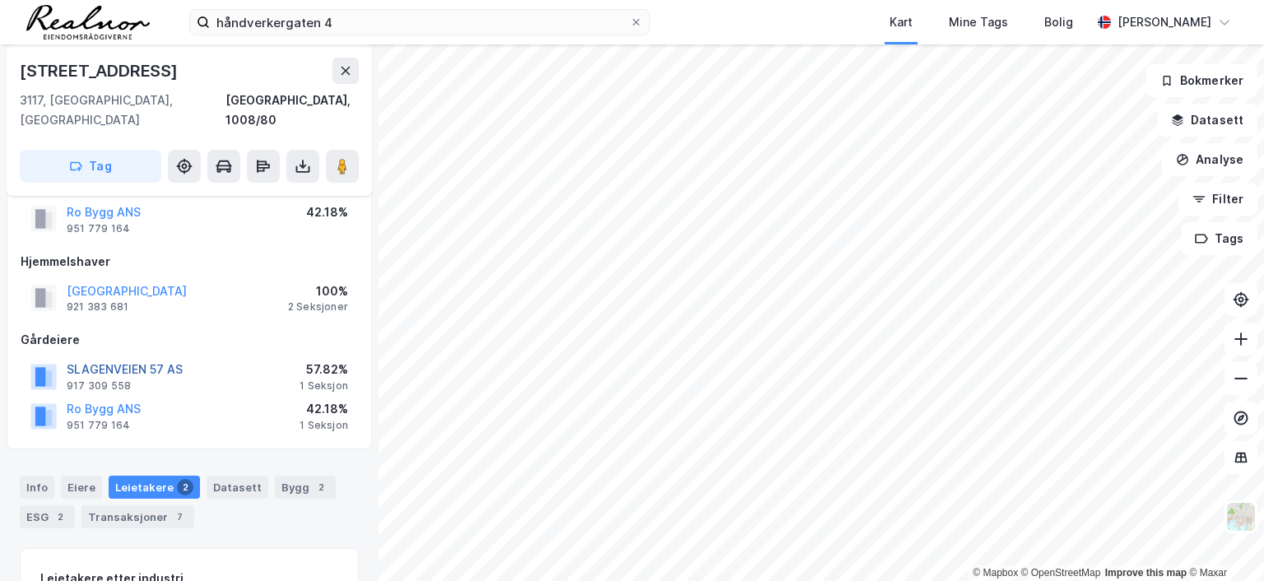
click at [0, 0] on button "SLAGENVEIEN 57 AS" at bounding box center [0, 0] width 0 height 0
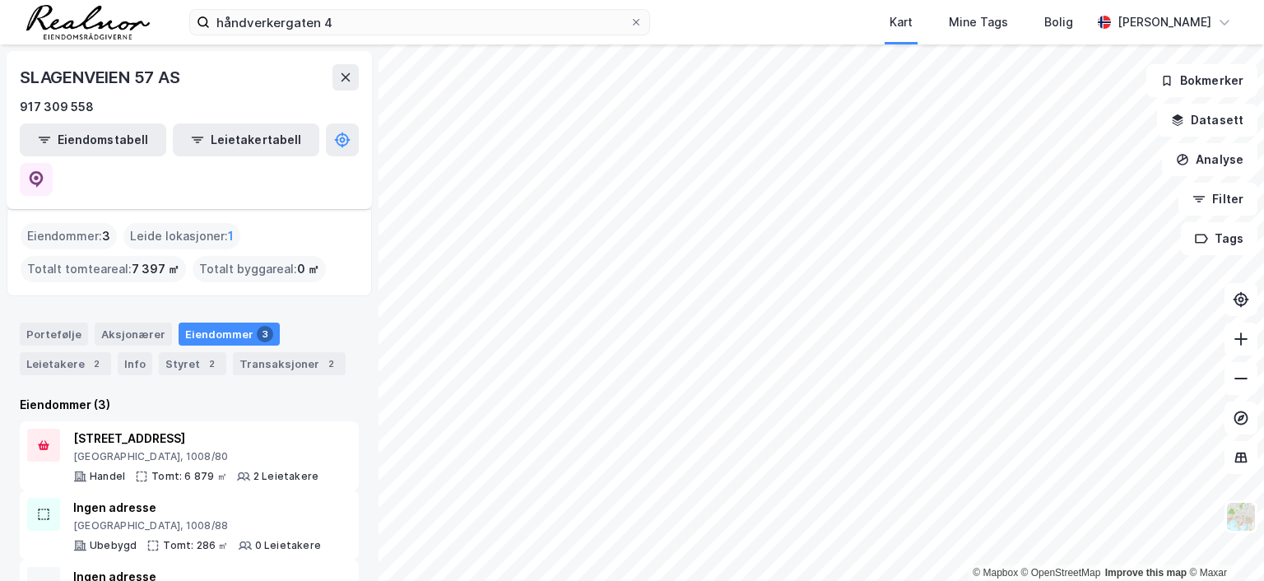
scroll to position [80, 0]
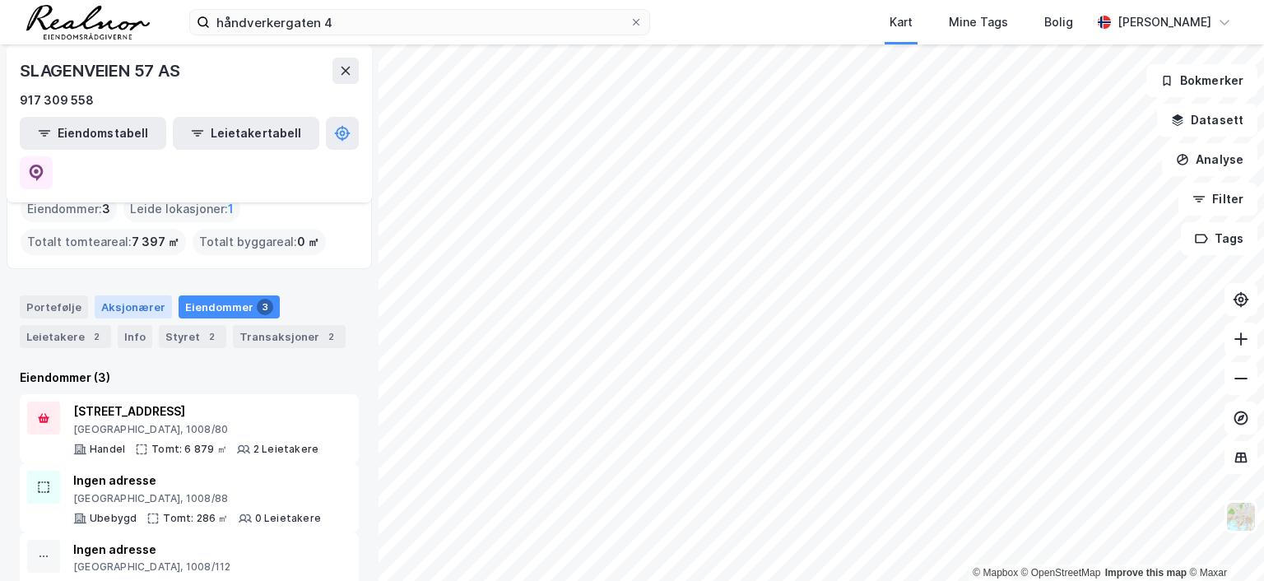
click at [138, 295] on div "Aksjonærer" at bounding box center [133, 306] width 77 height 23
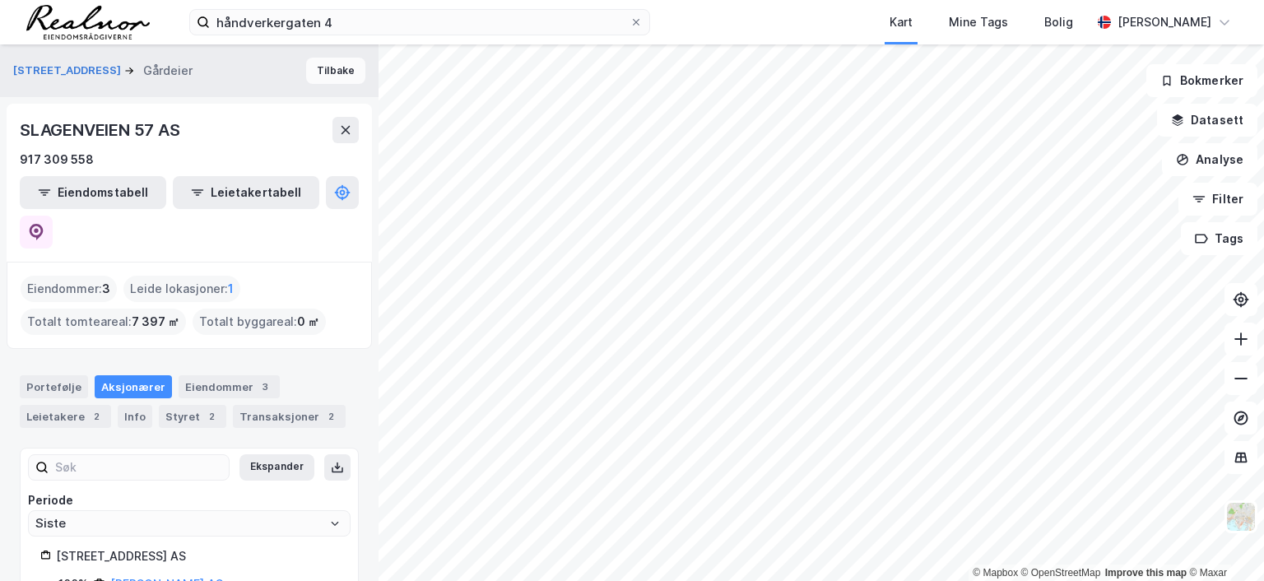
click at [309, 71] on button "Tilbake" at bounding box center [335, 71] width 59 height 26
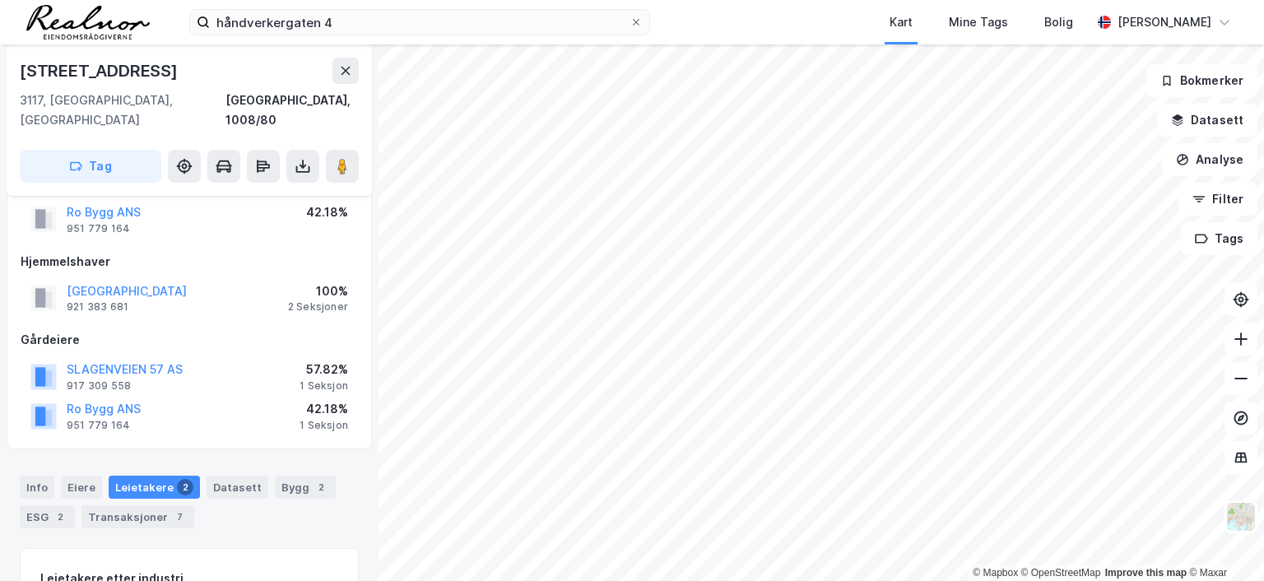
scroll to position [165, 0]
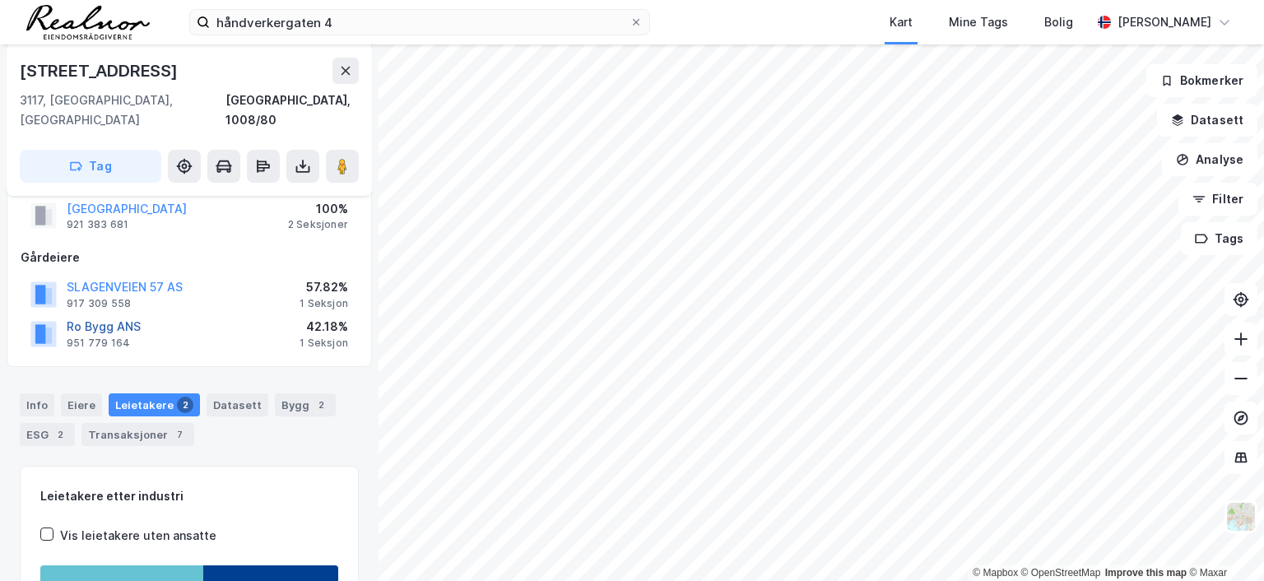
click at [0, 0] on button "Ro Bygg ANS" at bounding box center [0, 0] width 0 height 0
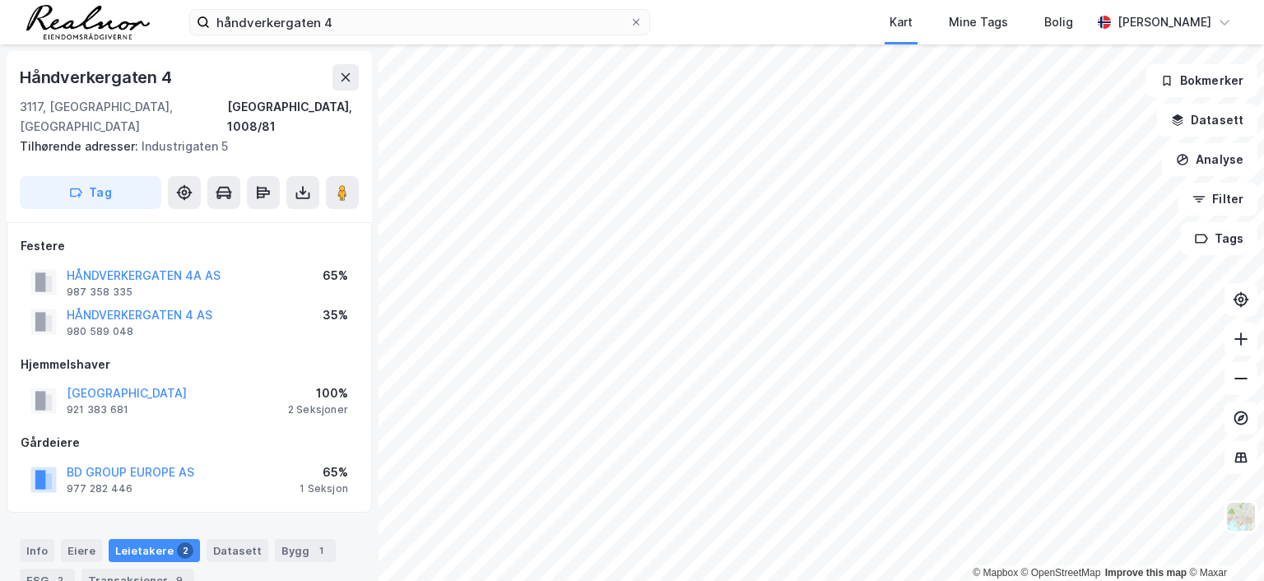
scroll to position [165, 0]
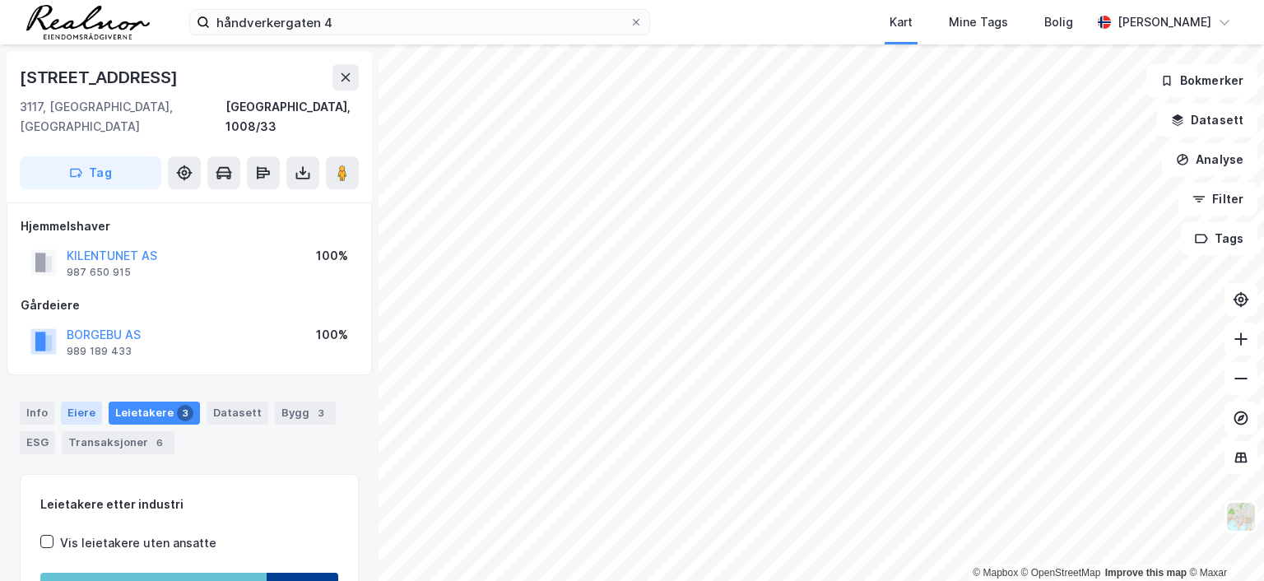
click at [81, 402] on div "Eiere" at bounding box center [81, 413] width 41 height 23
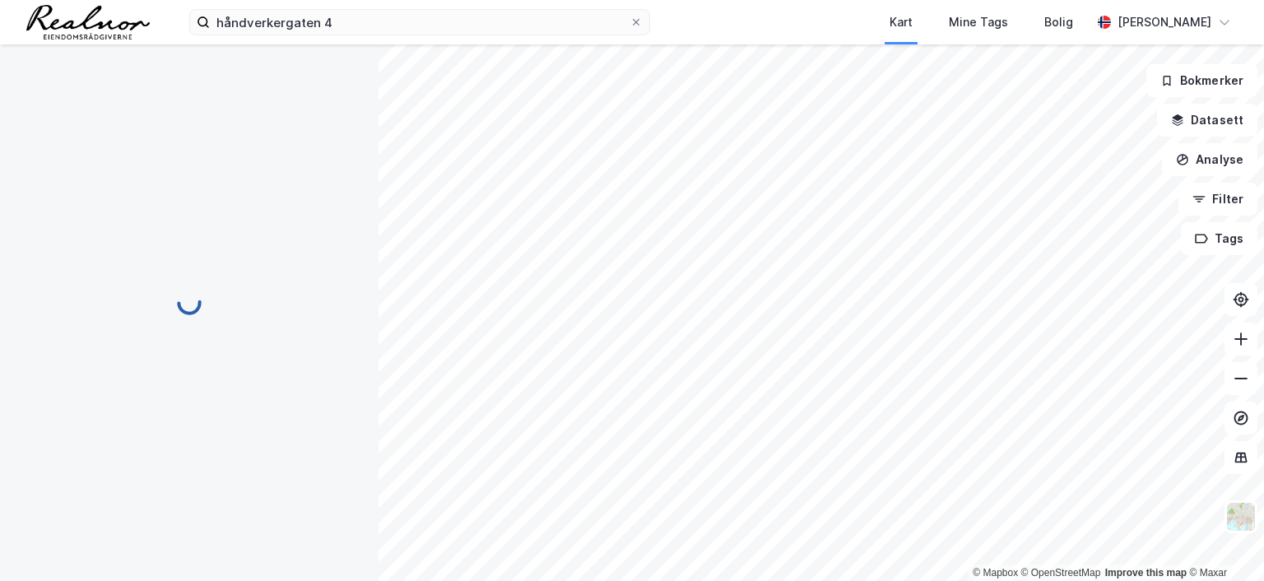
scroll to position [2, 0]
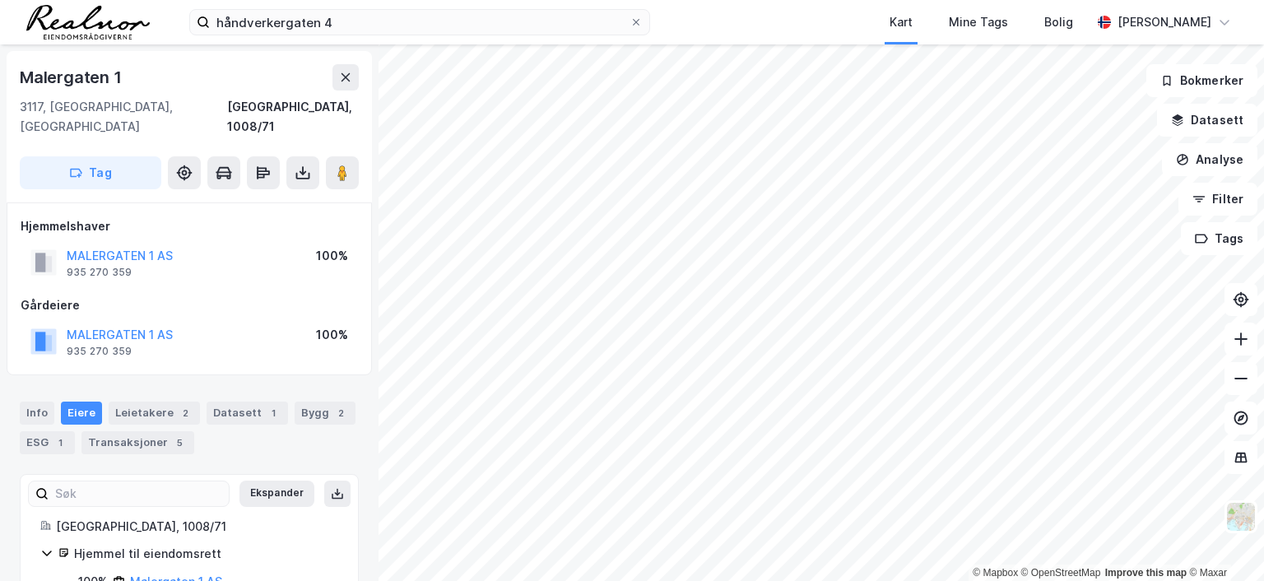
scroll to position [2, 0]
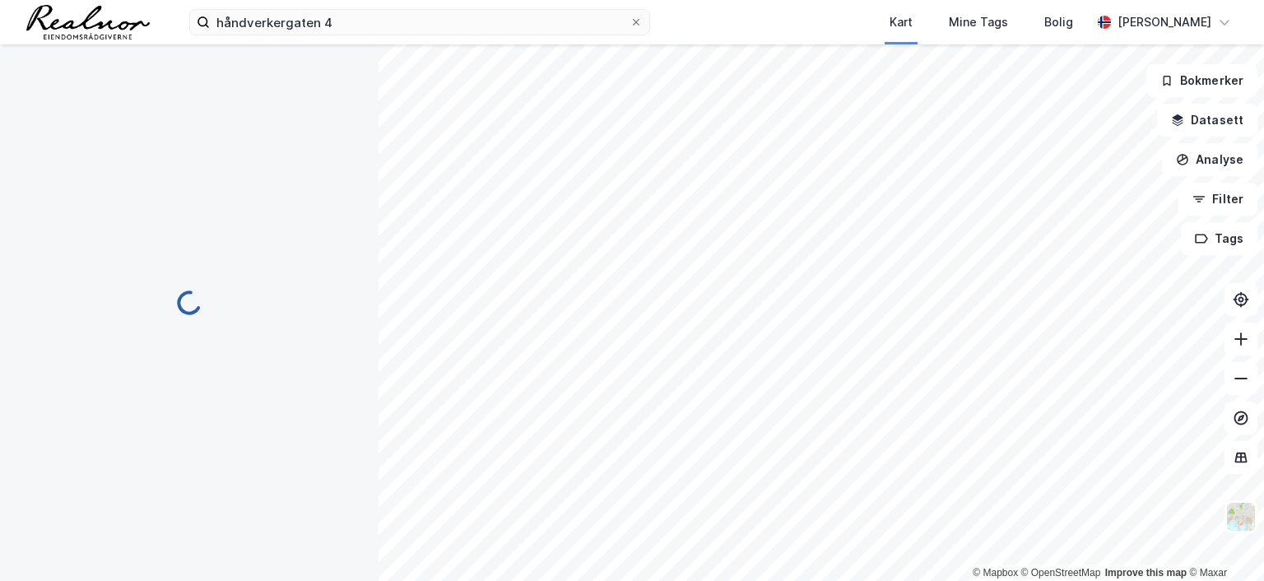
scroll to position [2, 0]
